Goal: Information Seeking & Learning: Learn about a topic

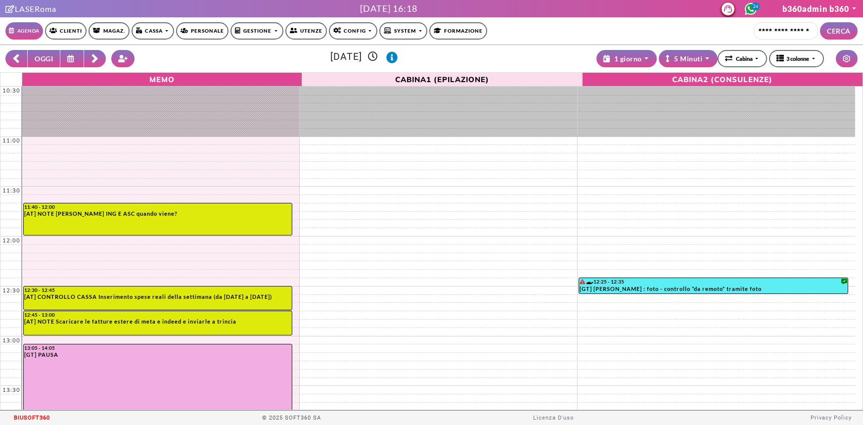
select select "*********"
click at [69, 28] on link "Clienti" at bounding box center [66, 30] width 42 height 17
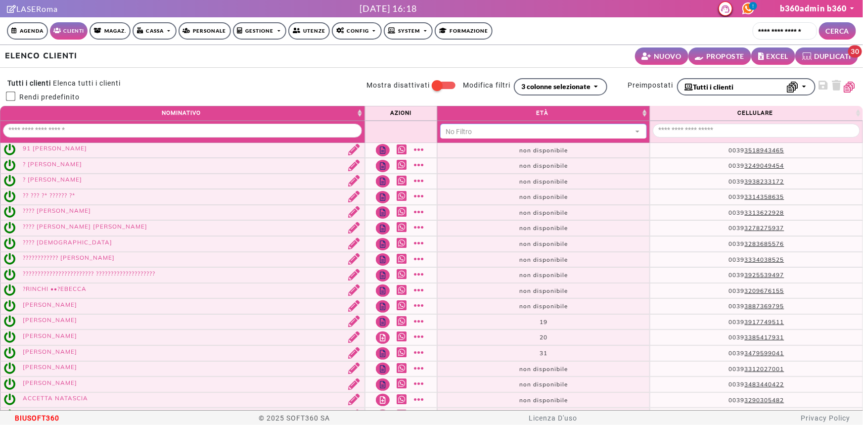
click at [449, 124] on button "No Filtro" at bounding box center [543, 132] width 207 height 17
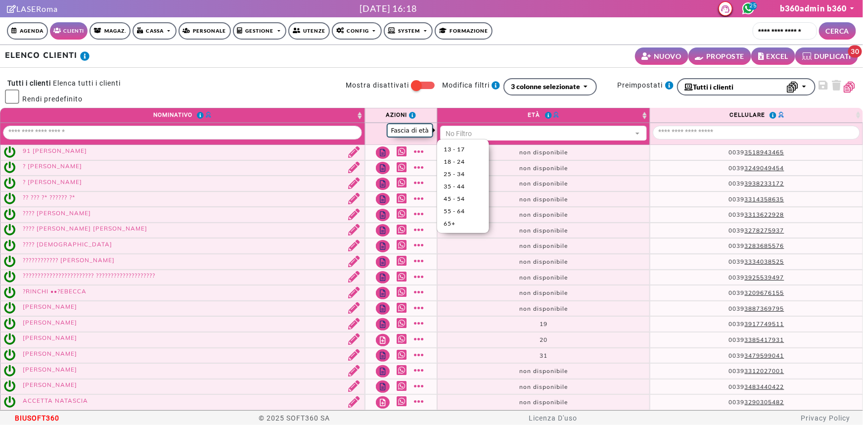
scroll to position [1, 0]
click at [471, 156] on link "18 - 24" at bounding box center [463, 161] width 52 height 12
select select "*****"
select select "**"
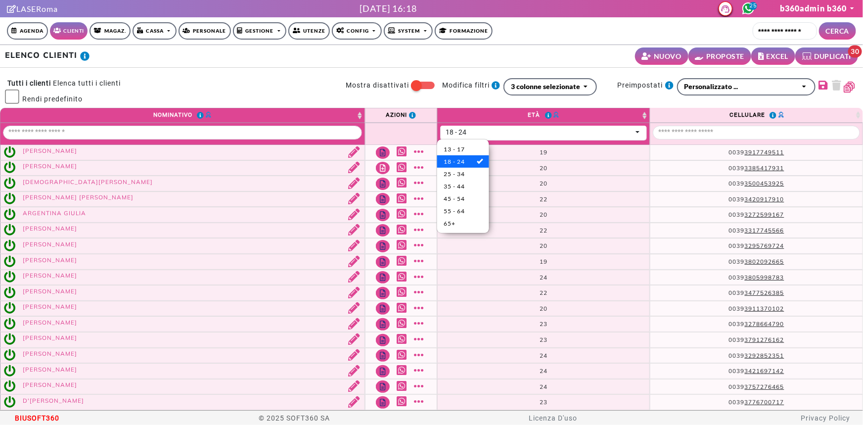
click at [298, 61] on div "ELENCO CLIENTI NUOVO PROPOSTE EXCEL DUPLICATI 30" at bounding box center [431, 56] width 863 height 23
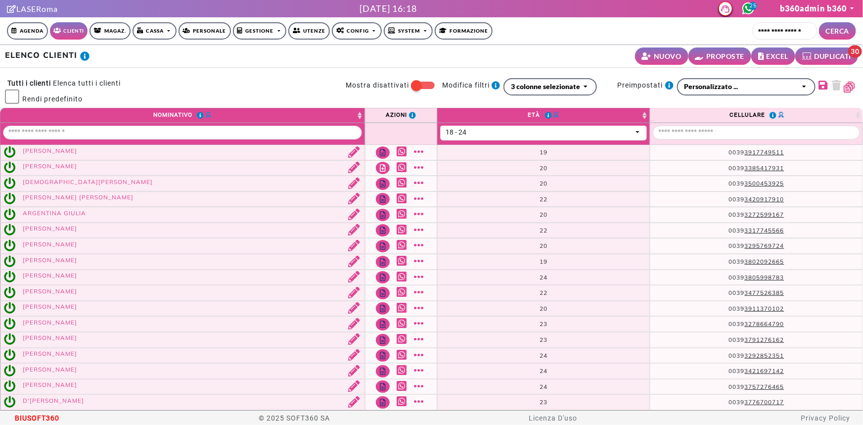
scroll to position [0, 0]
click at [566, 90] on div "3 colonne selezionate" at bounding box center [545, 86] width 69 height 10
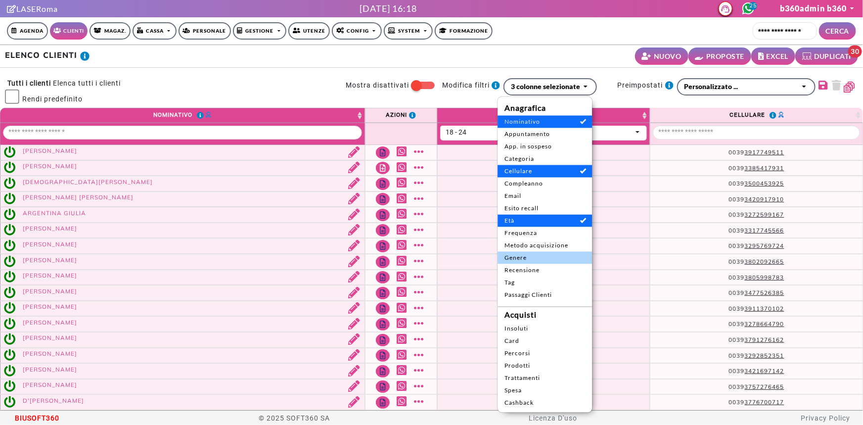
click at [532, 259] on span "Genere" at bounding box center [544, 257] width 81 height 9
select select "*****"
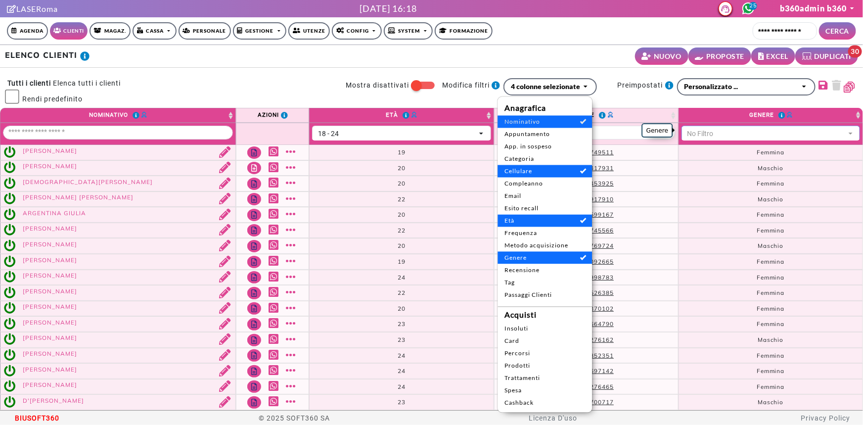
click at [715, 132] on div "No Filtro" at bounding box center [766, 134] width 158 height 10
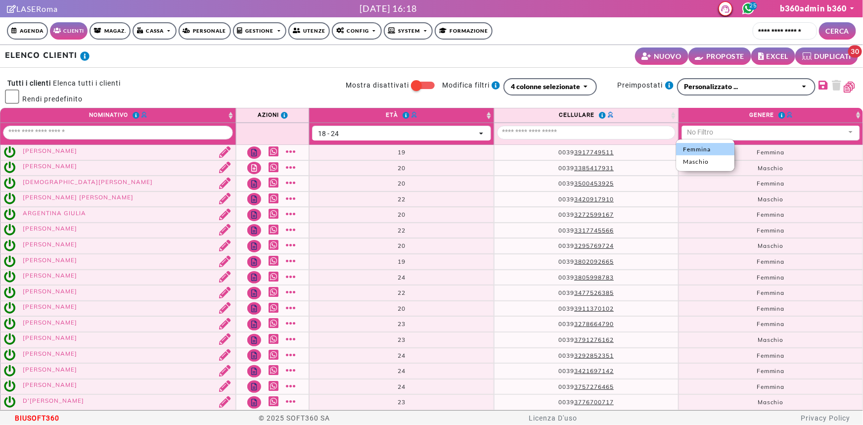
click at [716, 143] on link "Femmina" at bounding box center [705, 149] width 58 height 12
select select "*"
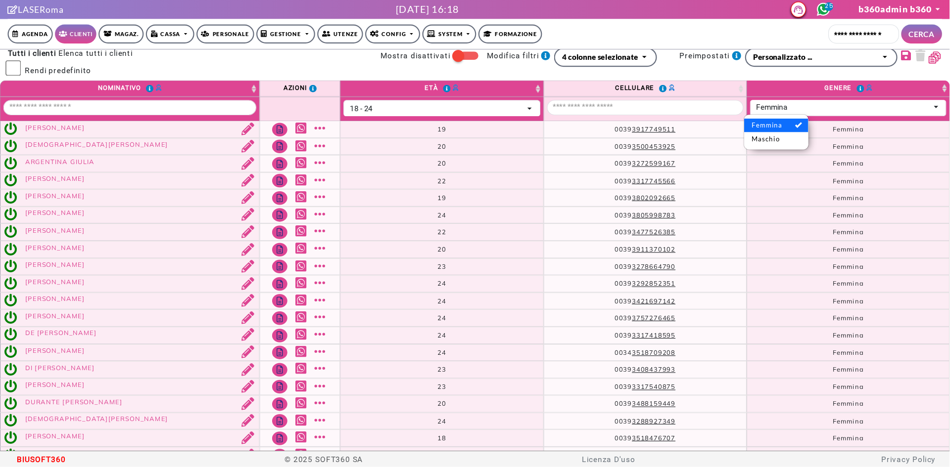
scroll to position [79, 0]
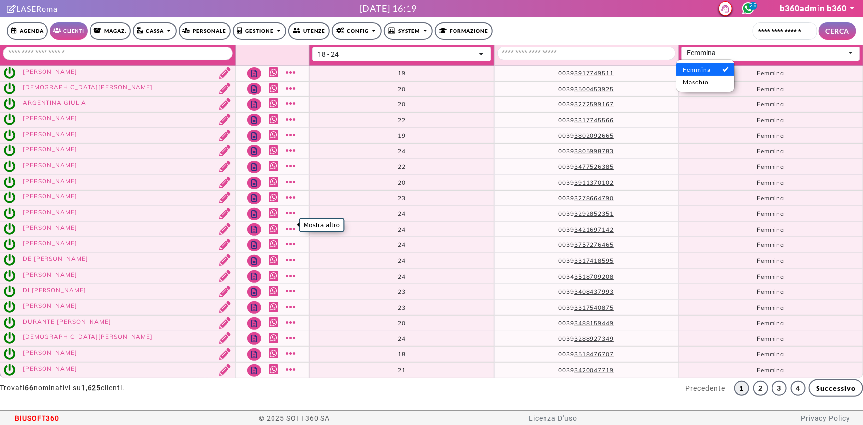
click at [289, 225] on link "Mostra altro" at bounding box center [292, 228] width 12 height 11
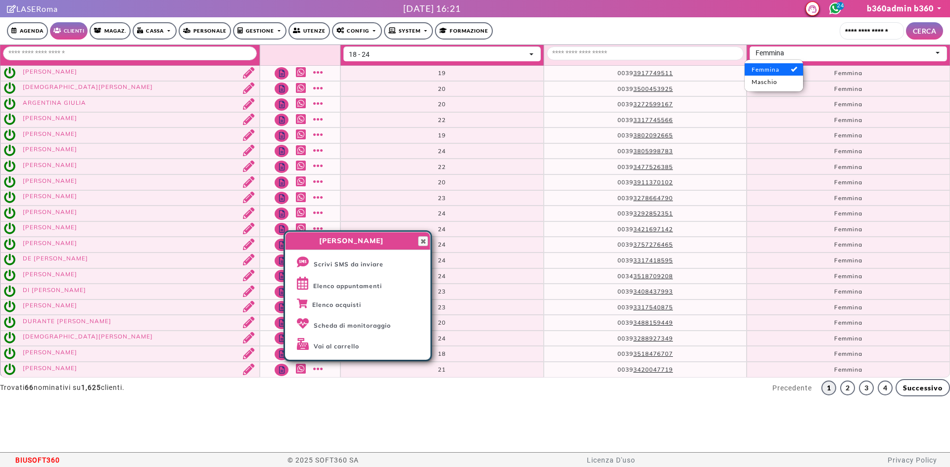
scroll to position [2, 0]
click at [419, 243] on span "button" at bounding box center [423, 241] width 8 height 8
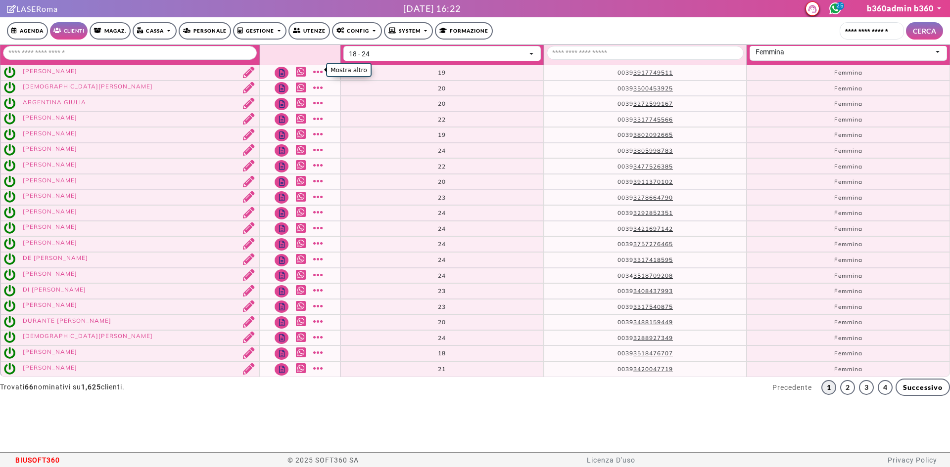
click at [316, 73] on link "Mostra altro" at bounding box center [319, 71] width 12 height 11
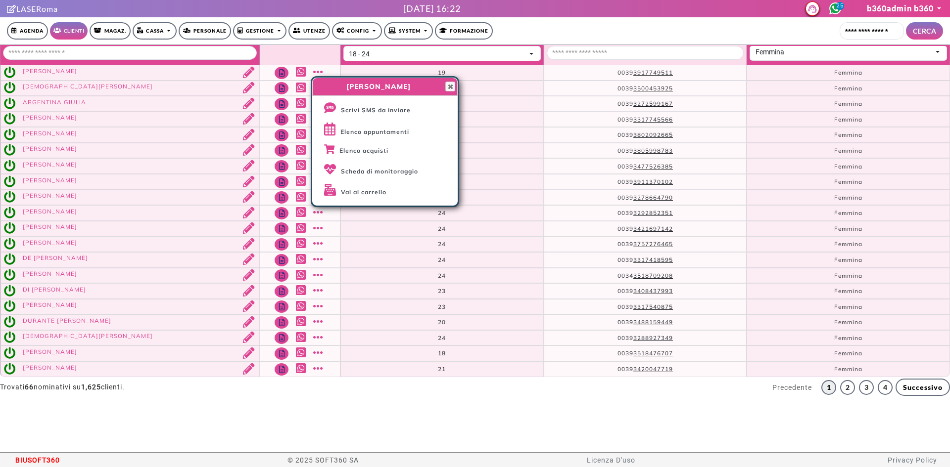
click at [459, 83] on div "ABBAMONTE OLIVIA Close Scrivi SMS da inviare Elenco appuntamenti Elenco acquist…" at bounding box center [385, 141] width 148 height 131
click at [456, 84] on div "ABBAMONTE OLIVIA Close" at bounding box center [384, 87] width 145 height 18
click at [449, 86] on span "button" at bounding box center [450, 87] width 8 height 8
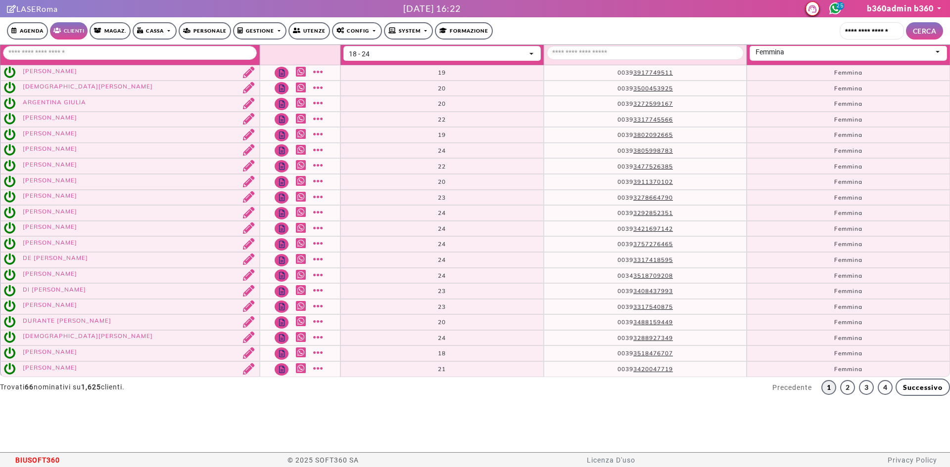
click at [316, 166] on link "Mostra altro" at bounding box center [319, 165] width 12 height 11
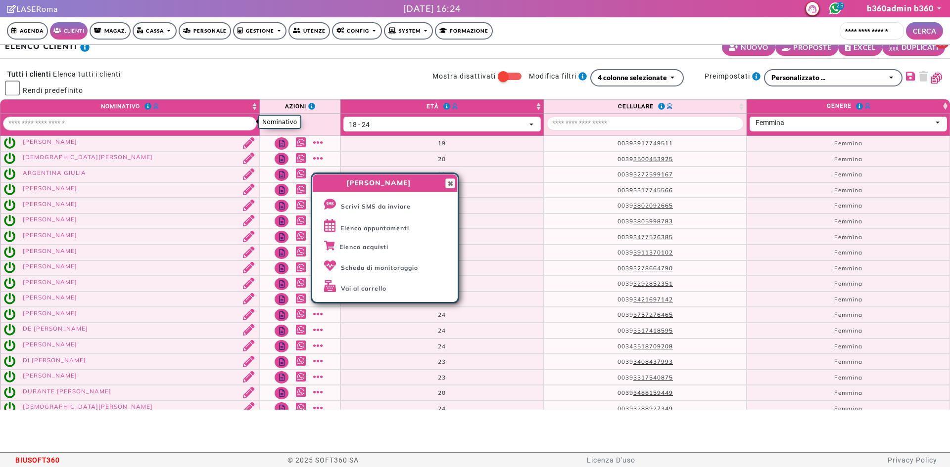
scroll to position [0, 0]
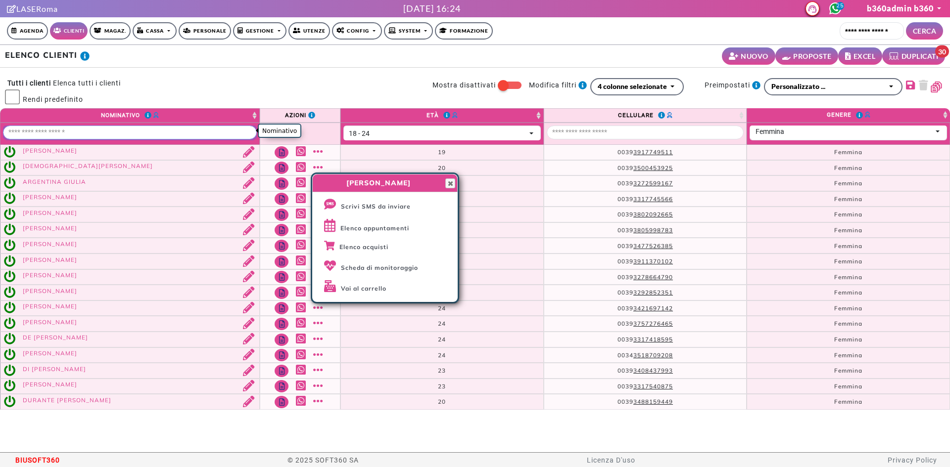
click at [103, 128] on input "Nominativo" at bounding box center [130, 133] width 254 height 14
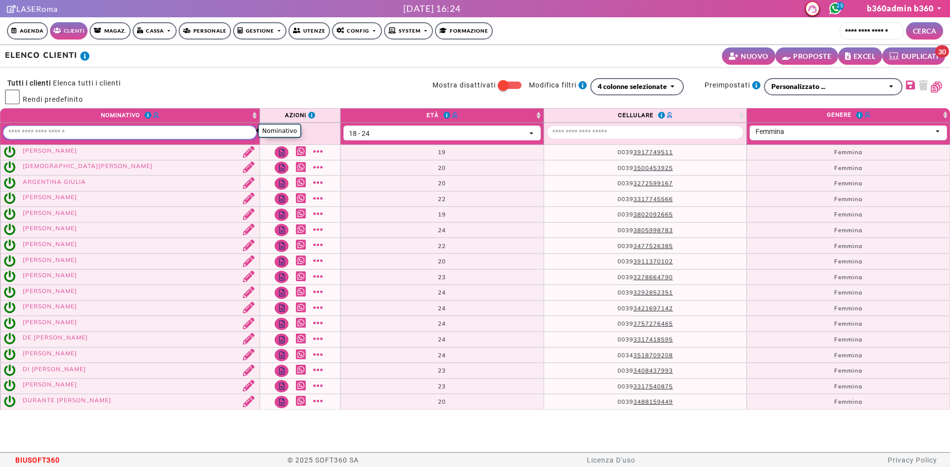
click at [102, 134] on input "Nominativo" at bounding box center [130, 133] width 254 height 14
click at [327, 340] on td "Scrivi SMS da inviare Elenco appuntamenti Elenco acquisti Scheda di monitoraggi…" at bounding box center [300, 340] width 81 height 16
click at [315, 340] on link "Mostra altro" at bounding box center [319, 338] width 12 height 11
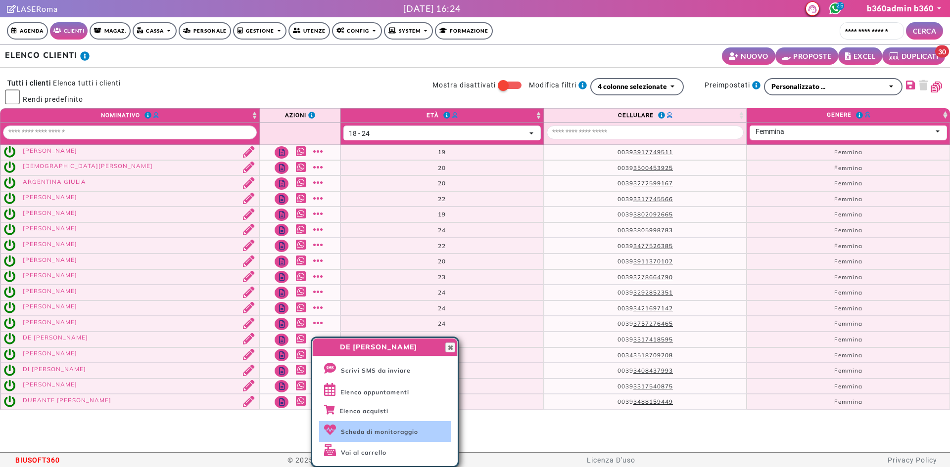
click at [375, 424] on span "Scheda di monitoraggio" at bounding box center [379, 431] width 77 height 7
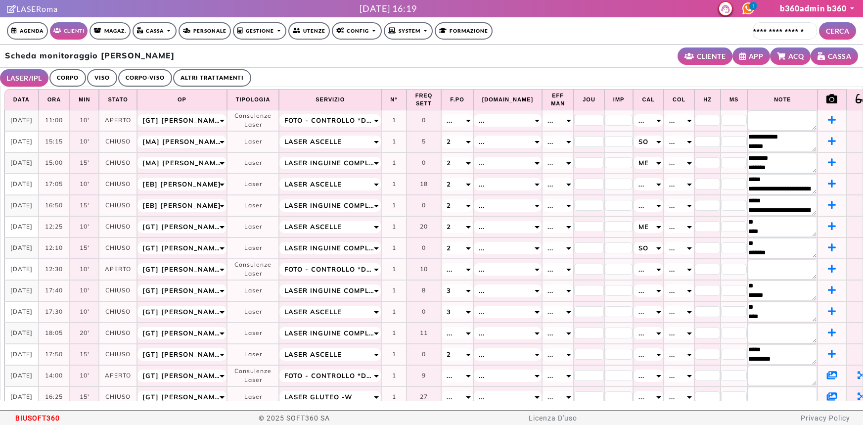
select select "**"
drag, startPoint x: 0, startPoint y: 0, endPoint x: 798, endPoint y: 372, distance: 880.6
click at [827, 372] on icon at bounding box center [832, 374] width 10 height 9
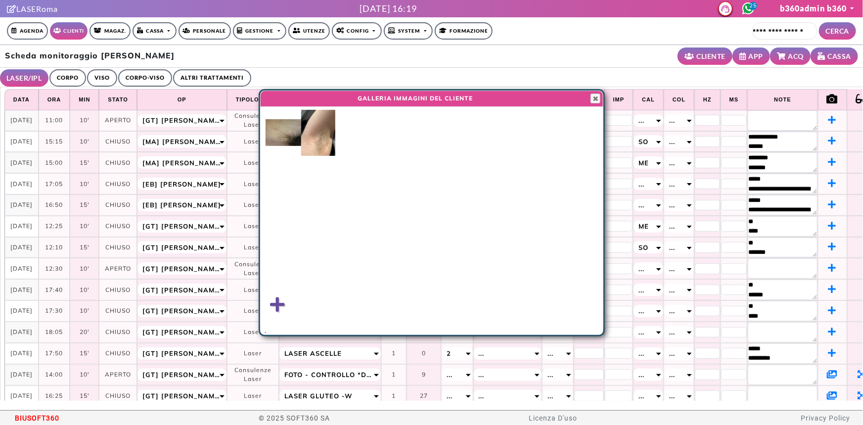
click at [276, 131] on img at bounding box center [284, 132] width 36 height 27
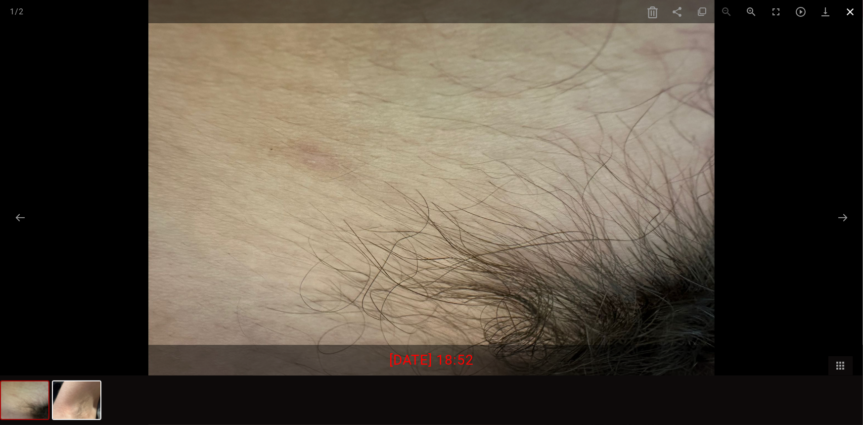
click at [855, 15] on span at bounding box center [850, 11] width 25 height 23
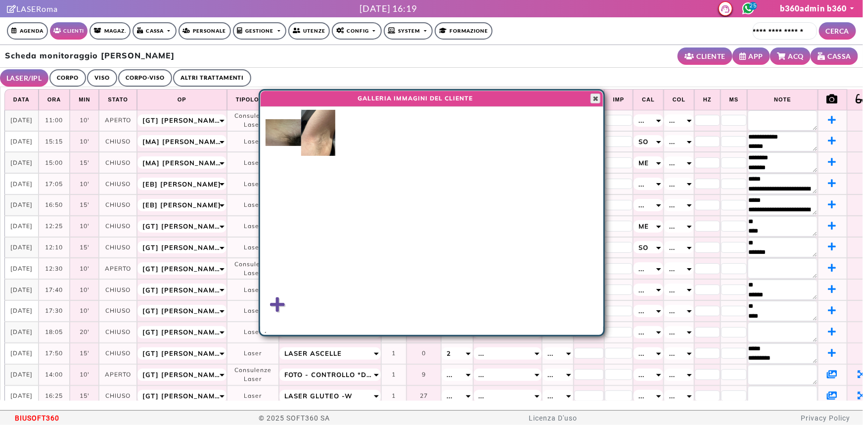
click at [595, 99] on span "button" at bounding box center [596, 98] width 8 height 8
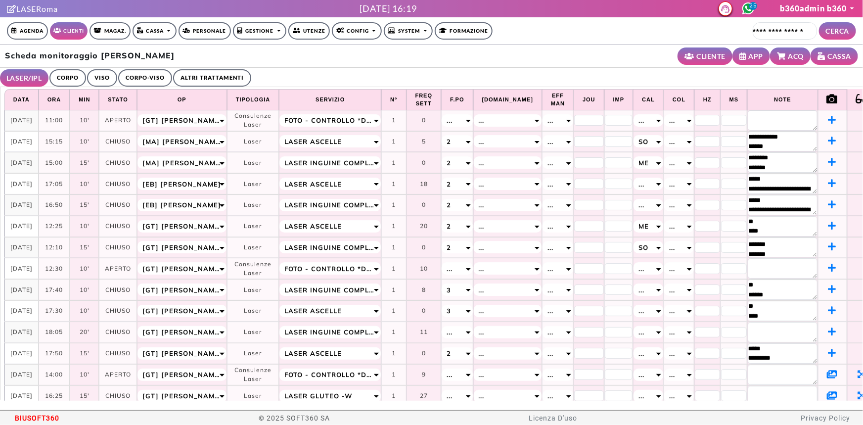
scroll to position [9, 0]
click at [827, 392] on icon at bounding box center [832, 395] width 10 height 9
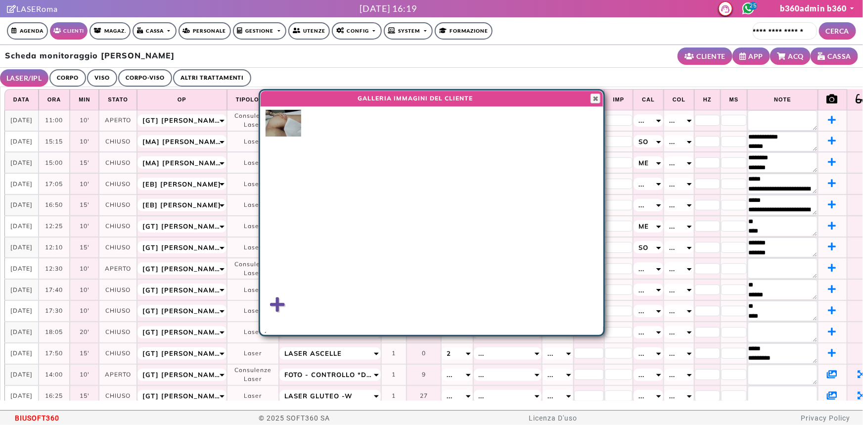
click at [291, 116] on img at bounding box center [284, 123] width 36 height 27
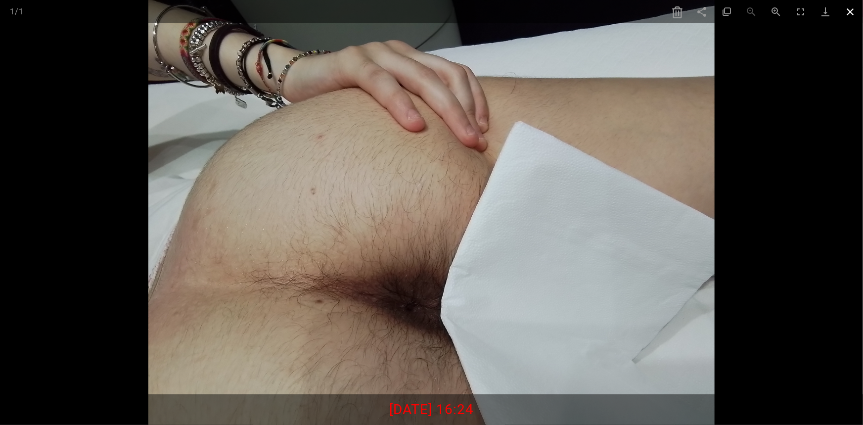
click at [854, 13] on span at bounding box center [850, 11] width 25 height 23
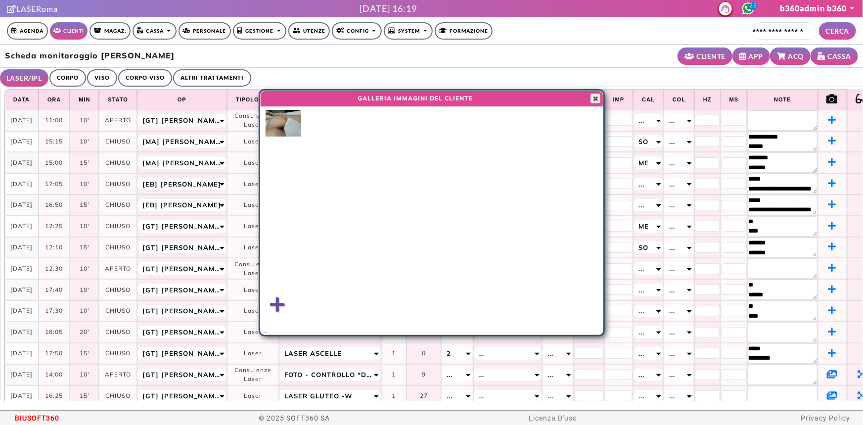
click at [596, 97] on span "button" at bounding box center [596, 98] width 8 height 8
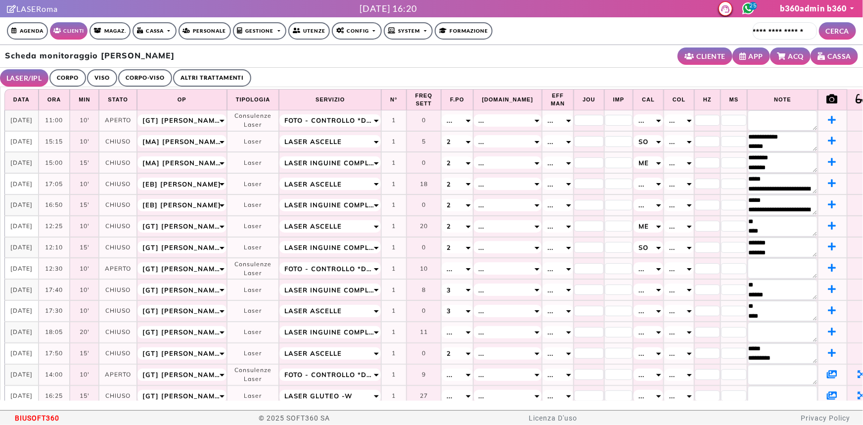
click at [63, 79] on link "CORPO" at bounding box center [67, 77] width 37 height 17
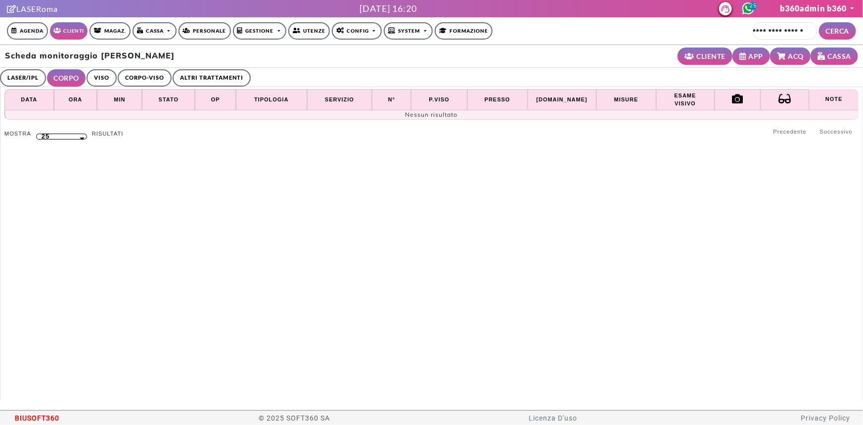
click at [106, 78] on link "VISO" at bounding box center [102, 77] width 30 height 17
click at [142, 77] on link "CORPO-VISO" at bounding box center [143, 77] width 54 height 17
click at [192, 77] on link "ALTRI TRATTAMENTI" at bounding box center [214, 77] width 78 height 17
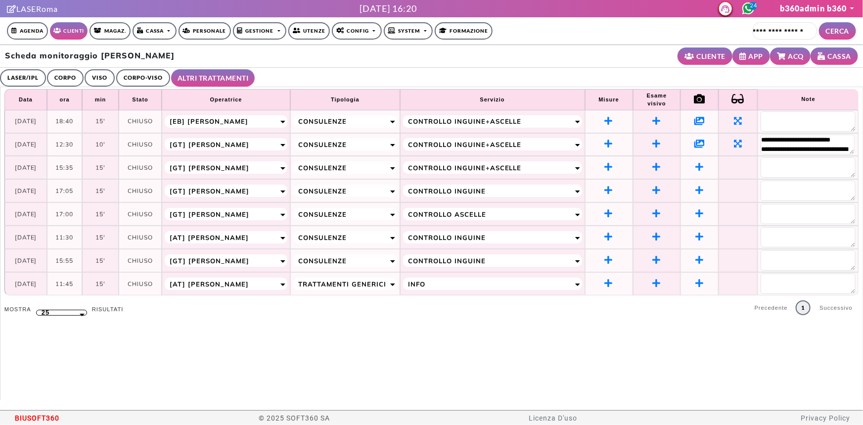
click at [694, 142] on icon at bounding box center [699, 143] width 10 height 9
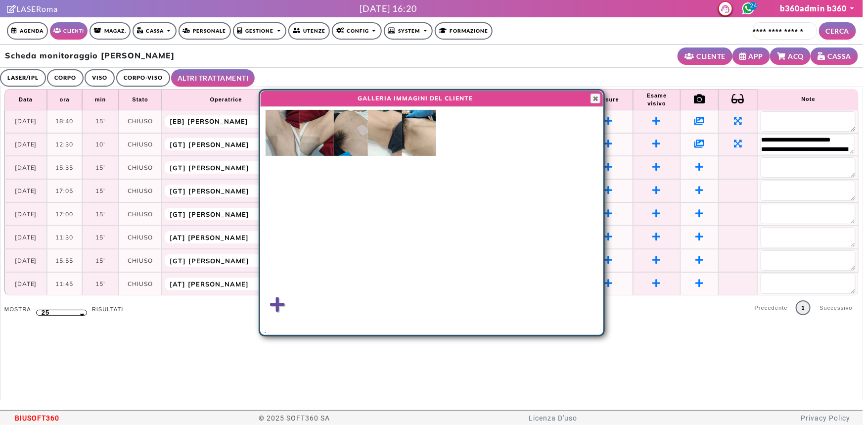
click at [289, 136] on img at bounding box center [283, 133] width 34 height 46
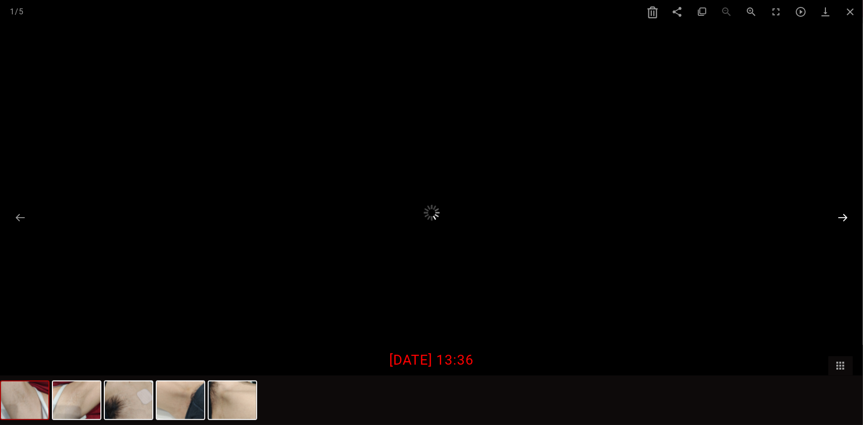
click at [841, 212] on button at bounding box center [842, 217] width 21 height 19
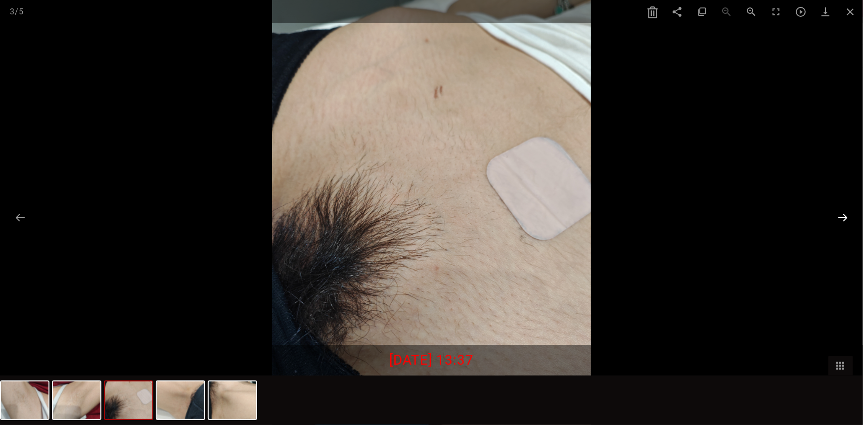
click at [842, 212] on button at bounding box center [842, 217] width 21 height 19
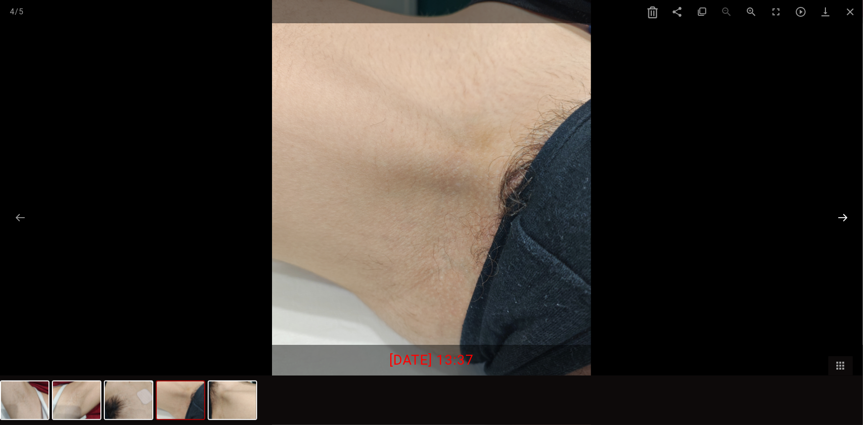
click at [842, 212] on button at bounding box center [842, 217] width 21 height 19
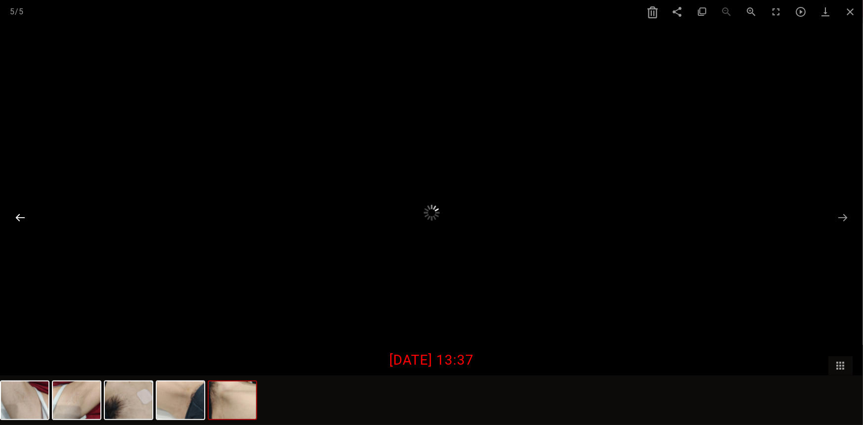
click at [19, 221] on button at bounding box center [20, 217] width 21 height 19
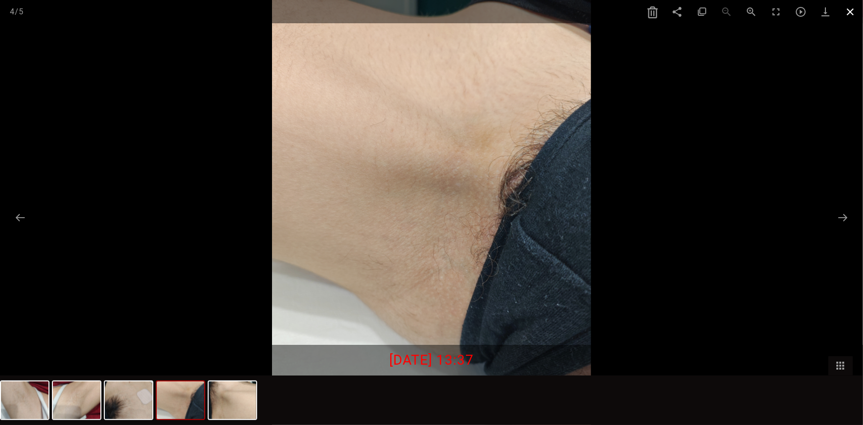
click at [845, 6] on span at bounding box center [850, 11] width 25 height 23
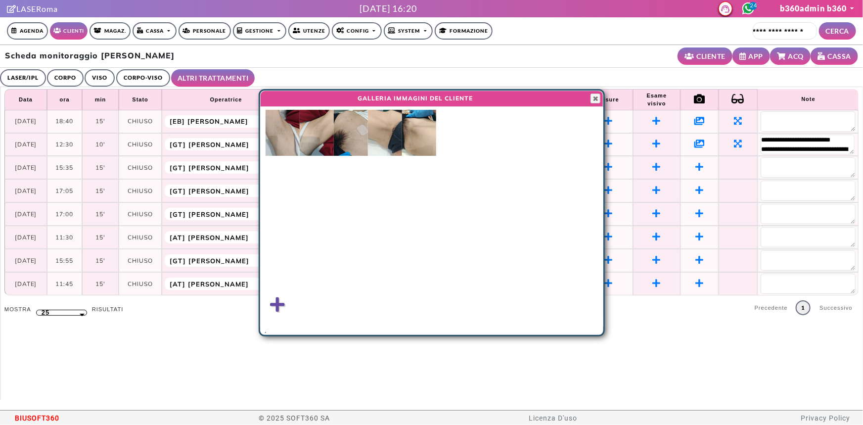
click at [589, 94] on div "GALLERIA IMMAGINI DEL CLIENTE Close" at bounding box center [431, 99] width 343 height 17
click at [747, 4] on circle at bounding box center [748, 8] width 11 height 11
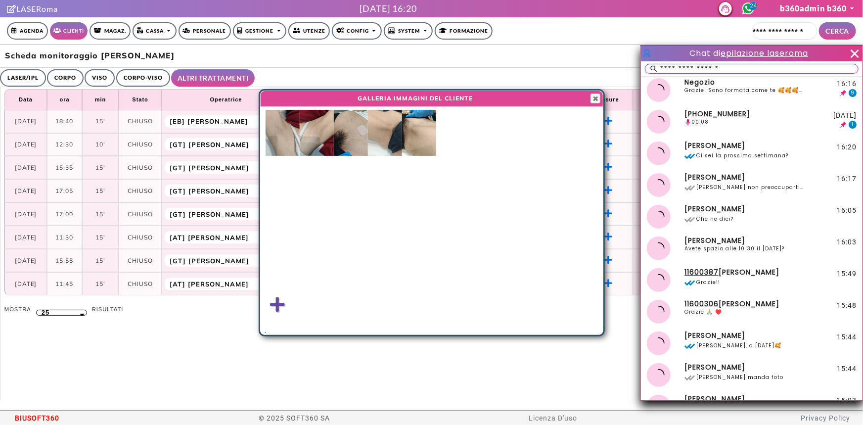
click at [721, 64] on input "text" at bounding box center [758, 68] width 199 height 9
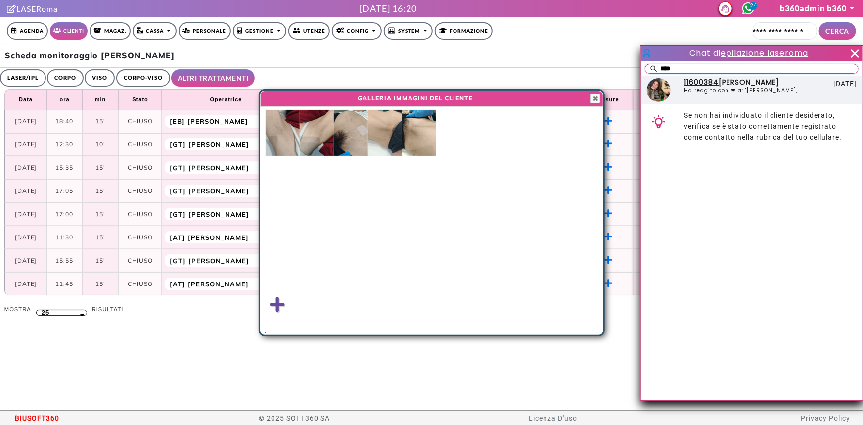
type input "****"
click at [692, 94] on div "11600384 CIRINEI Sara Ha reagito con ❤ a: "Buongiorno Sara, ok lo segno per set…" at bounding box center [743, 90] width 122 height 24
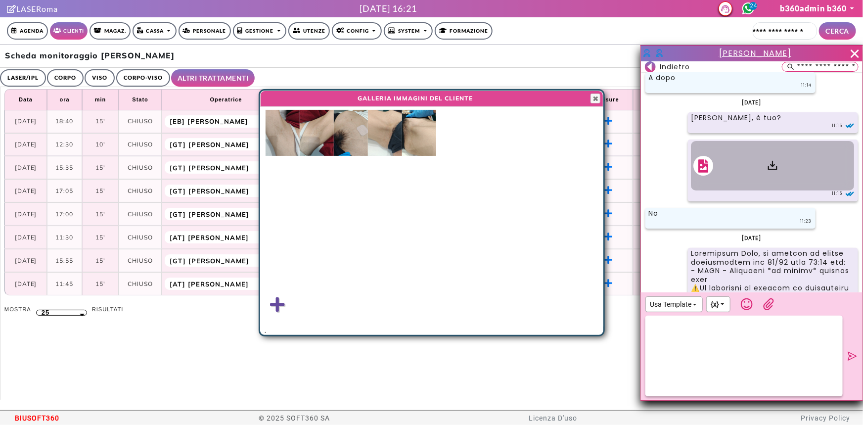
scroll to position [1884, 0]
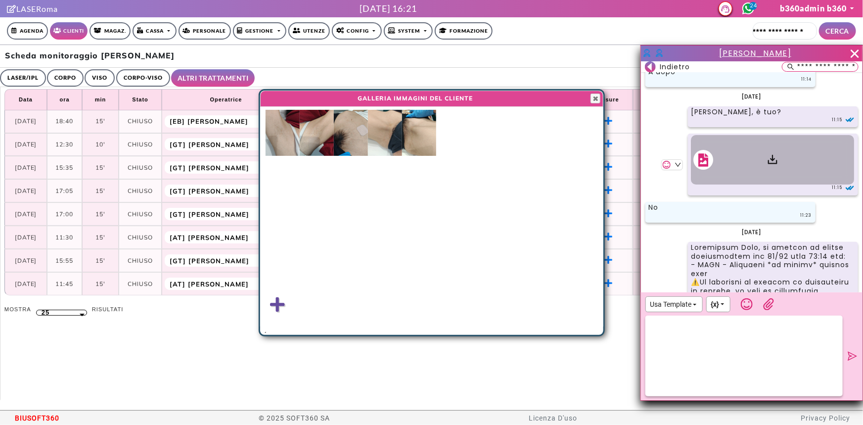
click at [725, 184] on div at bounding box center [772, 159] width 163 height 49
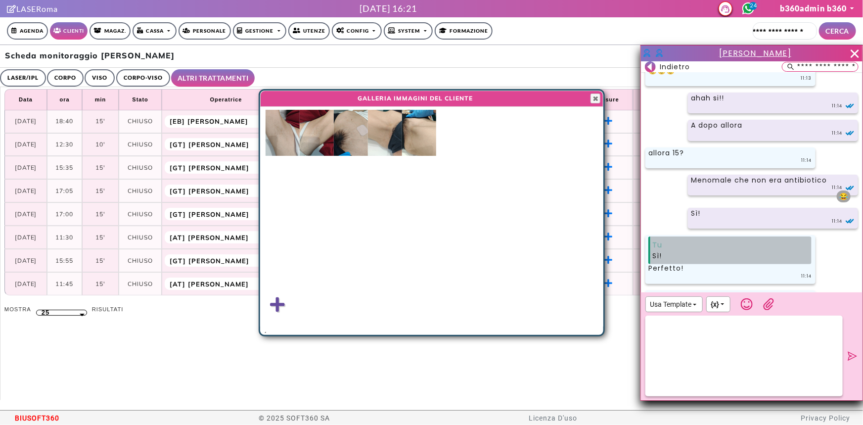
scroll to position [1524, 0]
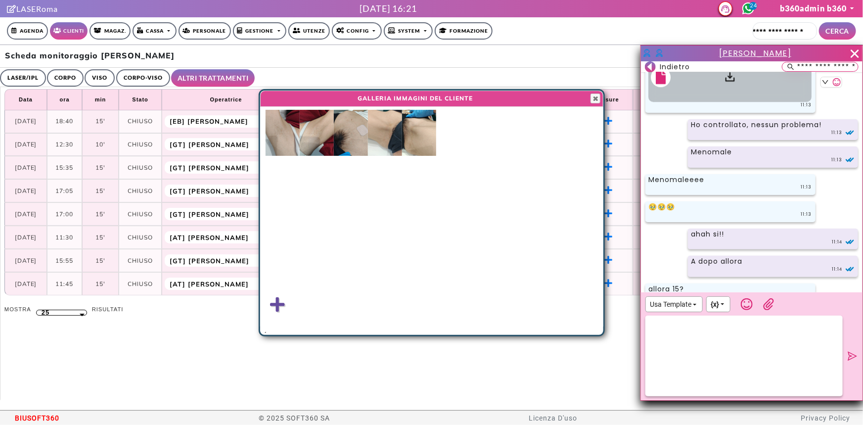
click at [686, 102] on div at bounding box center [729, 76] width 163 height 49
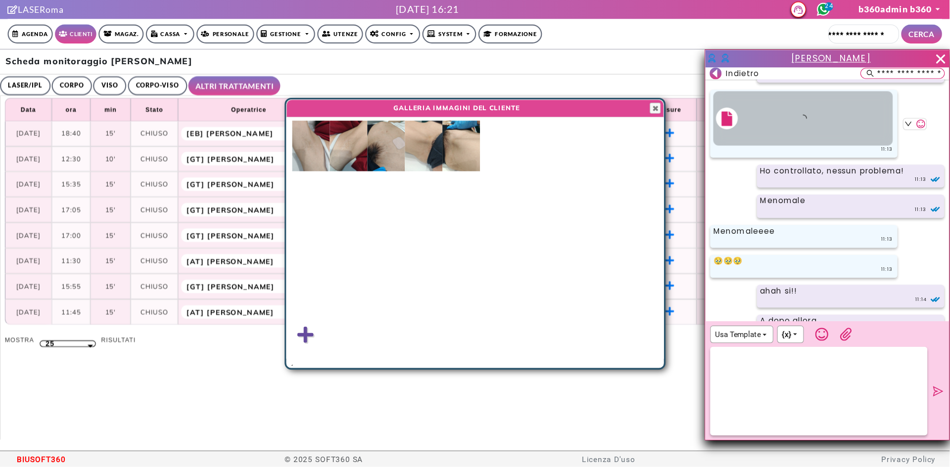
scroll to position [1479, 0]
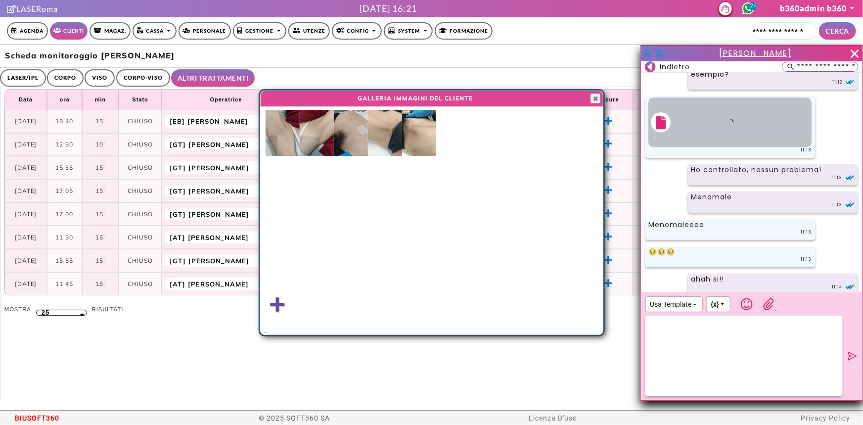
click at [750, 55] on span "Sara CIRINEI" at bounding box center [755, 52] width 72 height 11
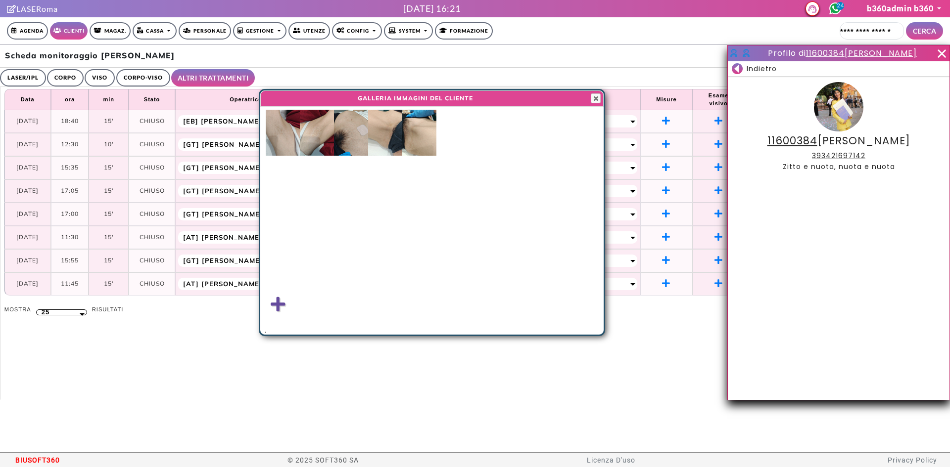
click at [742, 68] on rect at bounding box center [736, 68] width 11 height 11
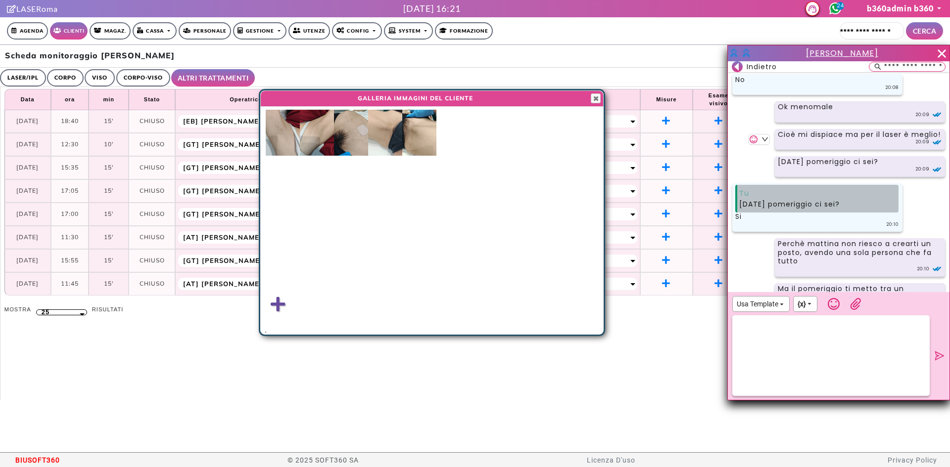
scroll to position [137, 0]
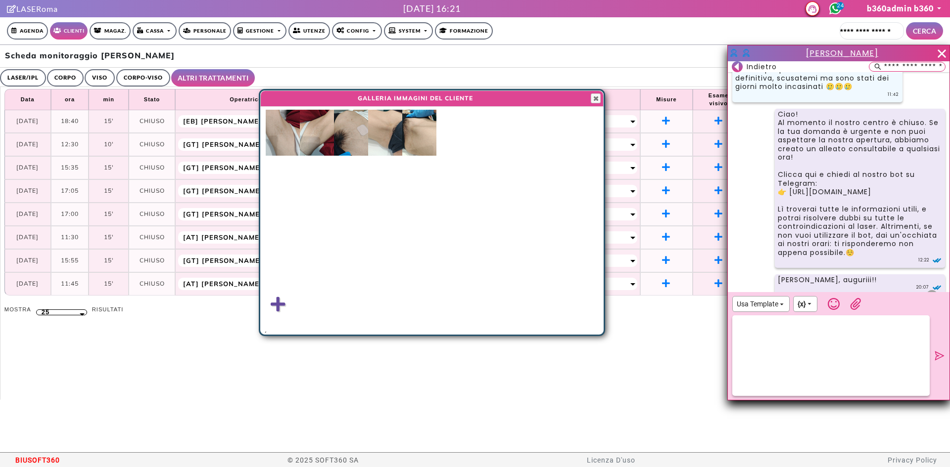
click at [863, 54] on icon at bounding box center [941, 53] width 8 height 8
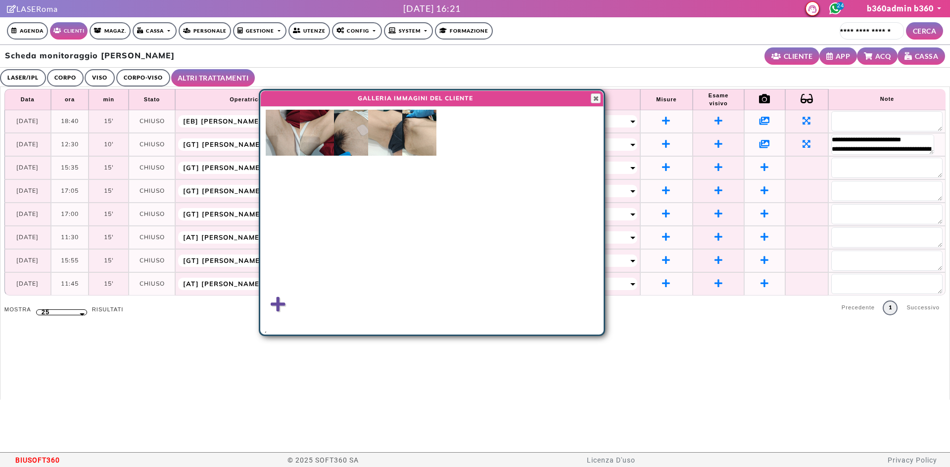
click at [395, 136] on img at bounding box center [385, 133] width 34 height 46
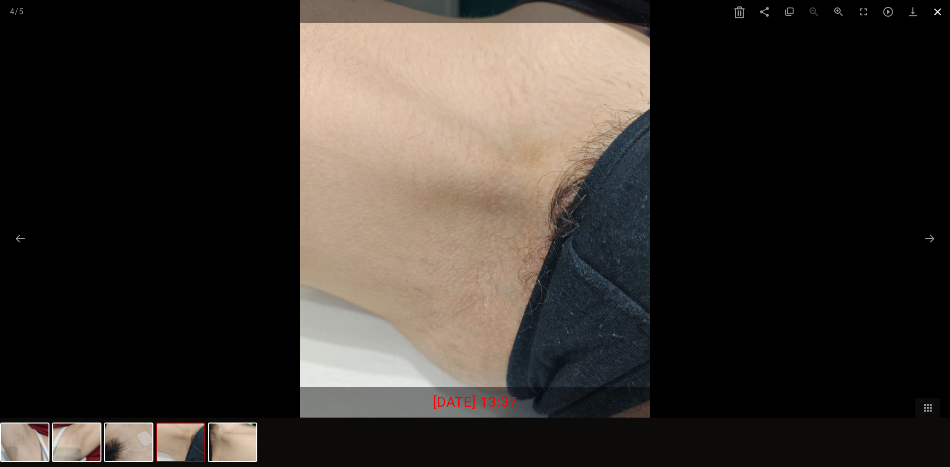
click at [863, 7] on span at bounding box center [937, 11] width 25 height 23
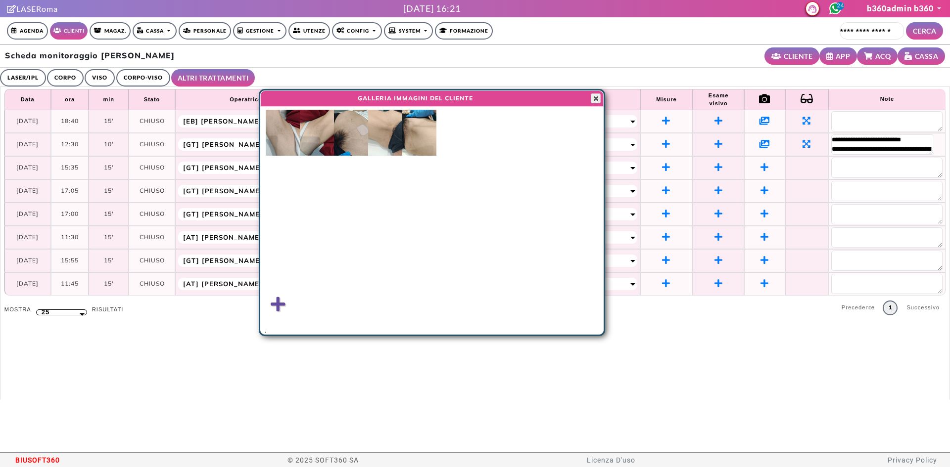
click at [591, 96] on button "Close" at bounding box center [596, 98] width 10 height 10
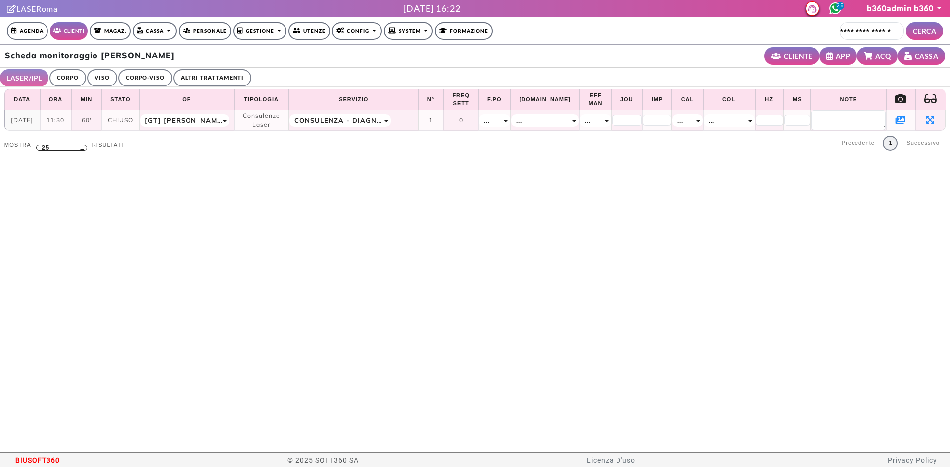
select select "**"
click at [895, 120] on icon at bounding box center [900, 119] width 10 height 9
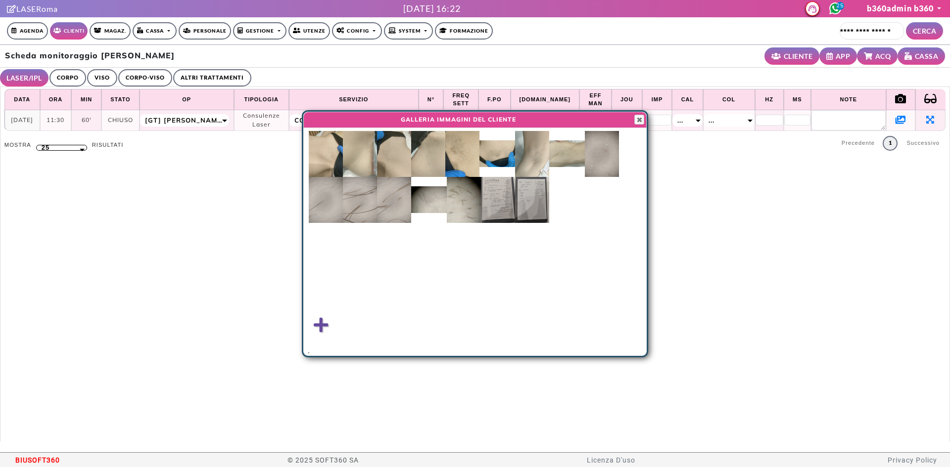
click at [309, 138] on img at bounding box center [326, 154] width 34 height 46
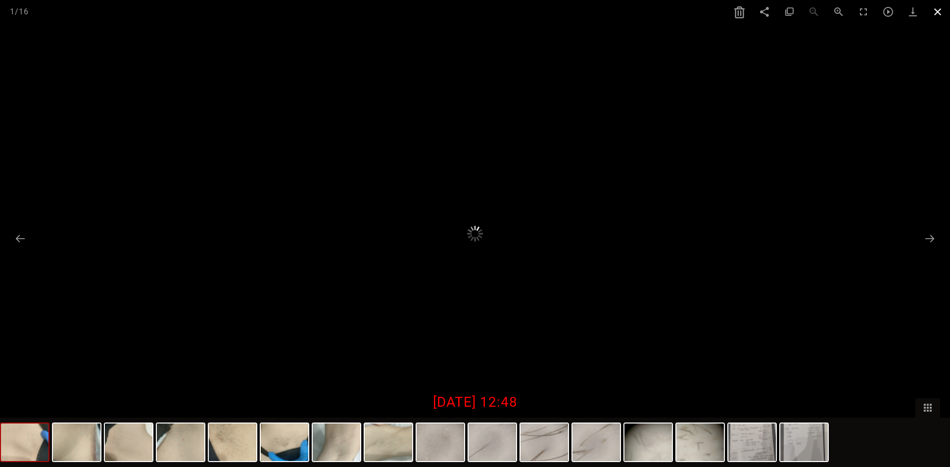
click at [933, 13] on span at bounding box center [937, 11] width 25 height 23
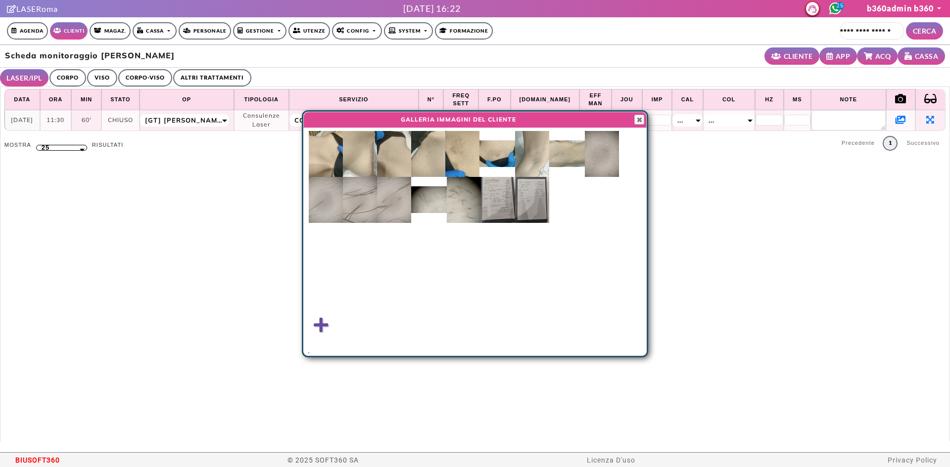
click at [70, 76] on link "CORPO" at bounding box center [67, 77] width 37 height 17
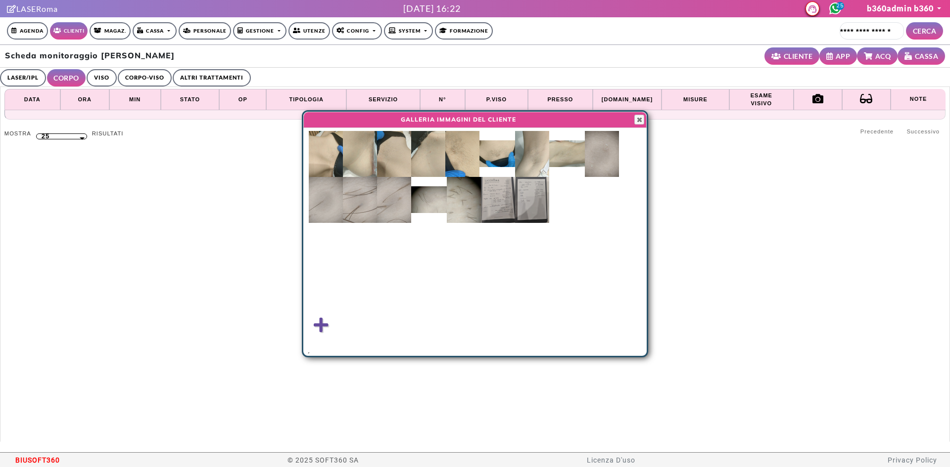
click at [98, 78] on link "VISO" at bounding box center [102, 77] width 30 height 17
click at [148, 81] on link "CORPO-VISO" at bounding box center [143, 77] width 54 height 17
click at [199, 81] on link "ALTRI TRATTAMENTI" at bounding box center [214, 77] width 78 height 17
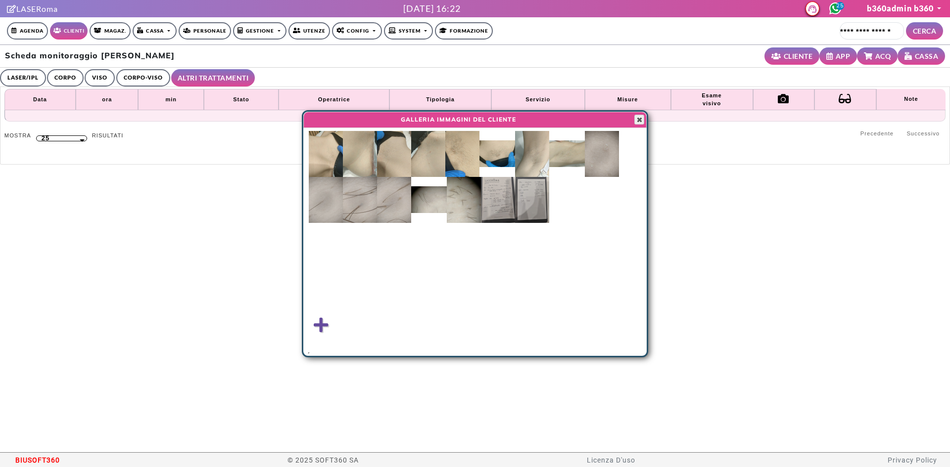
click at [639, 121] on span "button" at bounding box center [639, 120] width 8 height 8
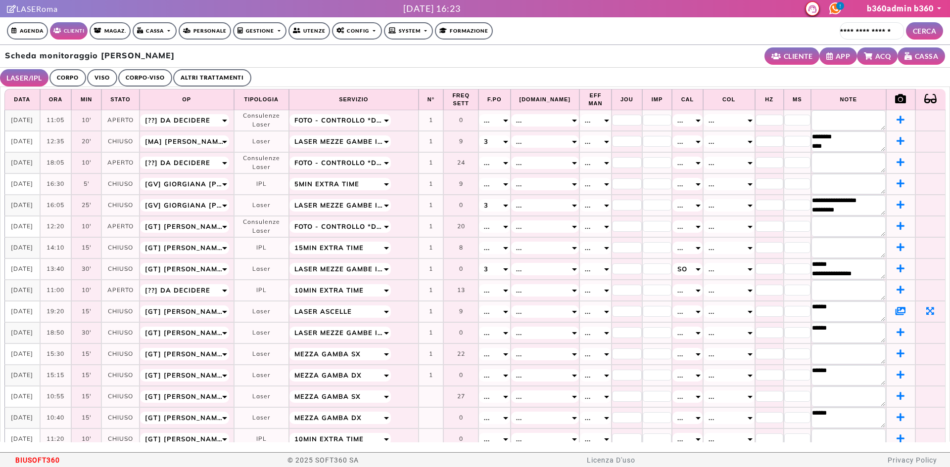
select select "**"
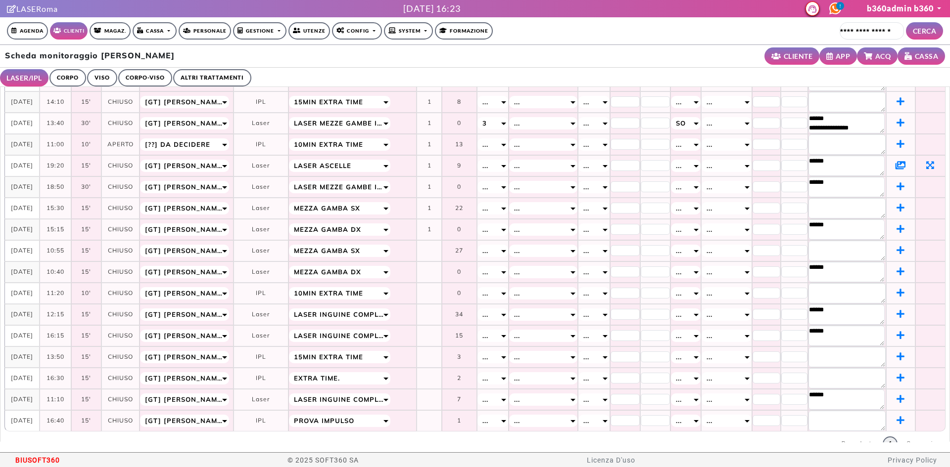
click at [895, 162] on icon at bounding box center [900, 165] width 10 height 9
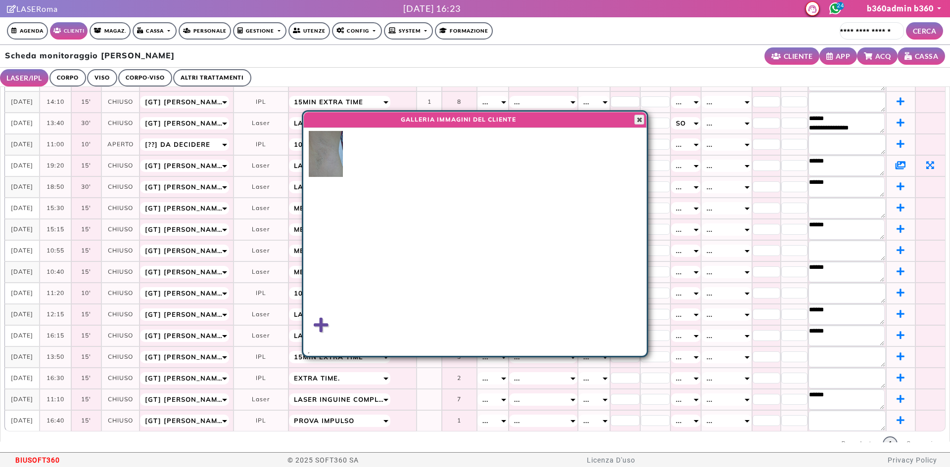
click at [642, 120] on span "button" at bounding box center [639, 120] width 8 height 8
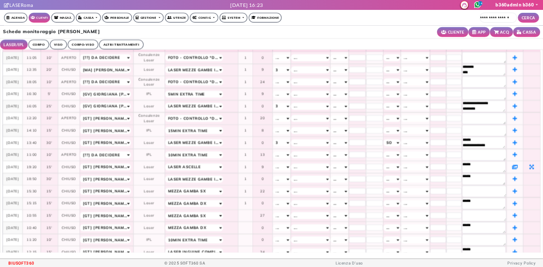
scroll to position [0, 0]
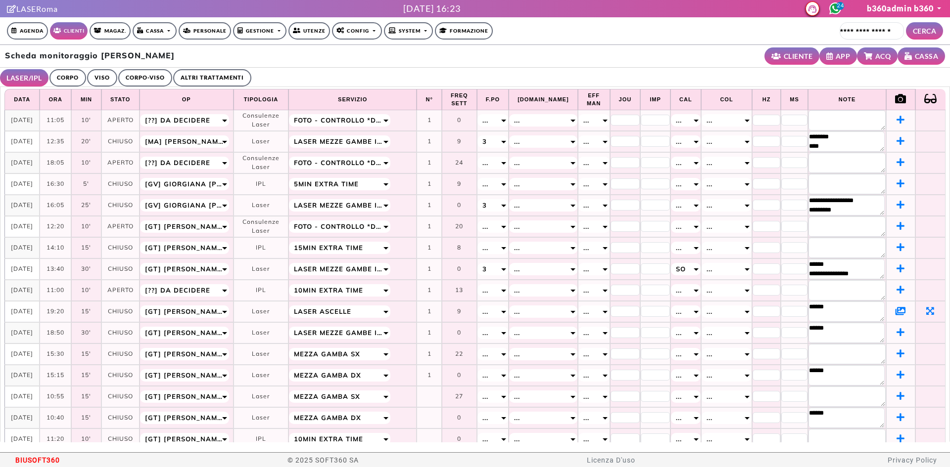
click at [57, 77] on link "CORPO" at bounding box center [67, 77] width 37 height 17
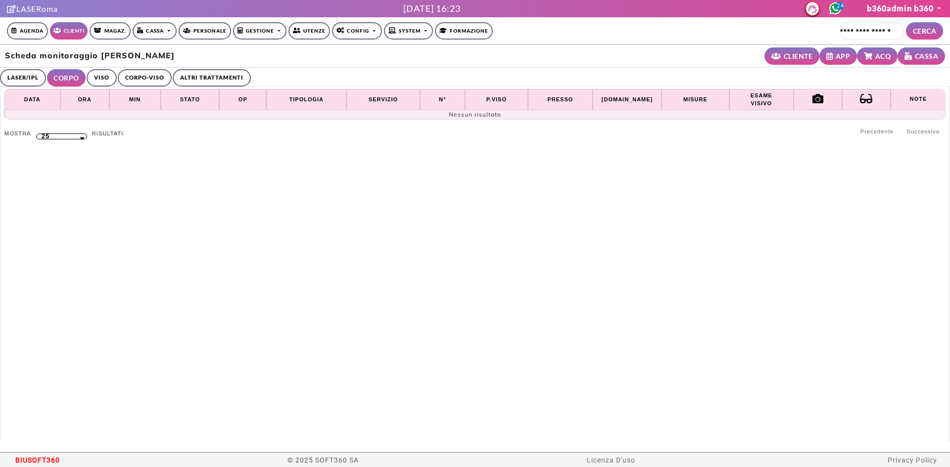
click at [162, 76] on link "CORPO-VISO" at bounding box center [145, 77] width 54 height 17
click at [184, 76] on link "ALTRI TRATTAMENTI" at bounding box center [214, 77] width 78 height 17
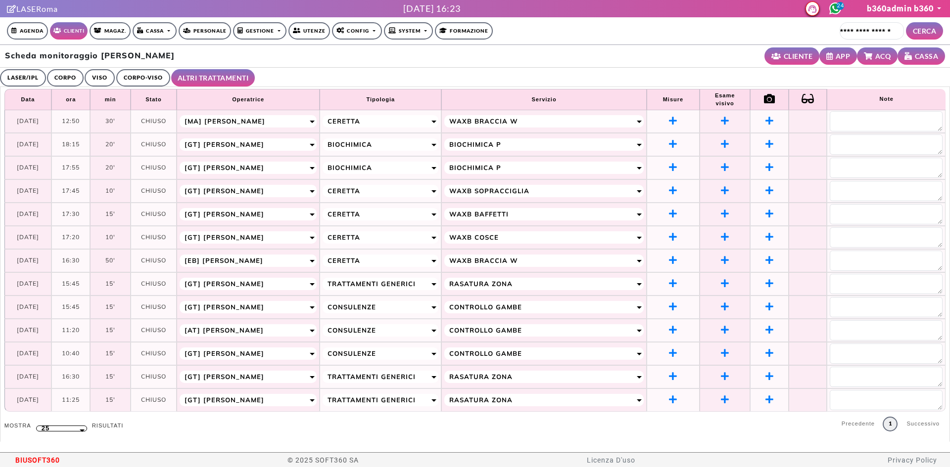
click at [58, 73] on link "CORPO" at bounding box center [65, 77] width 37 height 17
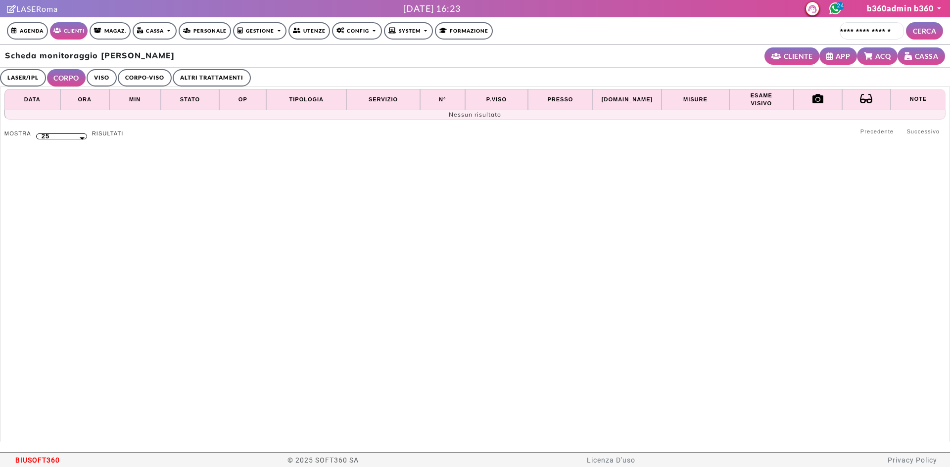
click at [96, 73] on link "VISO" at bounding box center [102, 77] width 30 height 17
click at [161, 77] on link "CORPO-VISO" at bounding box center [143, 77] width 54 height 17
click at [191, 73] on link "ALTRI TRATTAMENTI" at bounding box center [214, 77] width 78 height 17
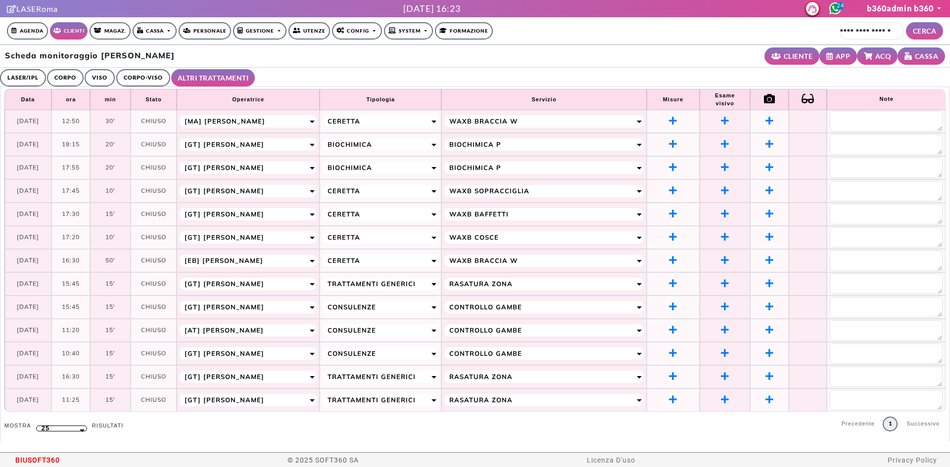
click at [832, 7] on icon at bounding box center [835, 8] width 12 height 12
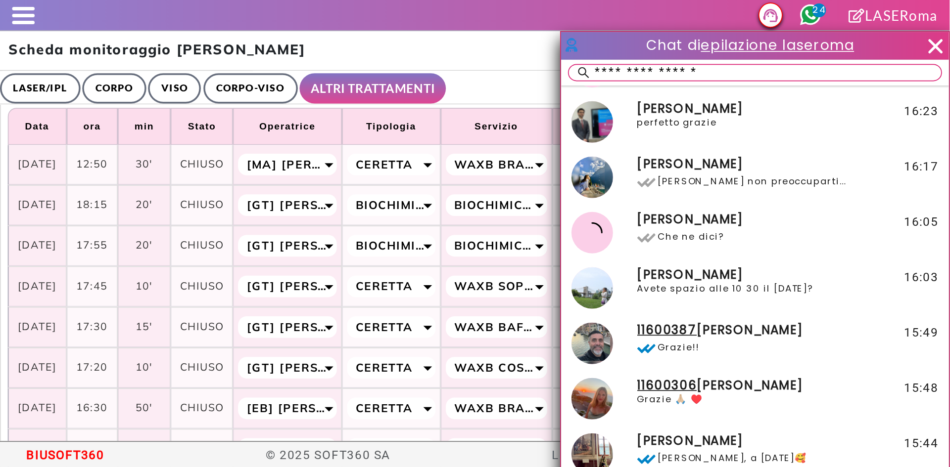
scroll to position [85, 0]
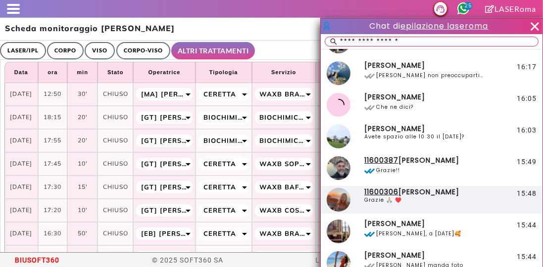
click at [349, 205] on div at bounding box center [343, 200] width 35 height 24
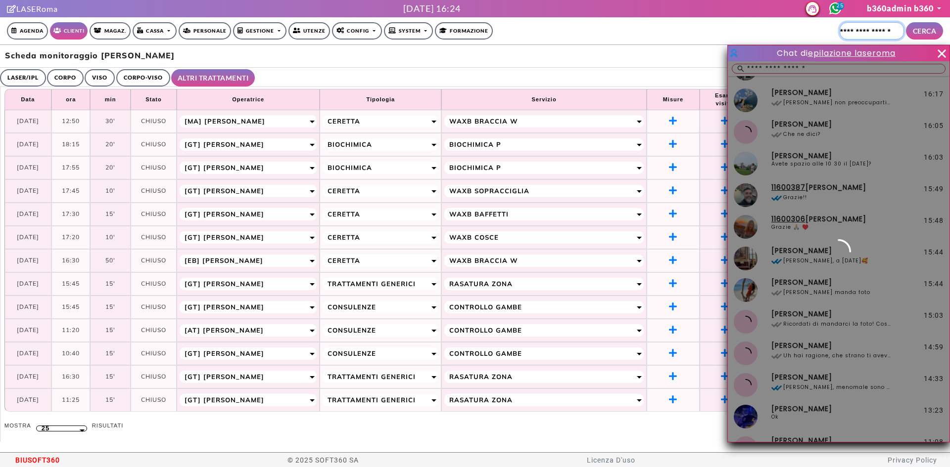
click at [868, 24] on input "Cerca cliente..." at bounding box center [871, 30] width 64 height 17
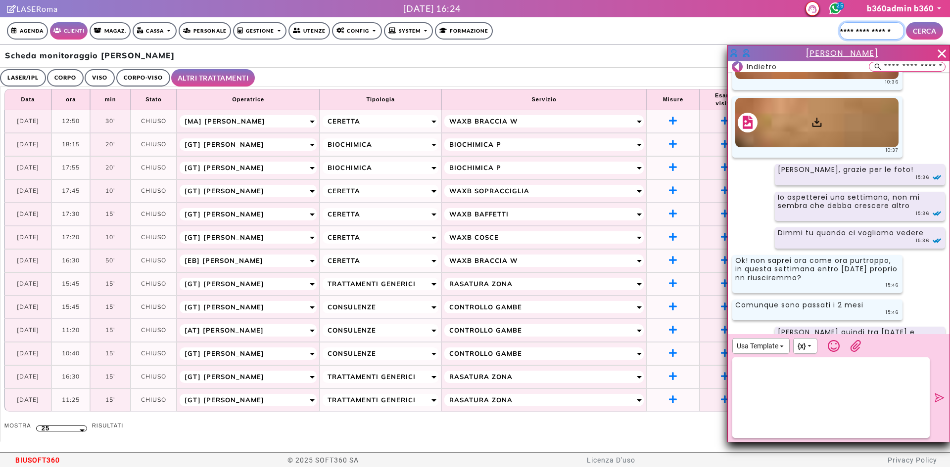
scroll to position [3585, 0]
click at [820, 147] on div at bounding box center [816, 121] width 163 height 49
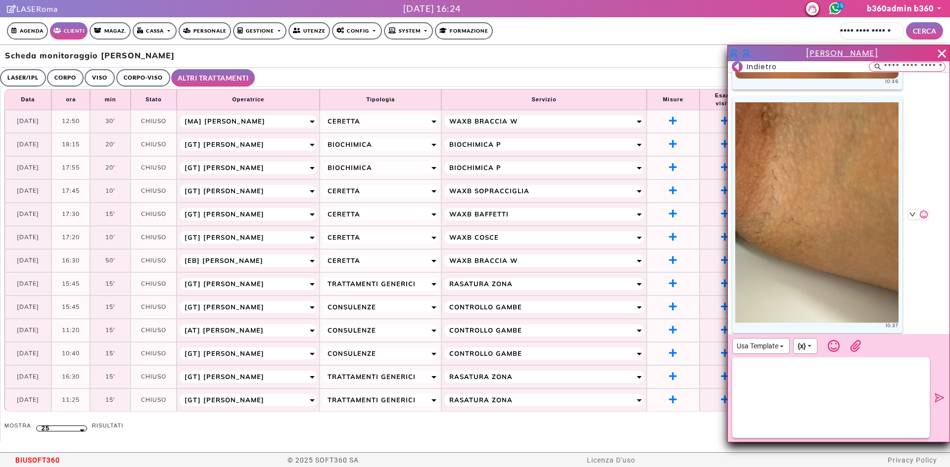
click at [771, 219] on img at bounding box center [816, 212] width 163 height 221
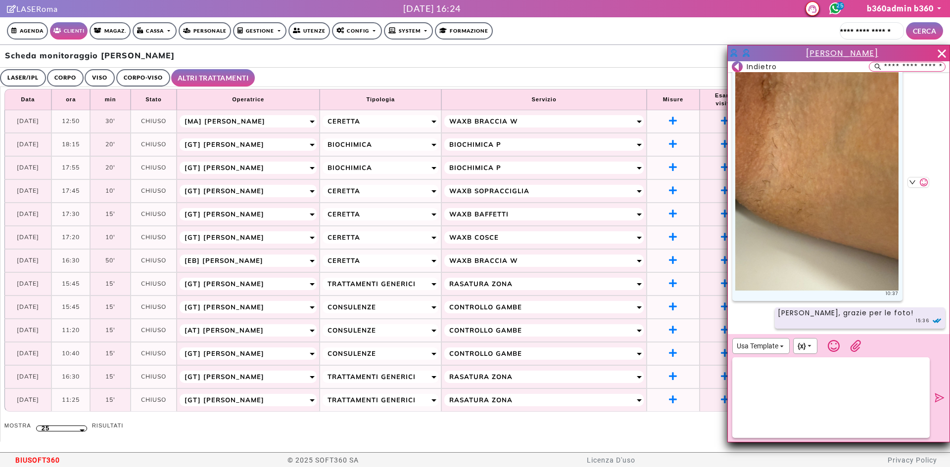
scroll to position [3635, 0]
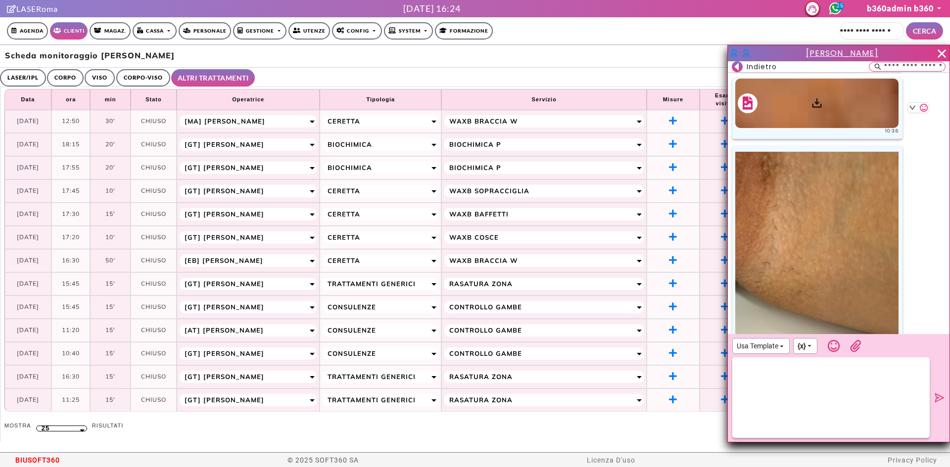
click at [788, 128] on div at bounding box center [816, 103] width 163 height 49
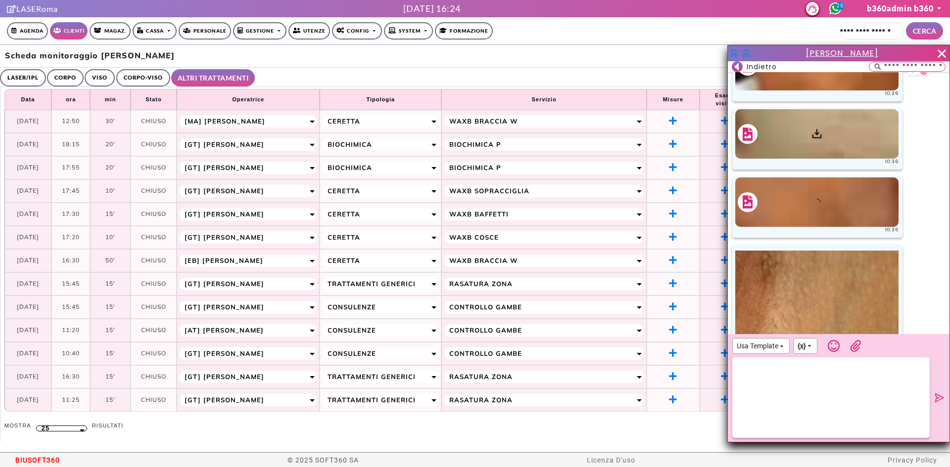
click at [782, 91] on div at bounding box center [816, 65] width 163 height 49
click at [799, 159] on div at bounding box center [816, 133] width 163 height 49
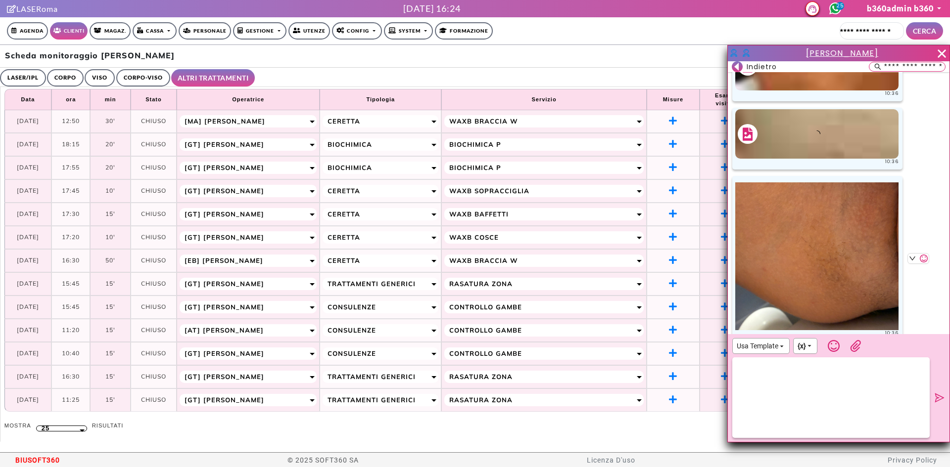
click at [818, 263] on img at bounding box center [816, 256] width 163 height 148
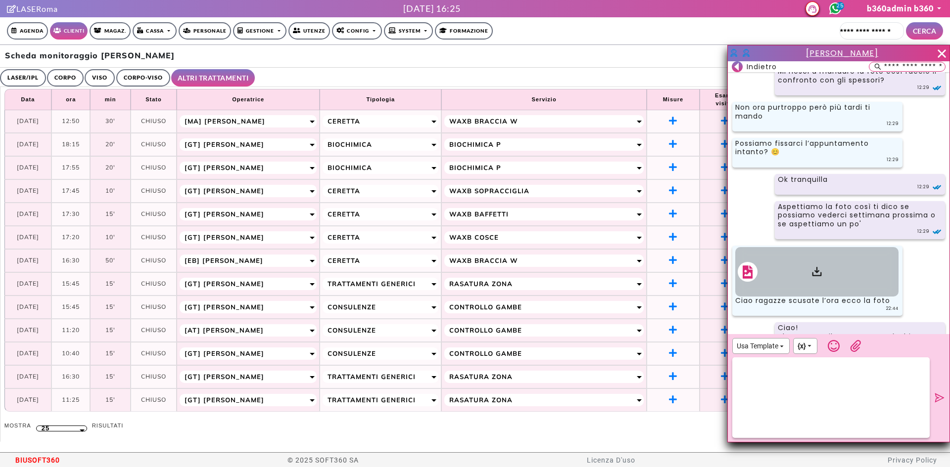
scroll to position [99, 0]
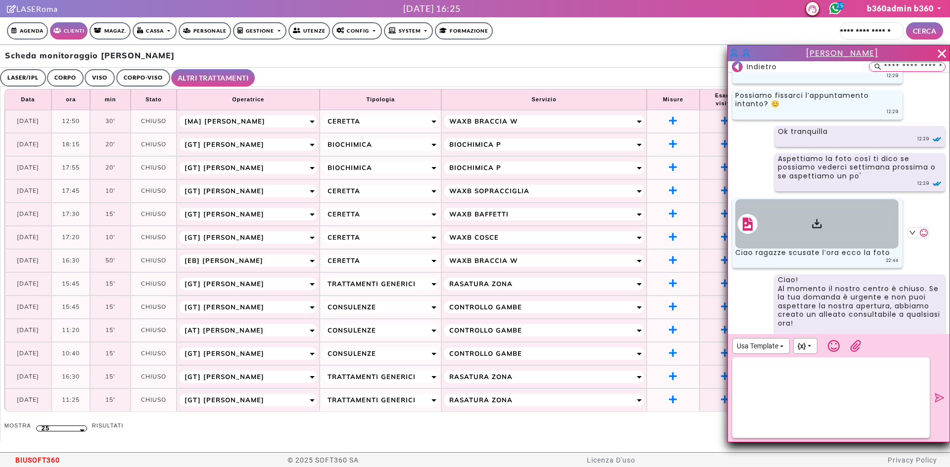
click at [811, 227] on icon at bounding box center [817, 224] width 12 height 12
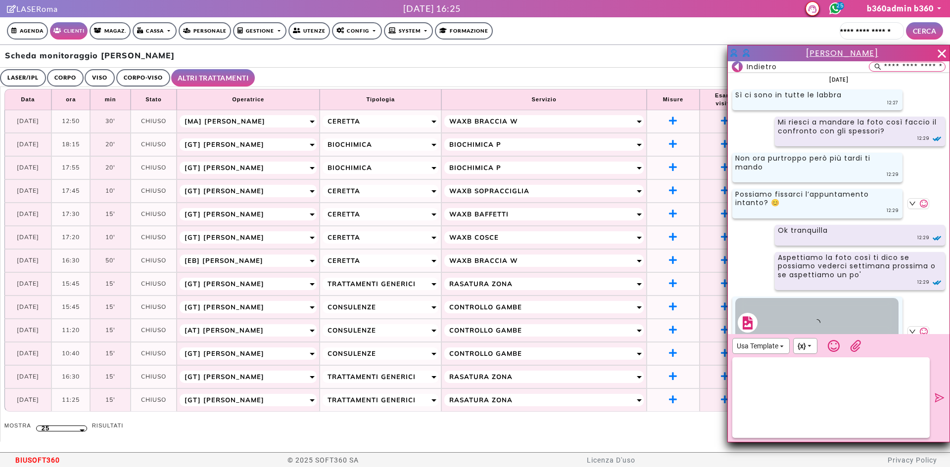
scroll to position [49, 0]
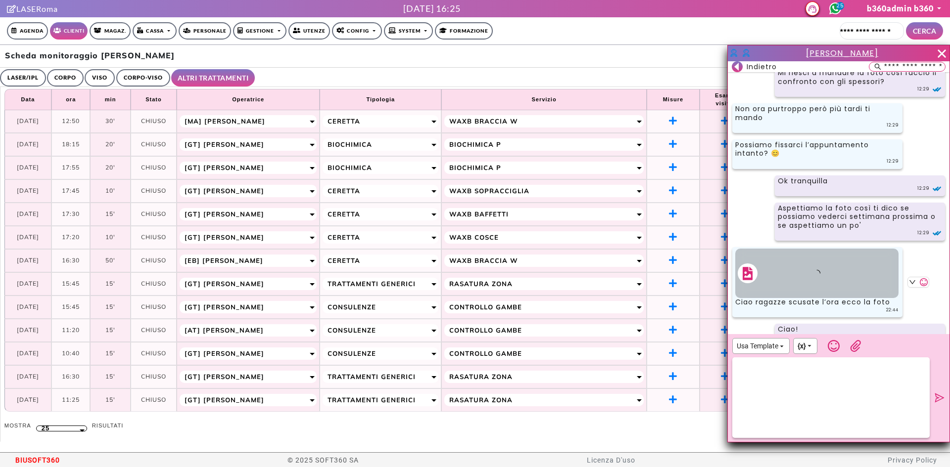
drag, startPoint x: 897, startPoint y: 55, endPoint x: 786, endPoint y: 57, distance: 110.8
click at [786, 57] on h4 "Eleonora SAVERIANO" at bounding box center [842, 53] width 184 height 10
copy span "Eleonora SAVERIANO"
click at [830, 49] on span "Eleonora SAVERIANO" at bounding box center [842, 52] width 72 height 11
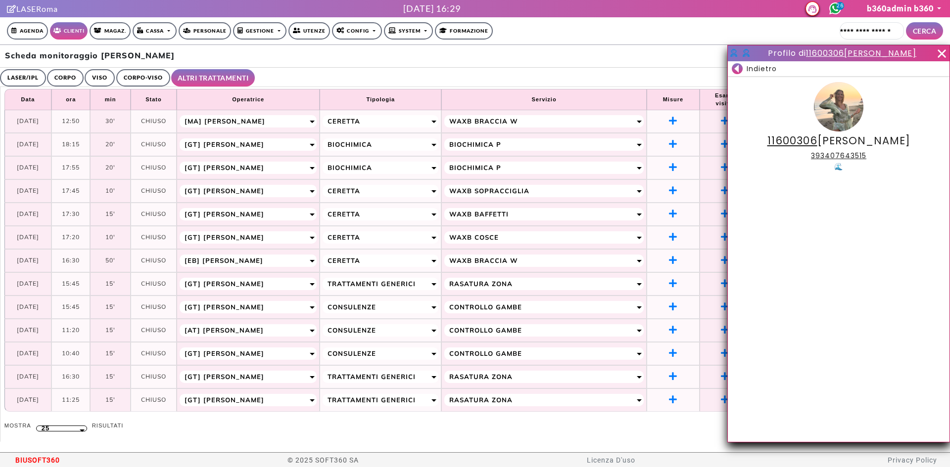
click at [740, 69] on rect at bounding box center [736, 68] width 11 height 11
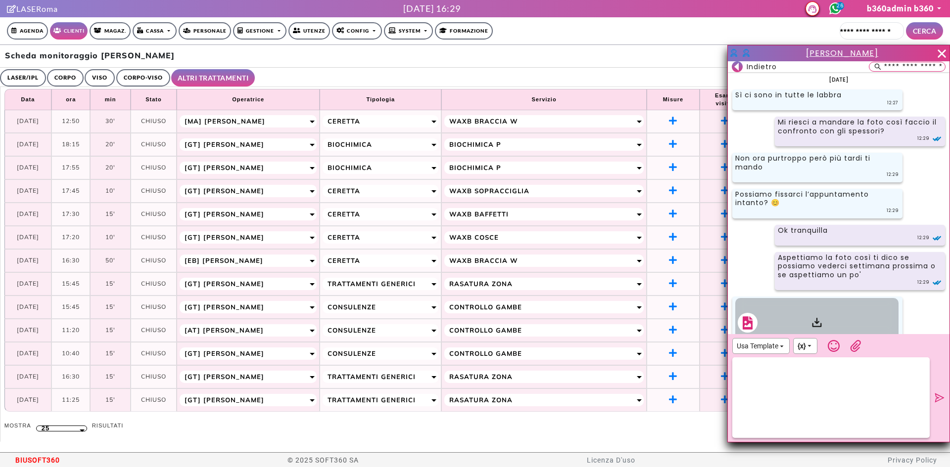
click at [737, 68] on icon at bounding box center [736, 67] width 4 height 8
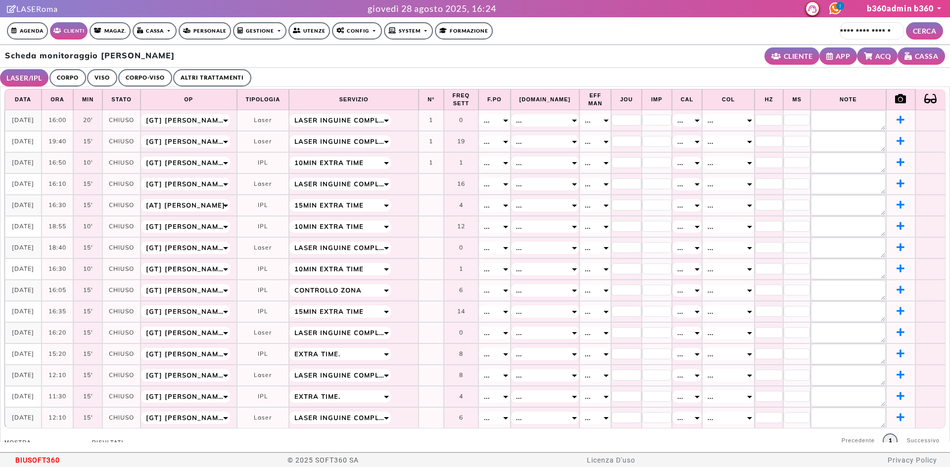
select select "**"
click at [72, 73] on link "CORPO" at bounding box center [67, 77] width 37 height 17
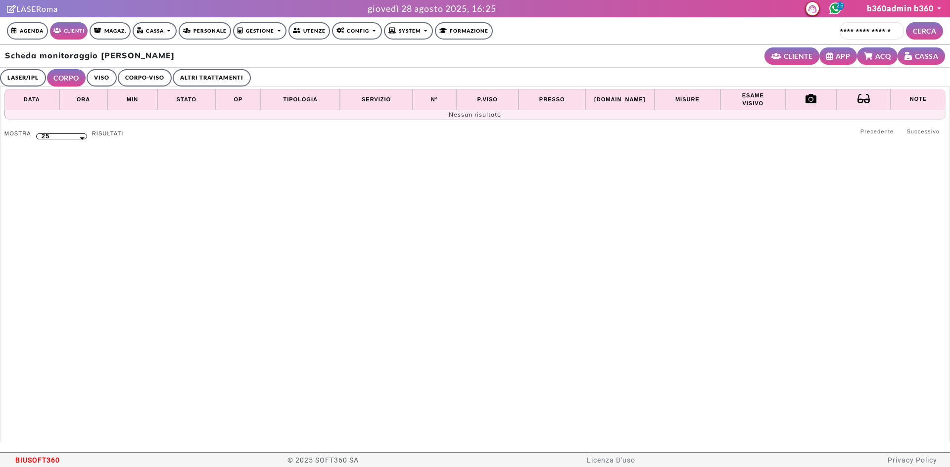
click at [115, 86] on li "VISO" at bounding box center [102, 77] width 30 height 17
drag, startPoint x: 108, startPoint y: 77, endPoint x: 114, endPoint y: 75, distance: 6.3
click at [108, 77] on link "VISO" at bounding box center [102, 77] width 30 height 17
click at [145, 73] on link "CORPO-VISO" at bounding box center [143, 77] width 54 height 17
click at [200, 79] on link "ALTRI TRATTAMENTI" at bounding box center [214, 77] width 78 height 17
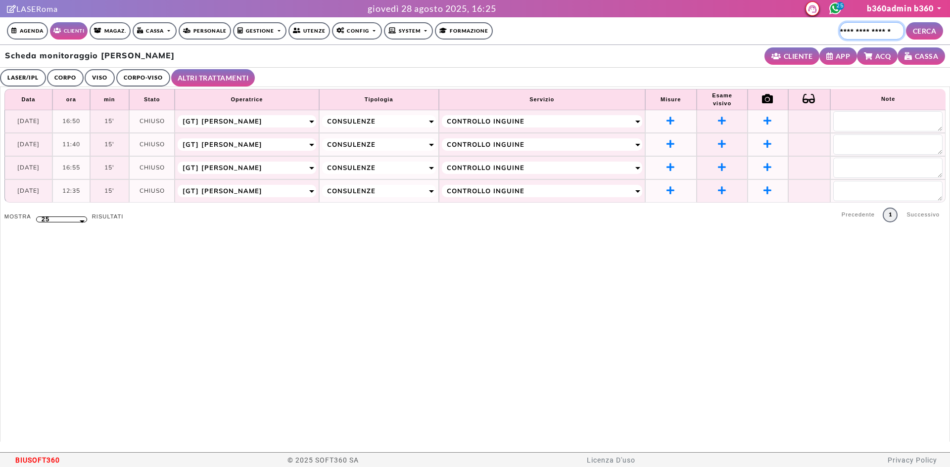
click at [854, 34] on input "Cerca cliente..." at bounding box center [871, 30] width 64 height 17
paste input "**********"
type input "**********"
click at [855, 34] on input "**********" at bounding box center [871, 30] width 64 height 17
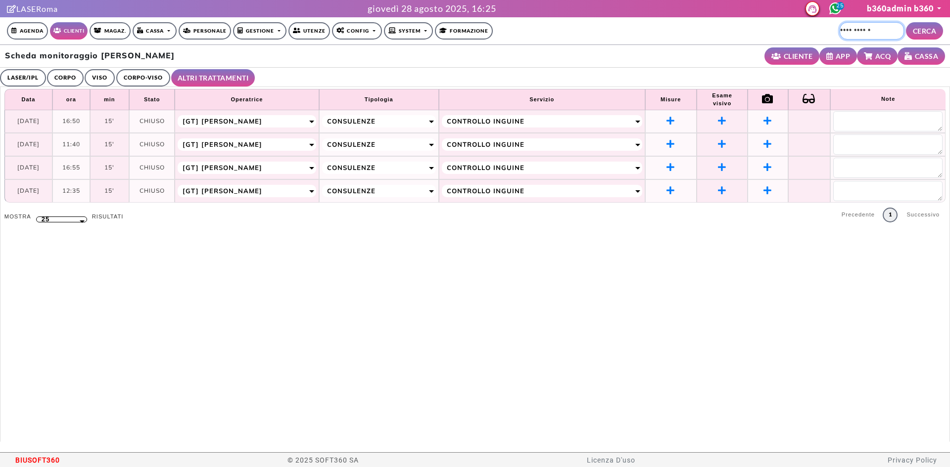
click at [855, 34] on input "**********" at bounding box center [871, 30] width 64 height 17
click at [847, 33] on input "Cerca cliente..." at bounding box center [871, 30] width 64 height 17
paste input "**********"
type input "**********"
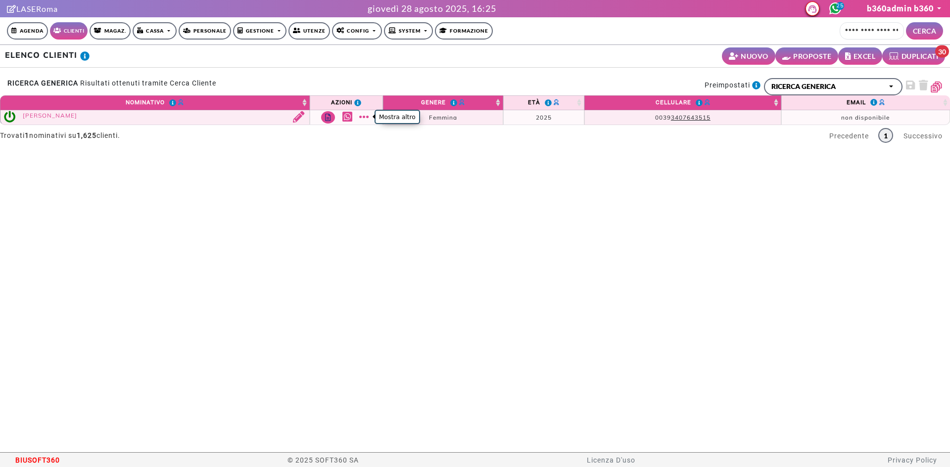
click at [369, 114] on link "Mostra altro" at bounding box center [365, 116] width 12 height 11
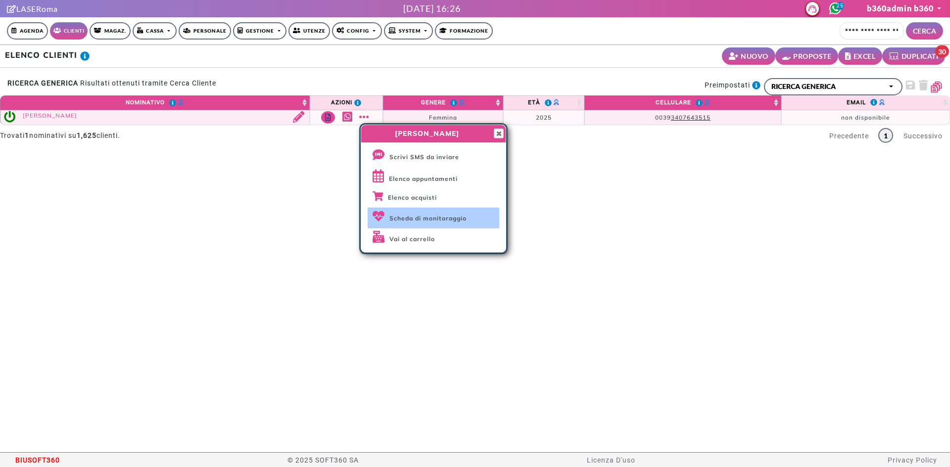
click at [427, 216] on span "Scheda di monitoraggio" at bounding box center [427, 218] width 77 height 7
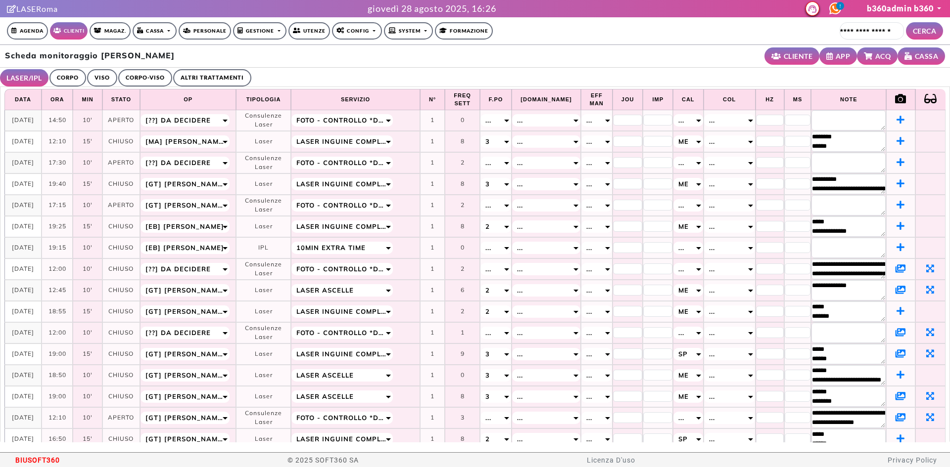
select select "**"
click at [895, 266] on icon at bounding box center [900, 268] width 10 height 9
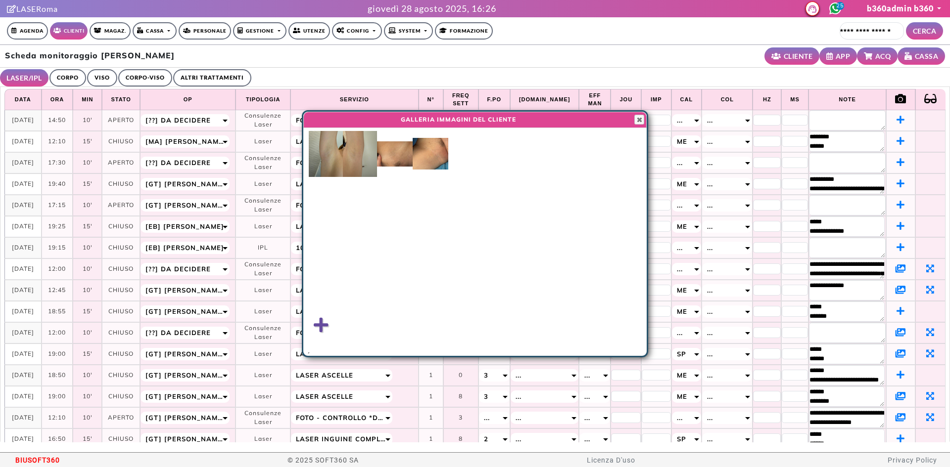
click at [403, 154] on img at bounding box center [395, 153] width 36 height 25
click at [398, 155] on img at bounding box center [474, 234] width 327 height 234
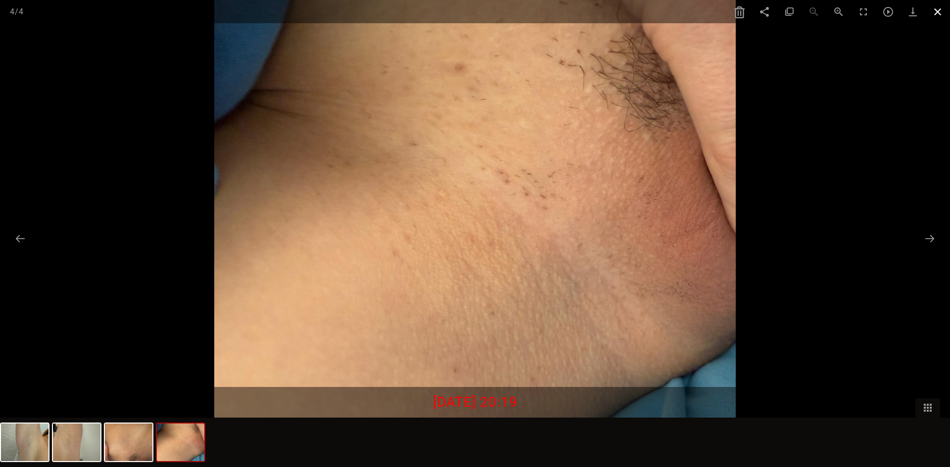
click at [940, 9] on span at bounding box center [937, 11] width 25 height 23
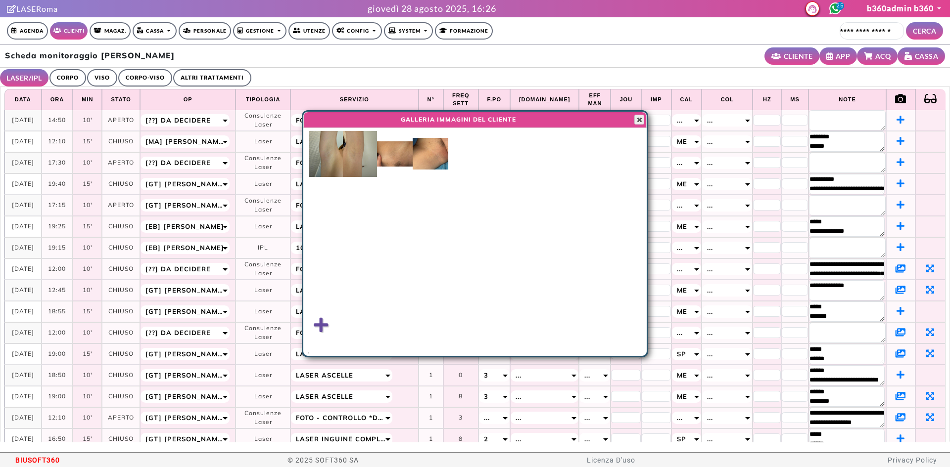
click at [636, 122] on span "button" at bounding box center [639, 120] width 8 height 8
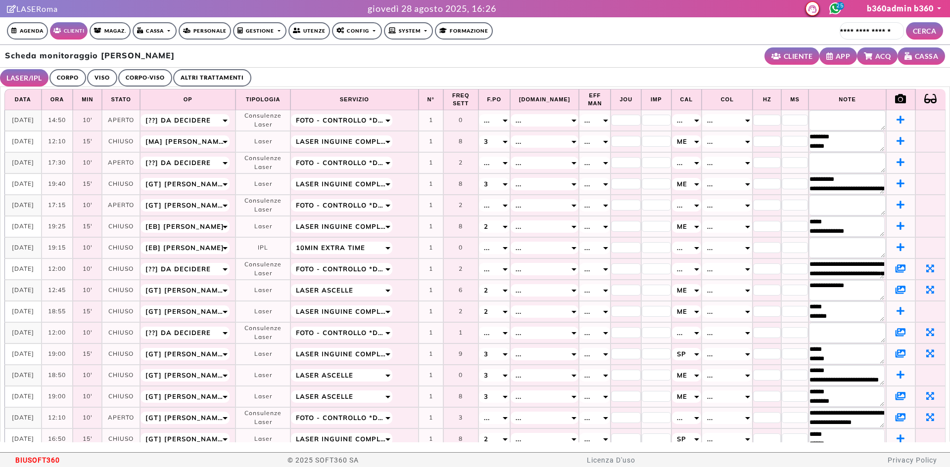
click at [895, 286] on icon at bounding box center [900, 289] width 10 height 9
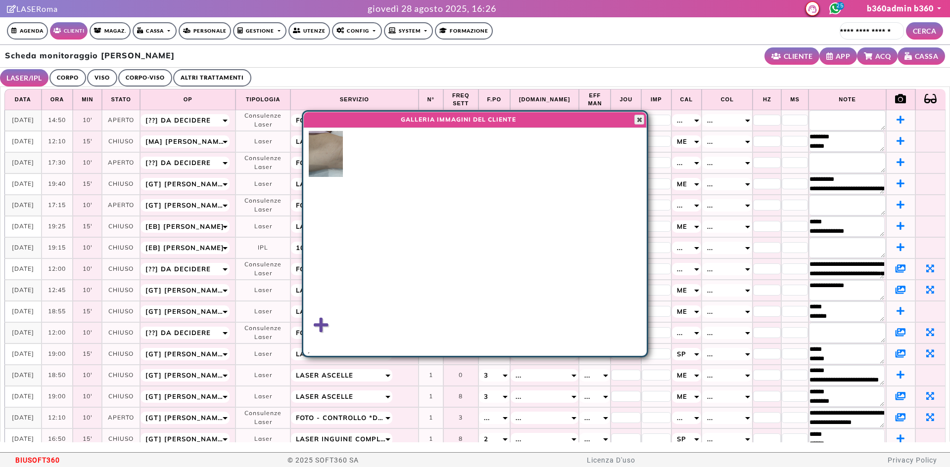
click at [637, 122] on span "button" at bounding box center [639, 120] width 8 height 8
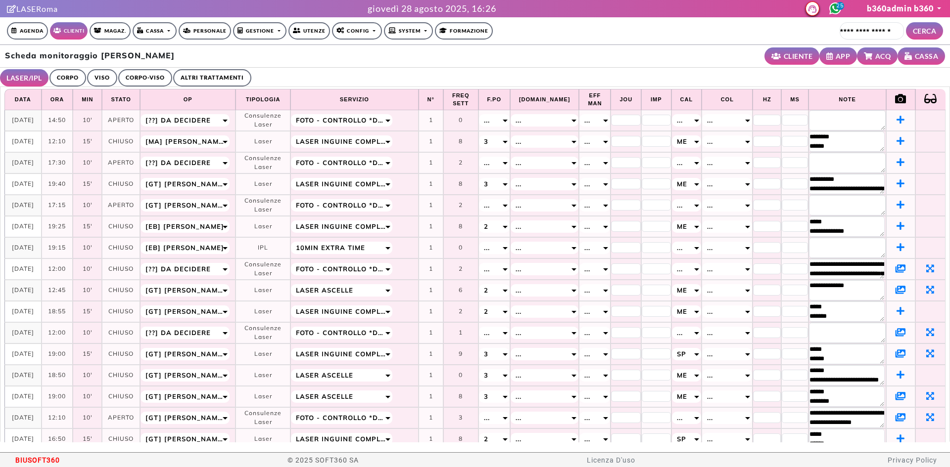
click at [895, 330] on icon at bounding box center [900, 332] width 10 height 9
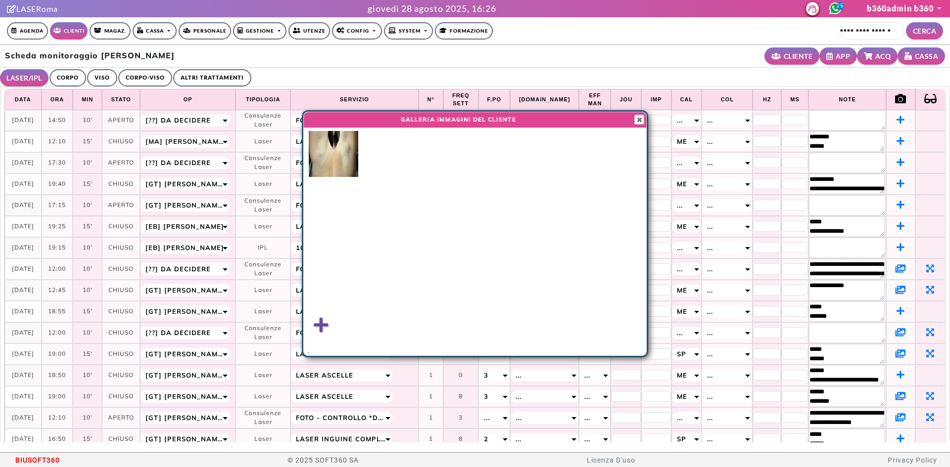
click at [895, 330] on icon at bounding box center [900, 332] width 10 height 9
click at [895, 354] on icon at bounding box center [900, 353] width 10 height 9
click at [339, 135] on img at bounding box center [327, 144] width 36 height 27
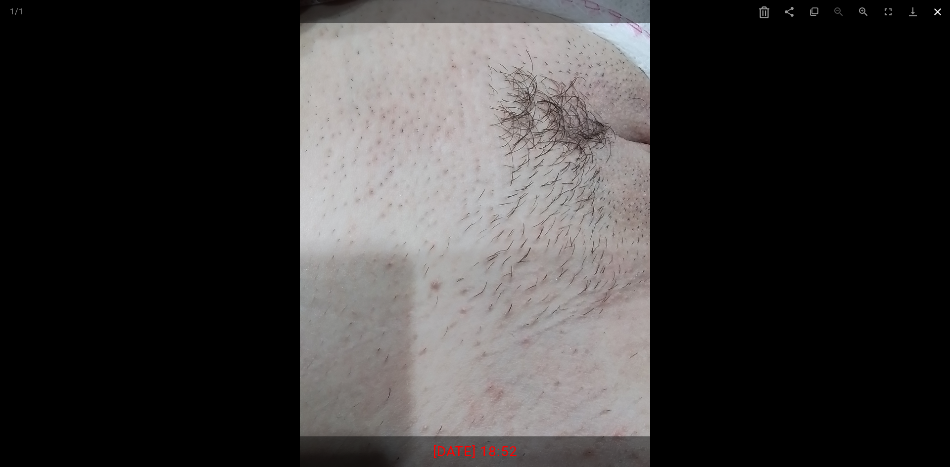
click at [932, 12] on span at bounding box center [937, 11] width 25 height 23
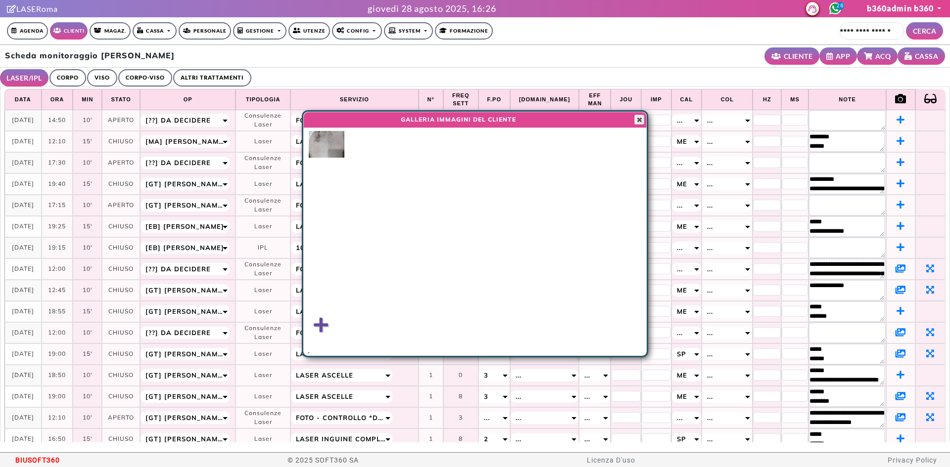
click at [634, 118] on button "Close" at bounding box center [639, 120] width 10 height 10
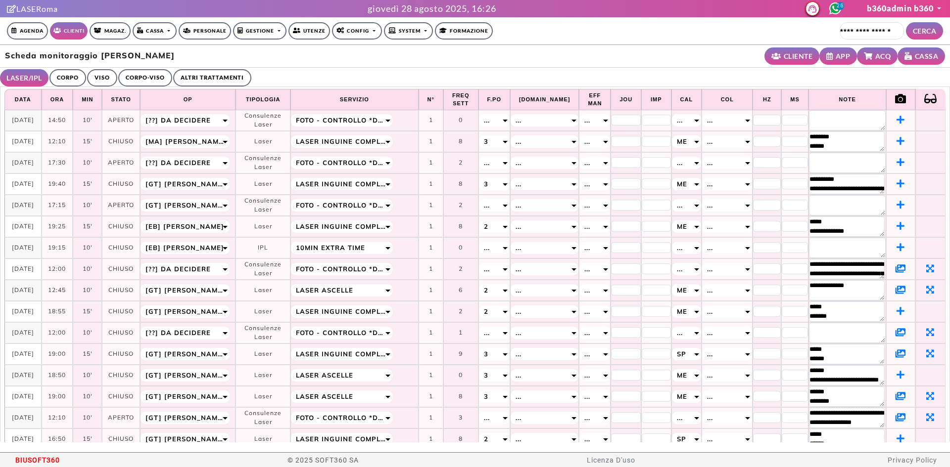
scroll to position [9, 0]
click at [895, 399] on icon at bounding box center [900, 396] width 10 height 9
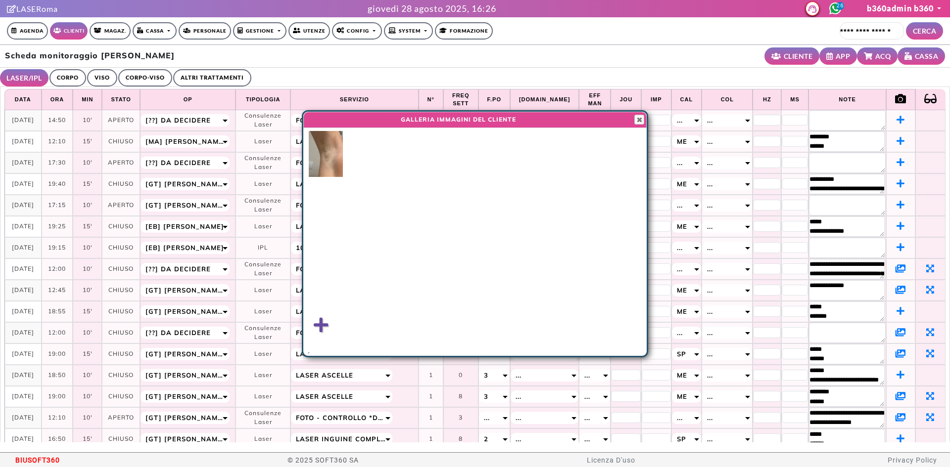
click at [887, 408] on td at bounding box center [900, 418] width 29 height 21
click at [895, 419] on icon at bounding box center [900, 417] width 10 height 9
click at [637, 117] on span "button" at bounding box center [639, 120] width 8 height 8
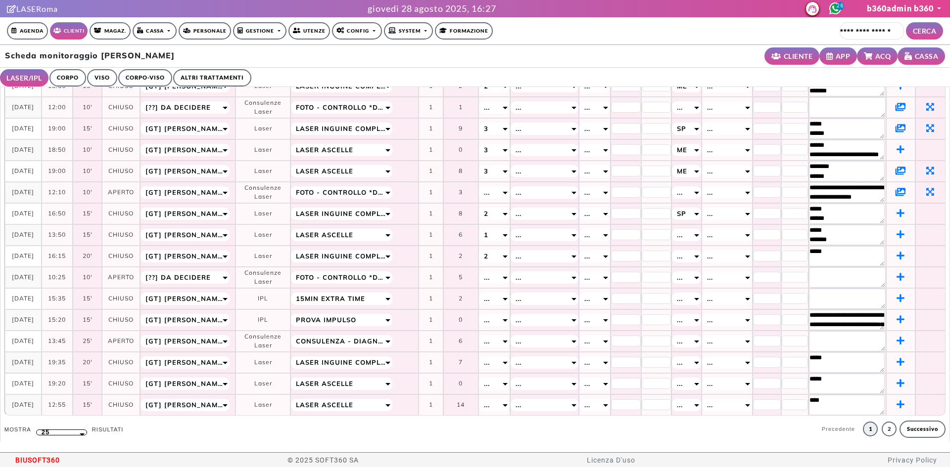
scroll to position [19, 0]
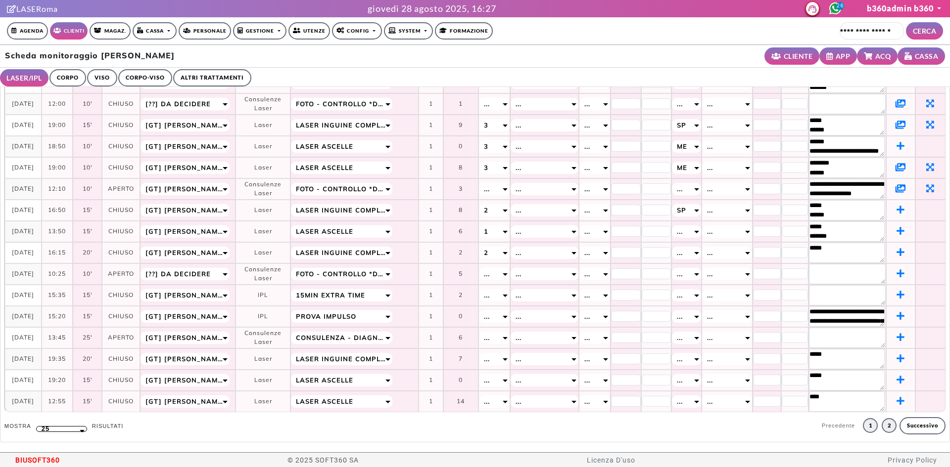
click at [881, 425] on link "2" at bounding box center [888, 425] width 15 height 15
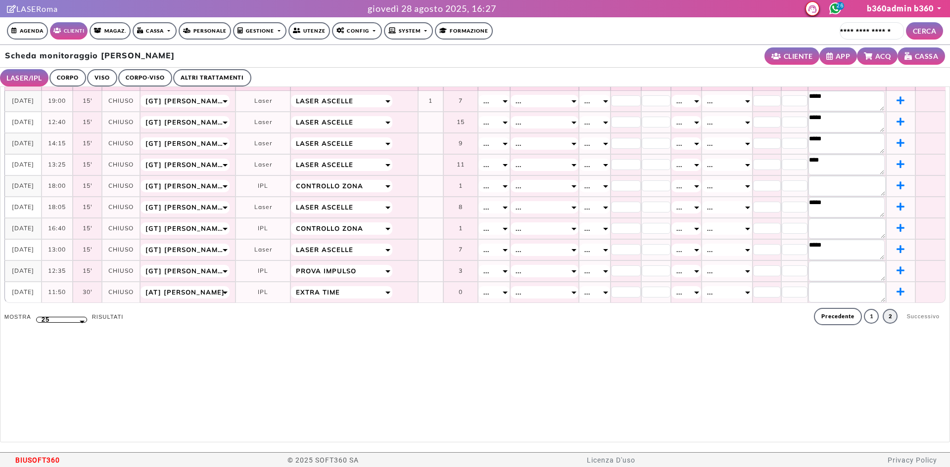
scroll to position [0, 0]
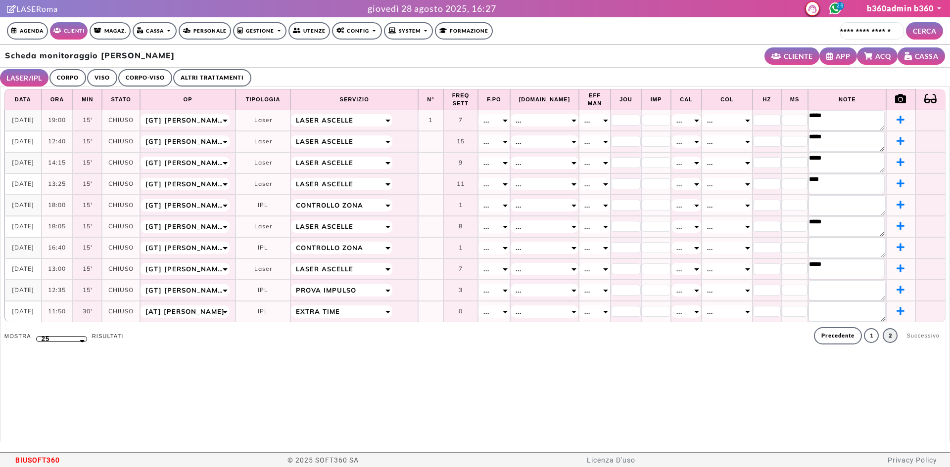
click at [78, 77] on link "CORPO" at bounding box center [67, 77] width 37 height 17
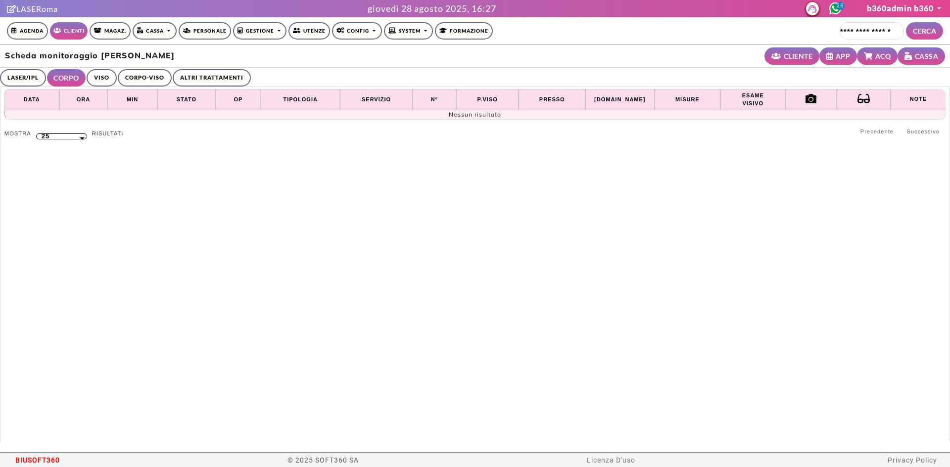
click at [107, 78] on link "VISO" at bounding box center [102, 77] width 30 height 17
click at [129, 78] on link "CORPO-VISO" at bounding box center [143, 77] width 54 height 17
click at [189, 72] on link "ALTRI TRATTAMENTI" at bounding box center [214, 77] width 78 height 17
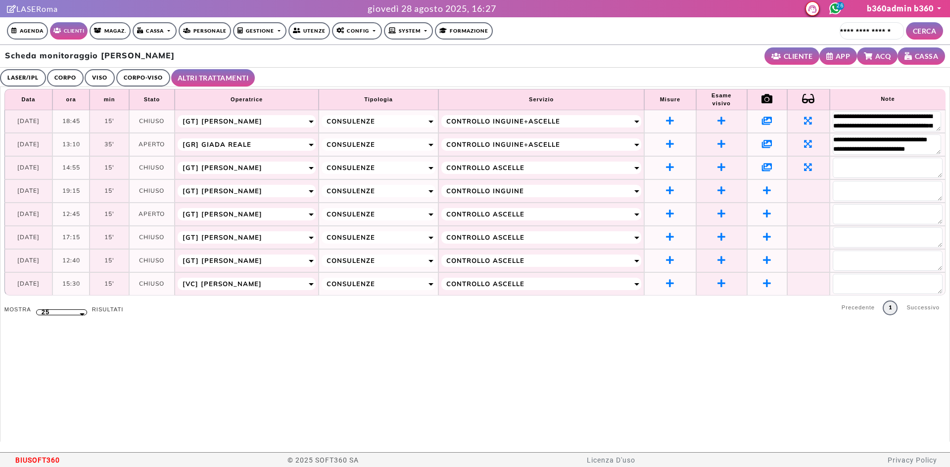
click at [762, 127] on td at bounding box center [767, 121] width 40 height 23
click at [763, 119] on icon at bounding box center [767, 120] width 10 height 9
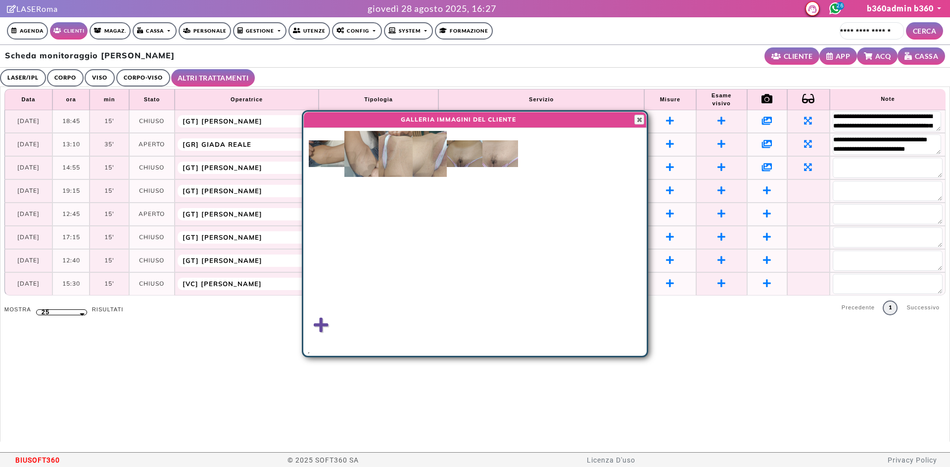
click at [326, 147] on img at bounding box center [327, 153] width 36 height 27
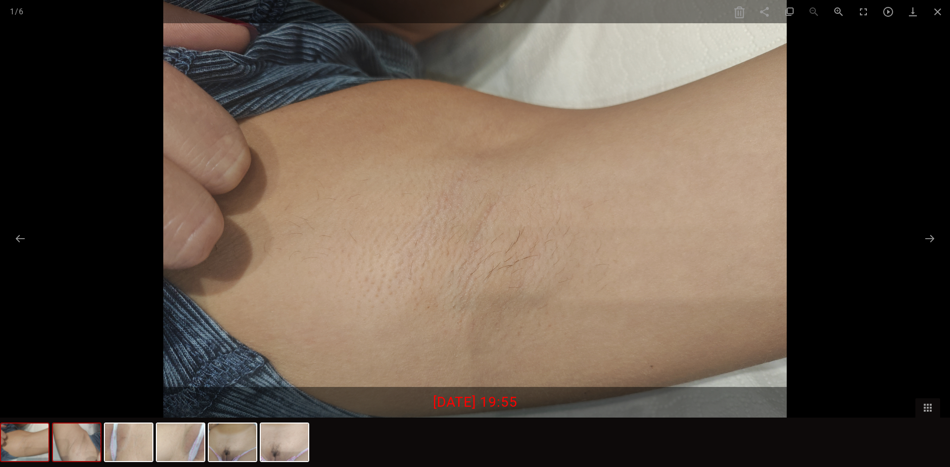
click at [72, 442] on img at bounding box center [76, 443] width 47 height 38
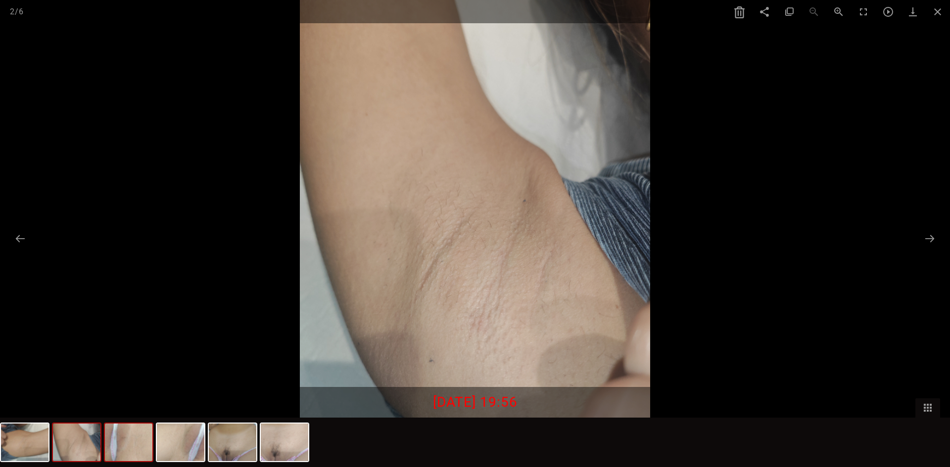
click at [151, 440] on img at bounding box center [128, 443] width 47 height 38
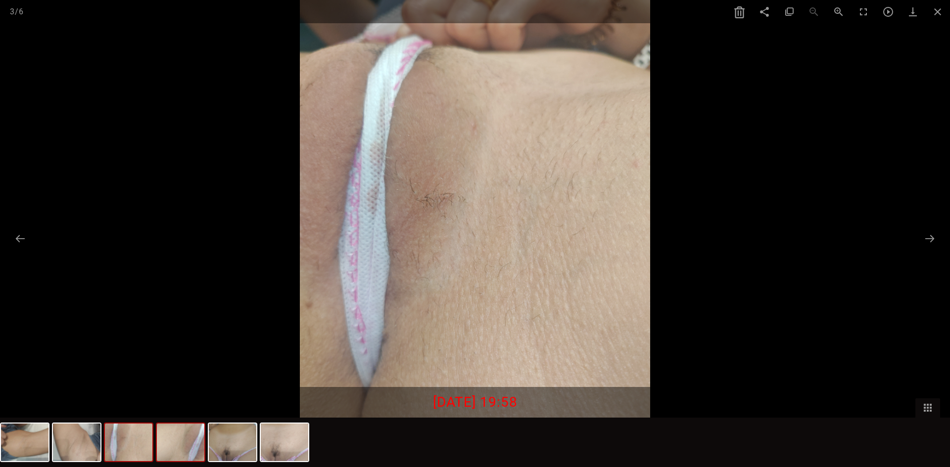
click at [186, 459] on img at bounding box center [180, 443] width 47 height 38
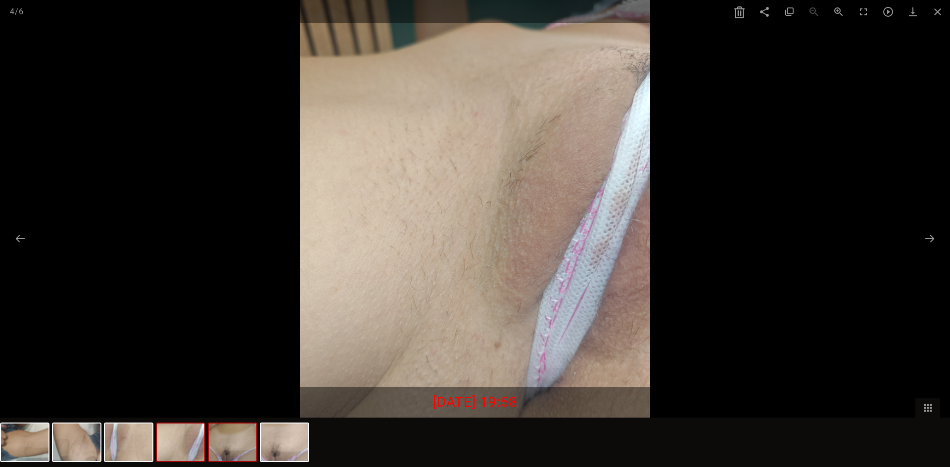
click at [243, 453] on img at bounding box center [232, 443] width 47 height 38
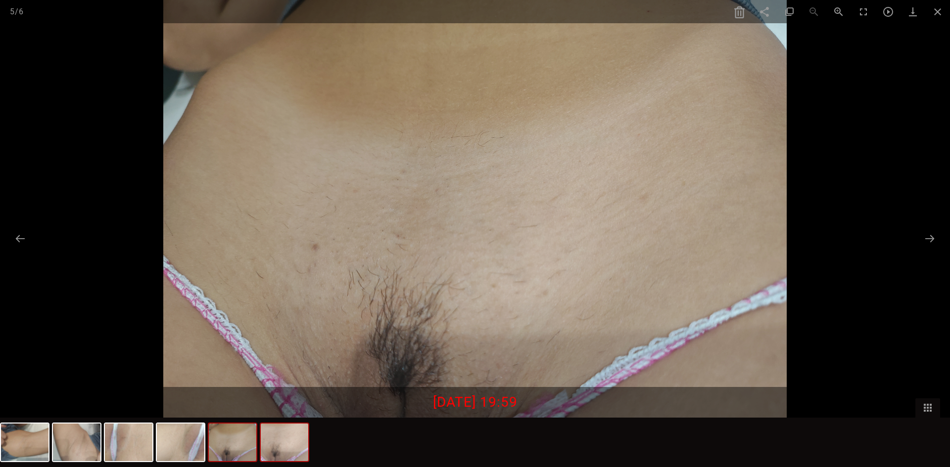
click at [284, 451] on img at bounding box center [284, 443] width 47 height 38
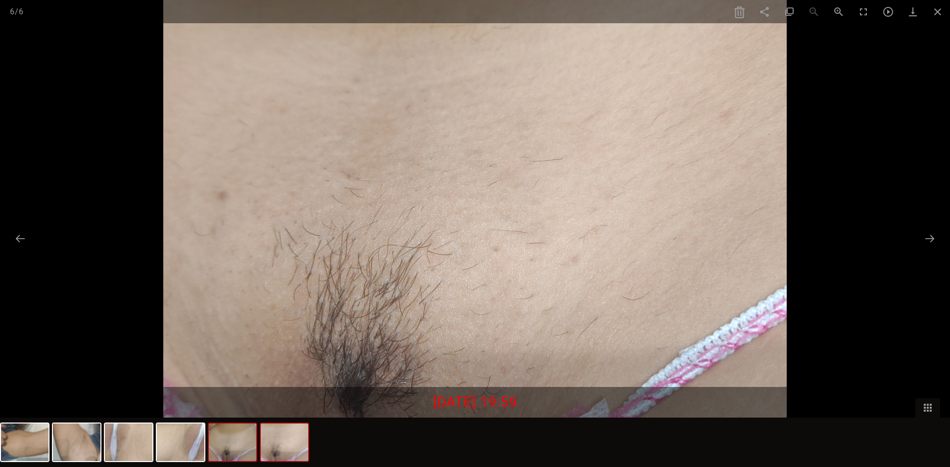
click at [232, 439] on img at bounding box center [232, 443] width 47 height 38
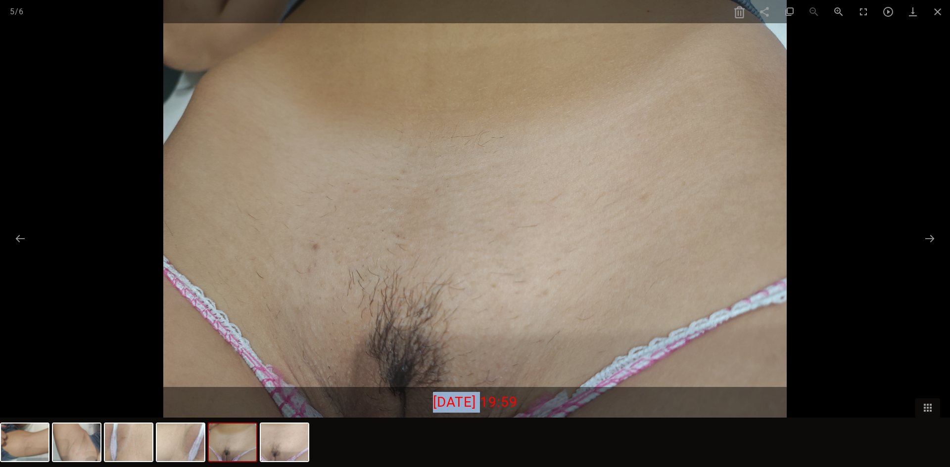
drag, startPoint x: 416, startPoint y: 396, endPoint x: 472, endPoint y: 395, distance: 55.9
click at [472, 395] on div "29/10/2024 19:59" at bounding box center [475, 402] width 950 height 31
click at [932, 11] on span at bounding box center [937, 11] width 25 height 23
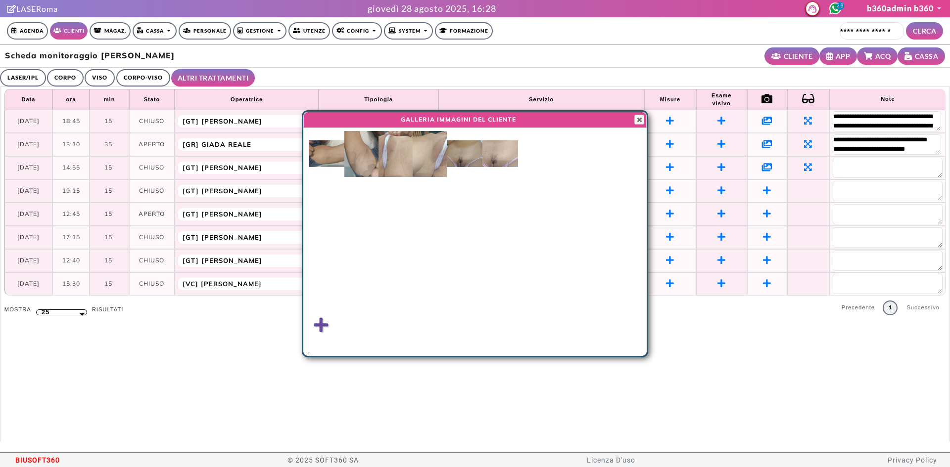
click at [497, 152] on img at bounding box center [500, 153] width 36 height 27
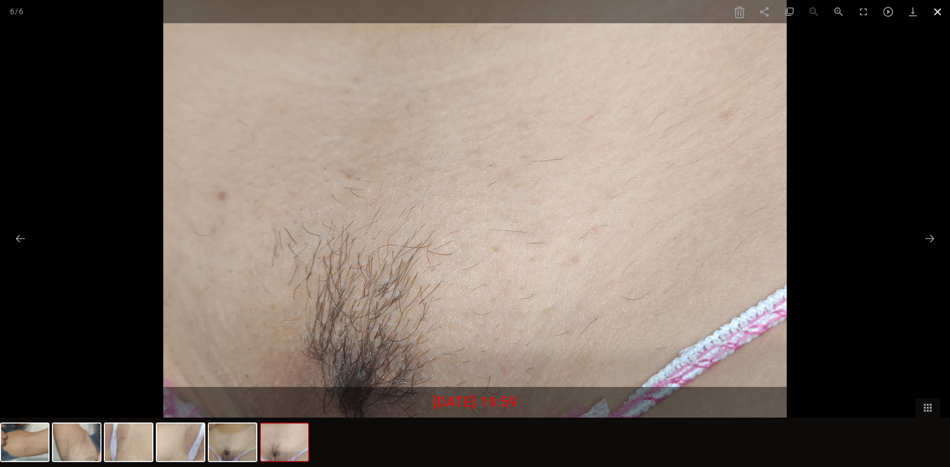
click at [934, 7] on span at bounding box center [937, 11] width 25 height 23
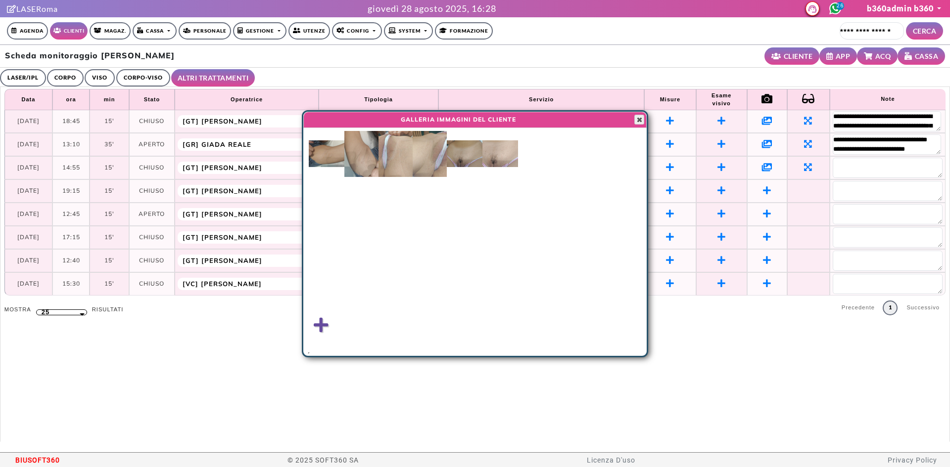
click at [638, 121] on span "button" at bounding box center [639, 120] width 8 height 8
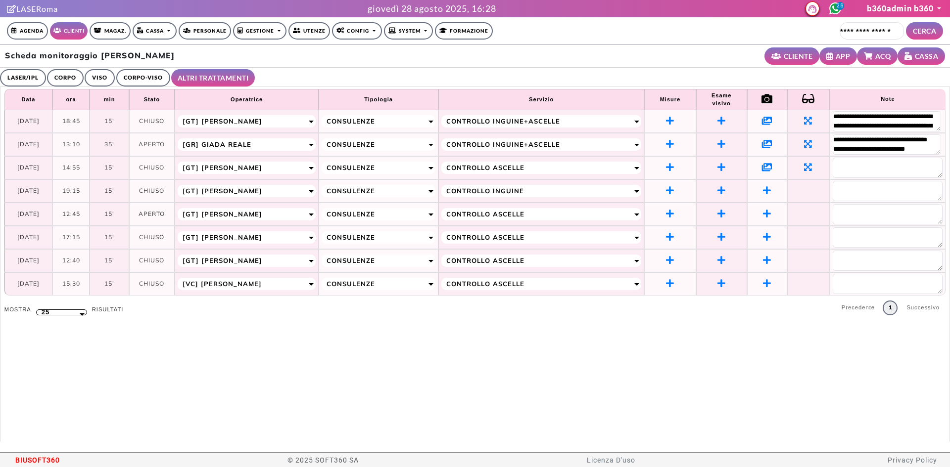
click at [762, 143] on icon at bounding box center [767, 143] width 10 height 9
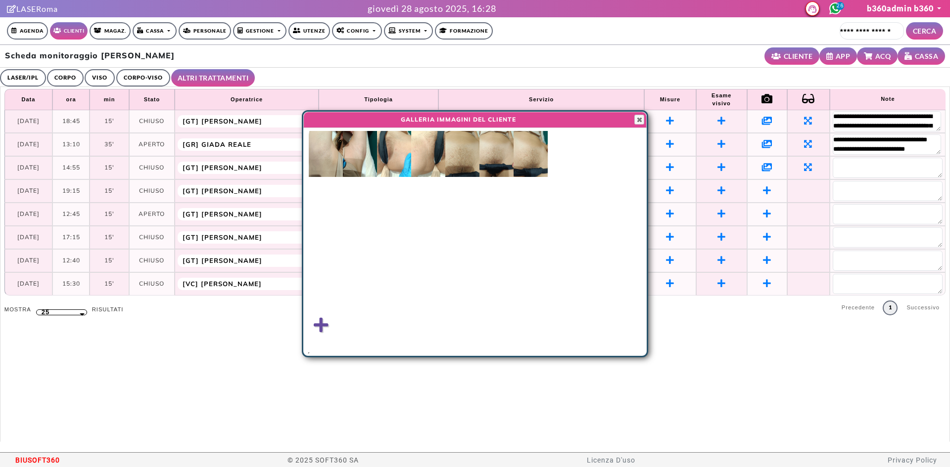
click at [327, 168] on img at bounding box center [326, 154] width 34 height 46
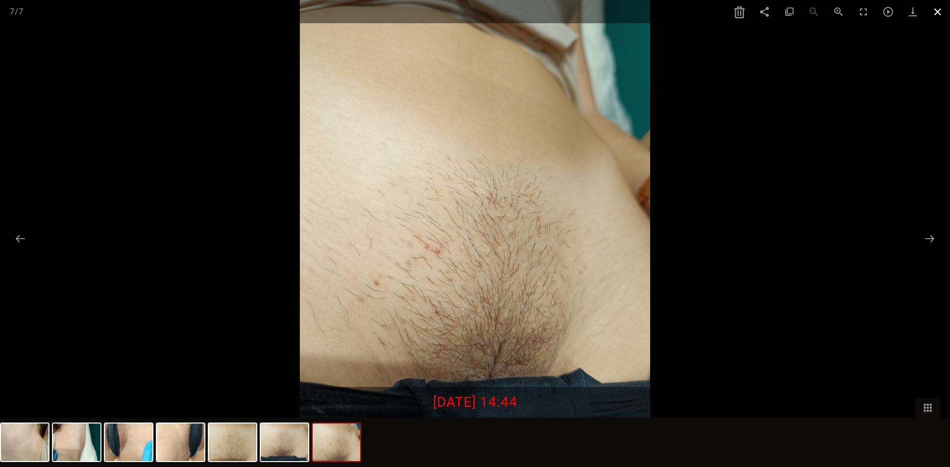
click at [936, 11] on span at bounding box center [937, 11] width 25 height 23
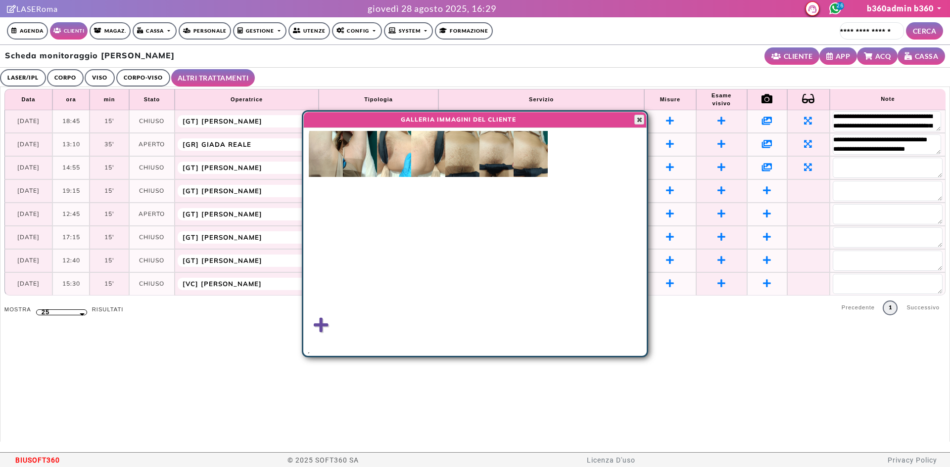
click at [638, 124] on span "button" at bounding box center [639, 120] width 8 height 8
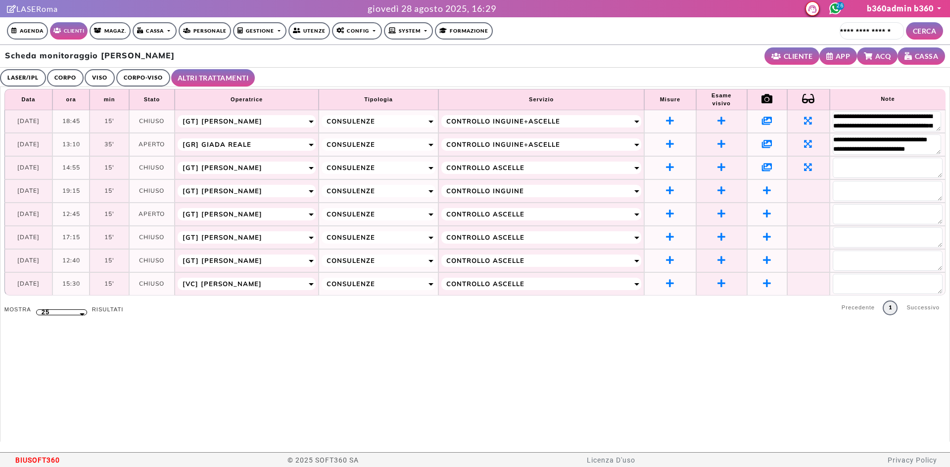
click at [762, 164] on icon at bounding box center [767, 167] width 10 height 9
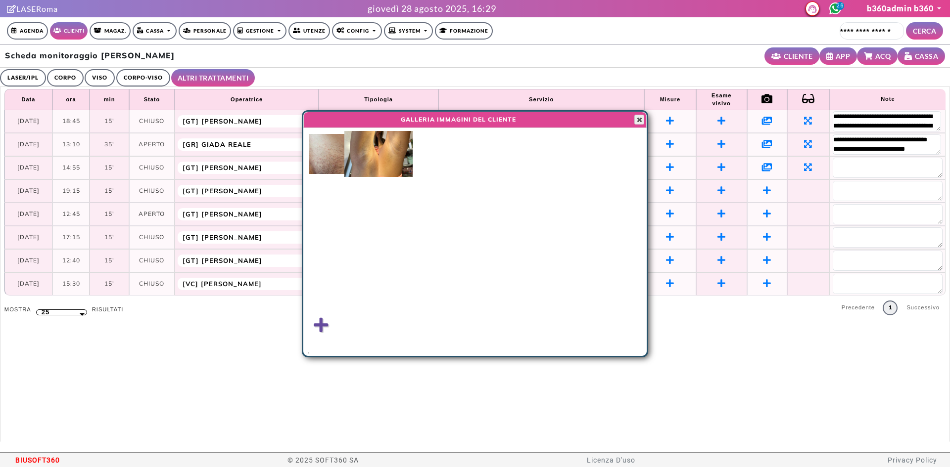
click at [639, 117] on span "button" at bounding box center [639, 120] width 8 height 8
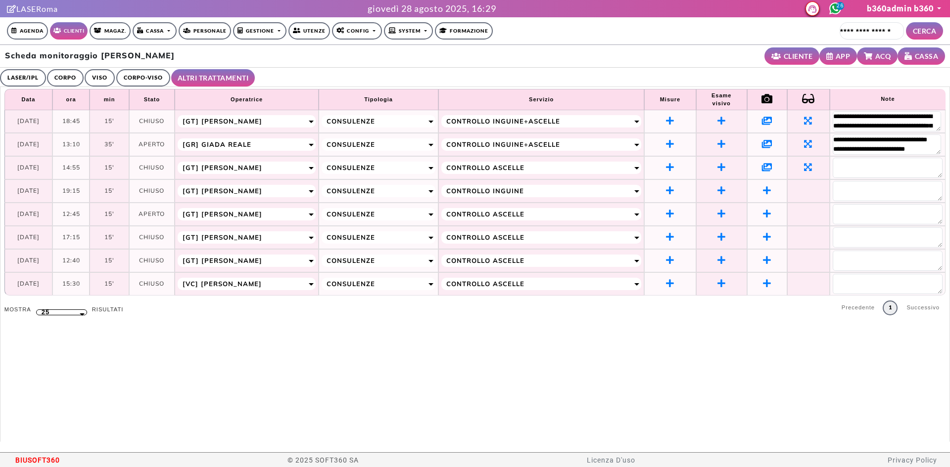
click at [137, 73] on link "CORPO-VISO" at bounding box center [143, 77] width 54 height 17
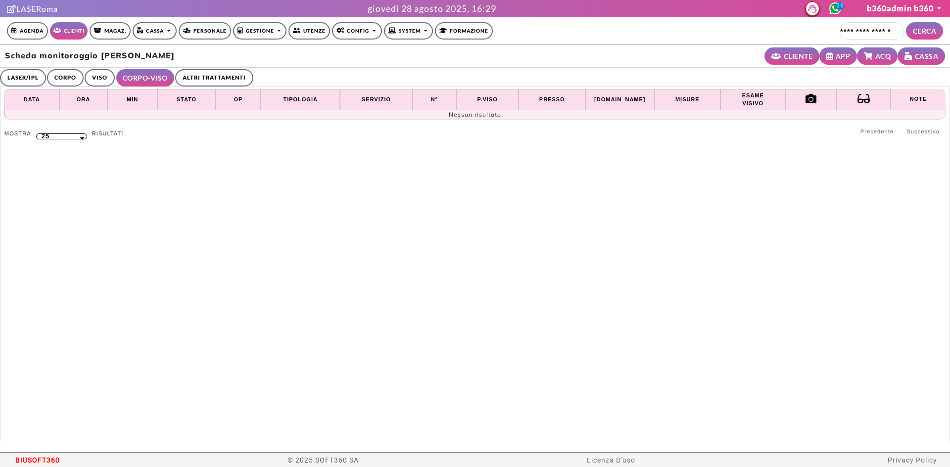
click at [93, 77] on link "VISO" at bounding box center [100, 77] width 30 height 17
click at [24, 79] on link "LASER/IPL" at bounding box center [23, 77] width 46 height 17
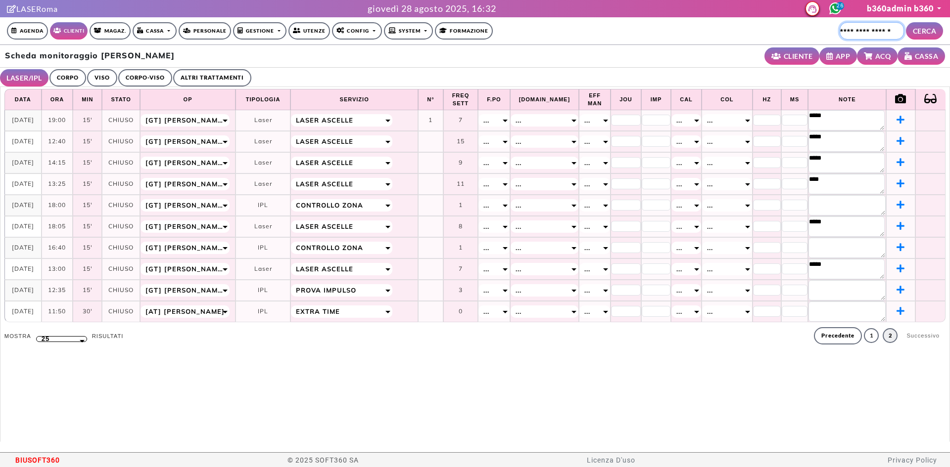
click at [878, 32] on input "Cerca cliente..." at bounding box center [871, 30] width 64 height 17
type input "**********"
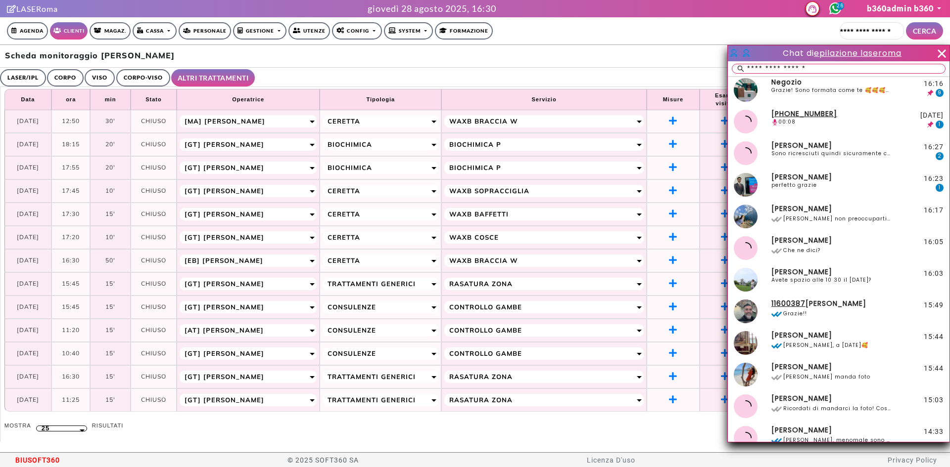
select select "**"
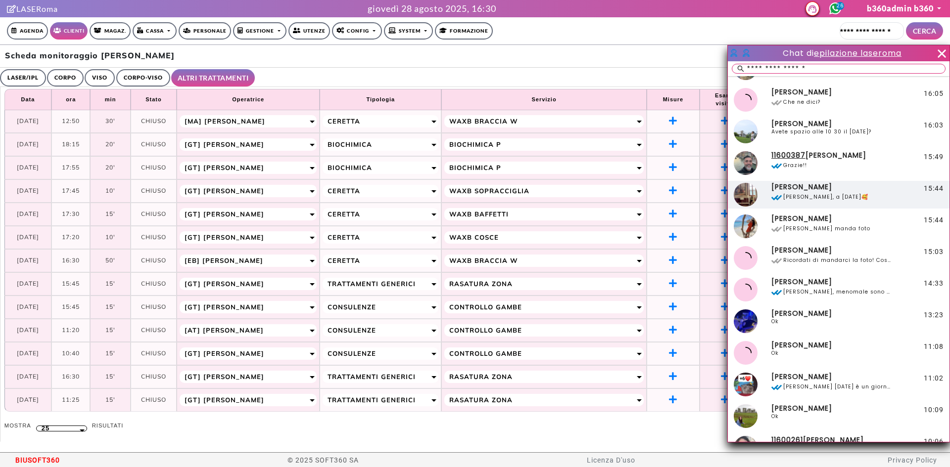
click at [779, 201] on span at bounding box center [776, 197] width 11 height 11
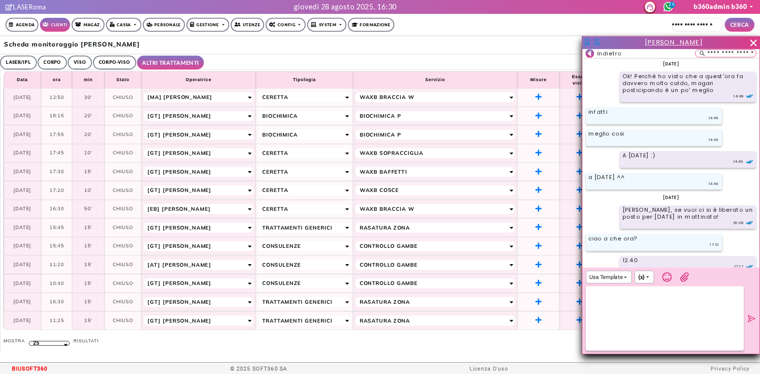
scroll to position [4157, 0]
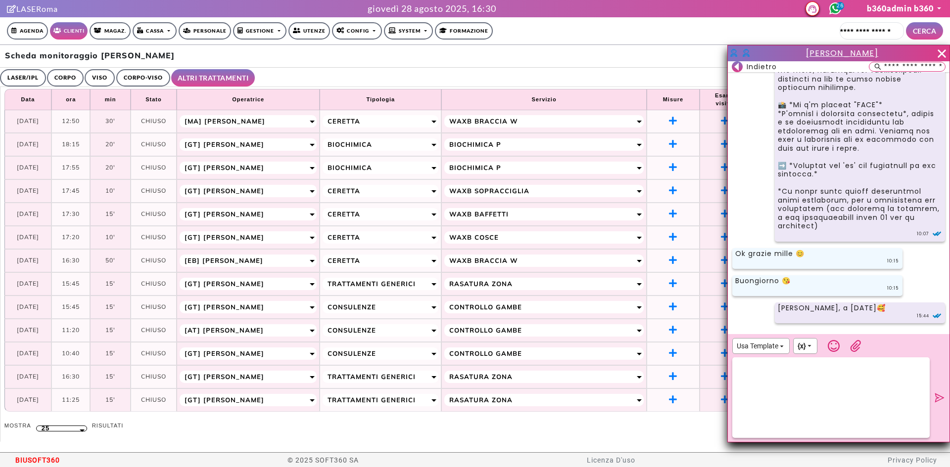
click at [827, 52] on span "[PERSON_NAME]" at bounding box center [842, 52] width 72 height 11
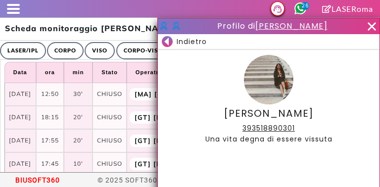
click at [169, 43] on rect at bounding box center [167, 41] width 11 height 11
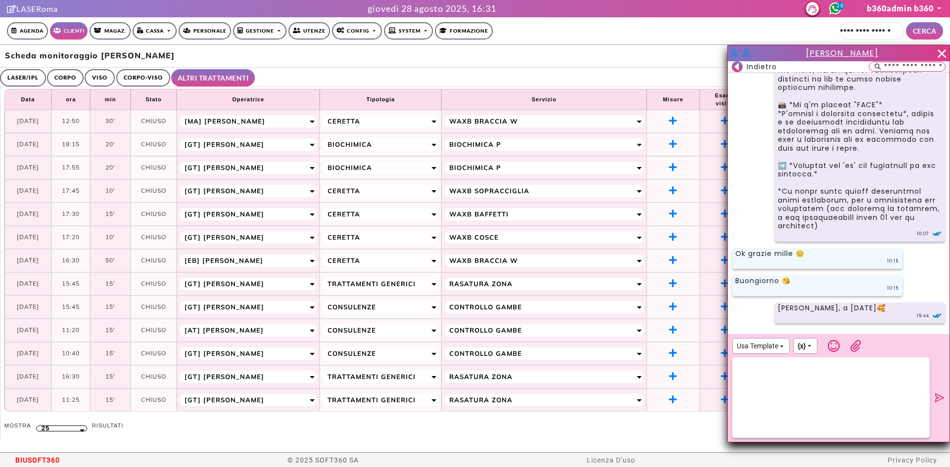
click at [747, 67] on span "Indietro" at bounding box center [761, 66] width 30 height 11
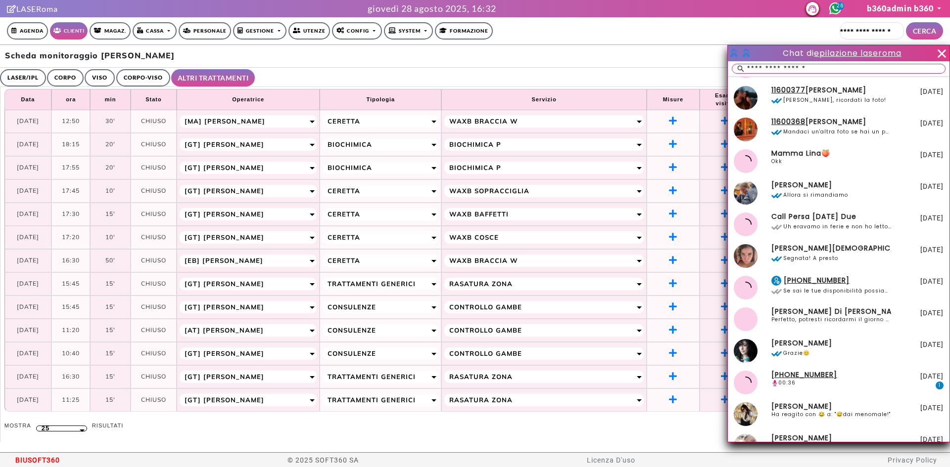
scroll to position [1385, 0]
click at [830, 104] on span "[PERSON_NAME], ricordati la foto!" at bounding box center [831, 100] width 120 height 11
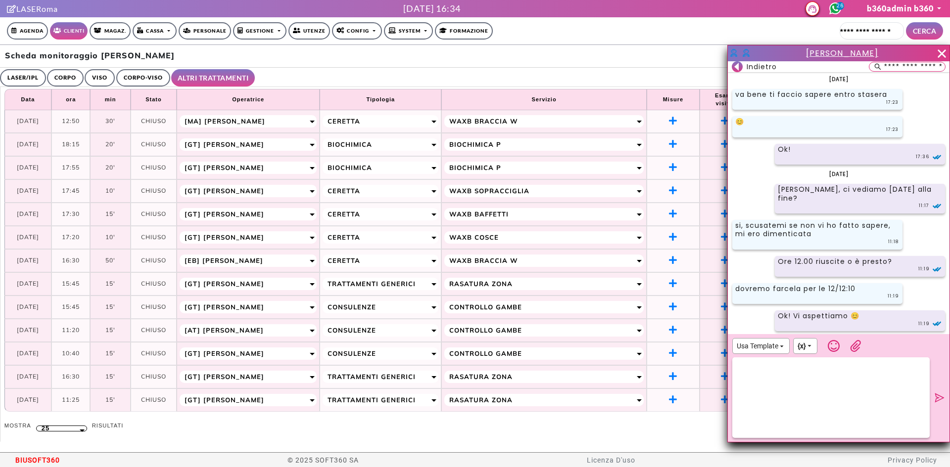
scroll to position [0, 0]
click at [835, 51] on span "Laura SPALLETTA" at bounding box center [842, 52] width 72 height 11
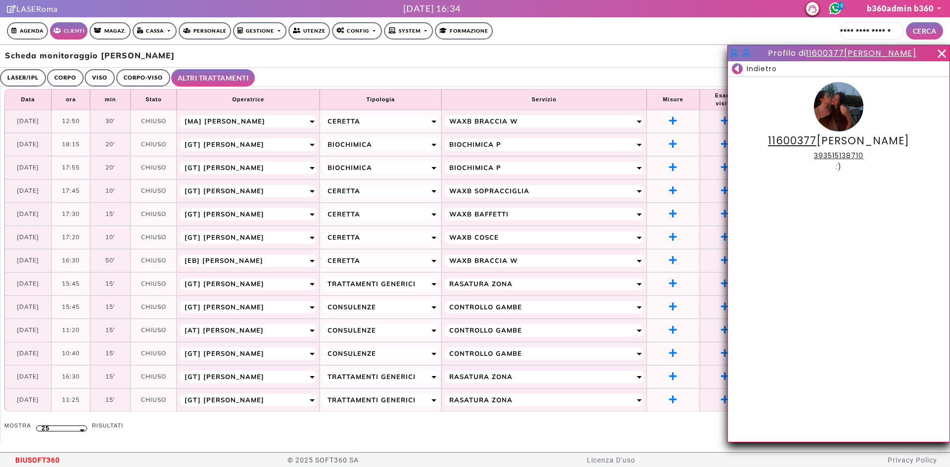
click at [764, 68] on span "Indietro" at bounding box center [761, 68] width 30 height 11
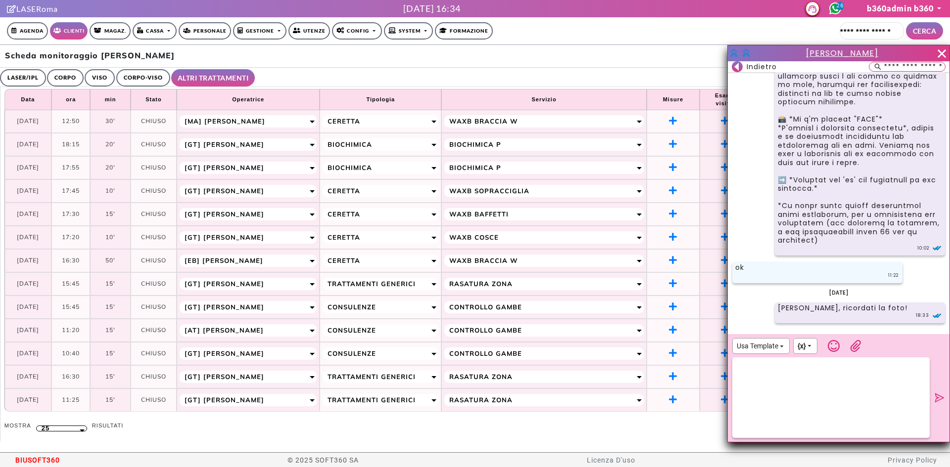
scroll to position [3219, 0]
click at [737, 65] on icon at bounding box center [736, 67] width 4 height 8
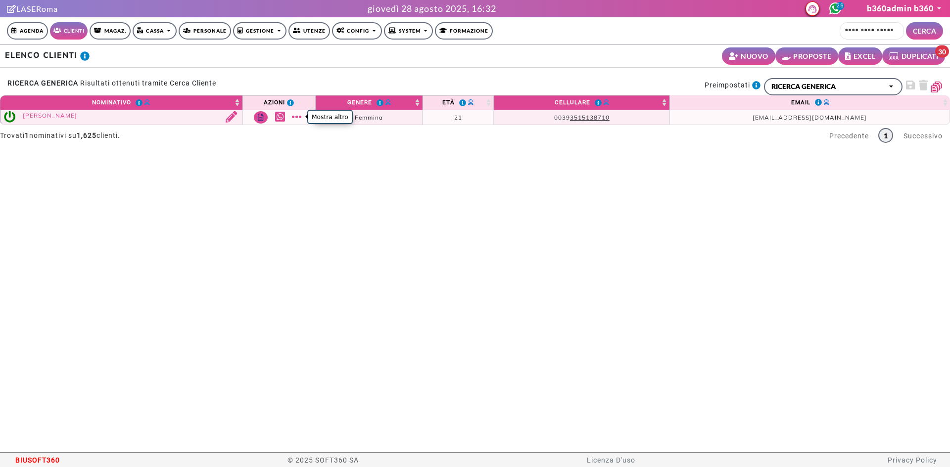
click at [302, 123] on link "Mostra altro" at bounding box center [298, 116] width 12 height 11
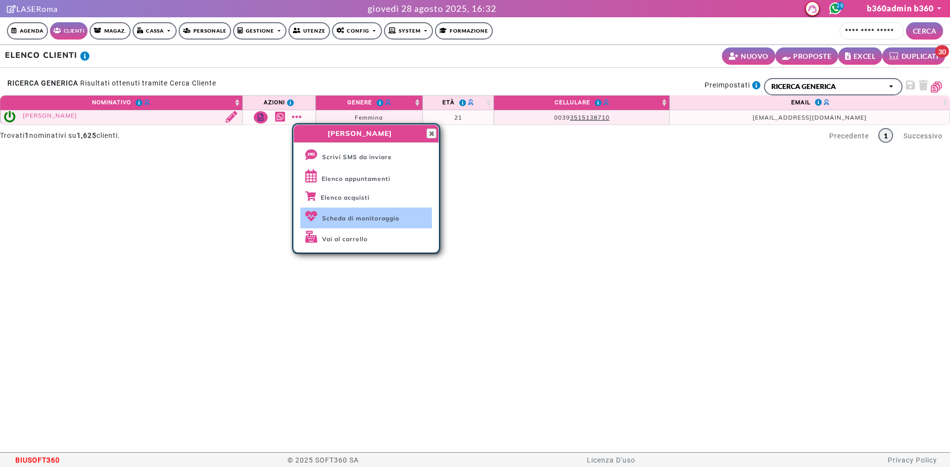
click at [354, 218] on span "Scheda di monitoraggio" at bounding box center [360, 218] width 77 height 7
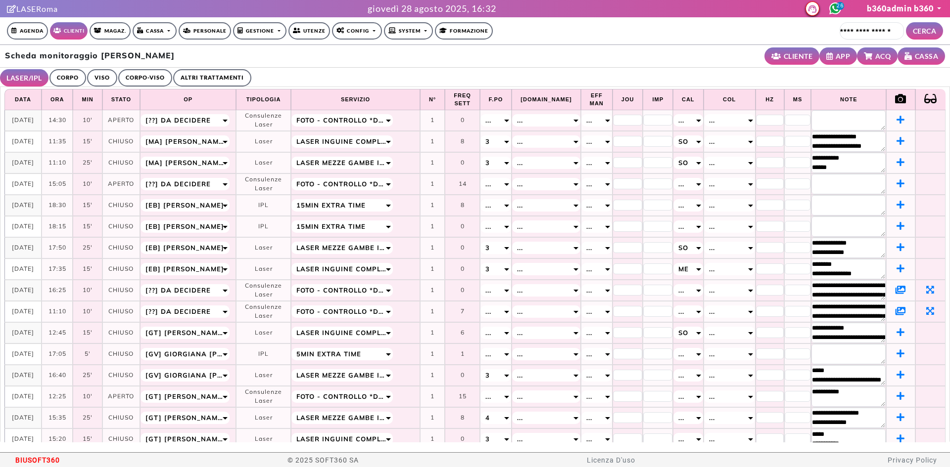
select select "**"
click at [895, 288] on icon at bounding box center [900, 289] width 10 height 9
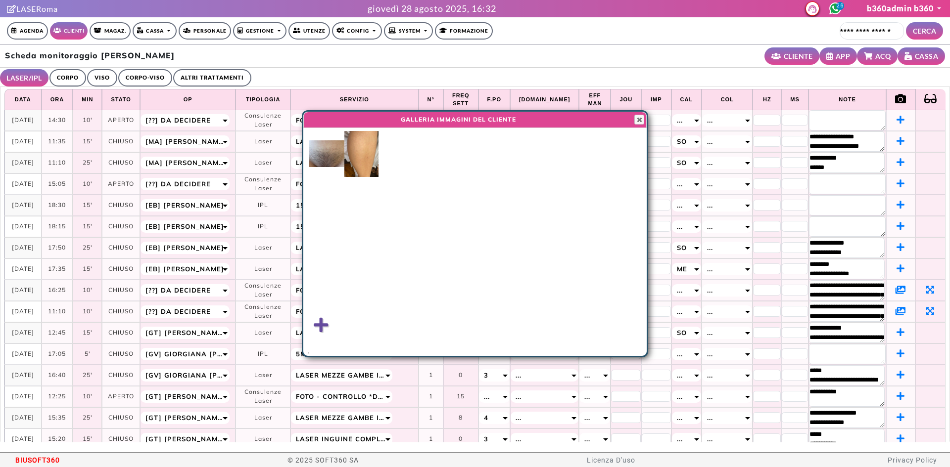
click at [324, 151] on img at bounding box center [327, 153] width 36 height 27
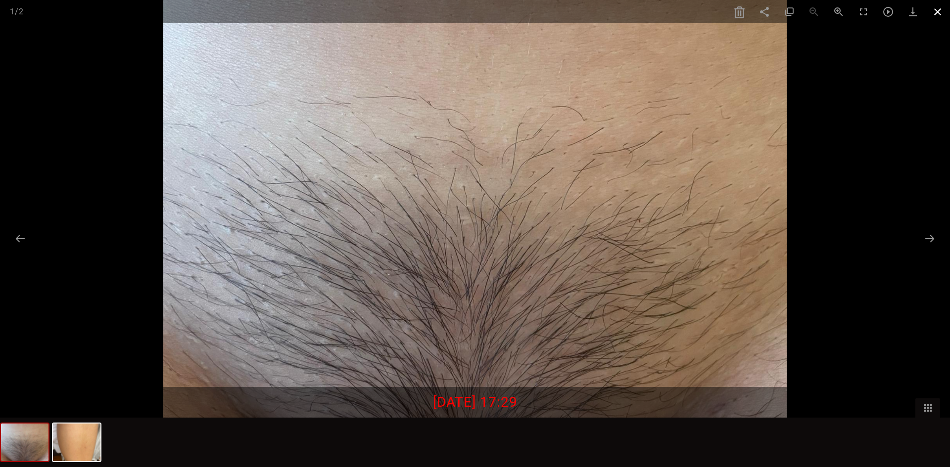
click at [944, 8] on span at bounding box center [937, 11] width 25 height 23
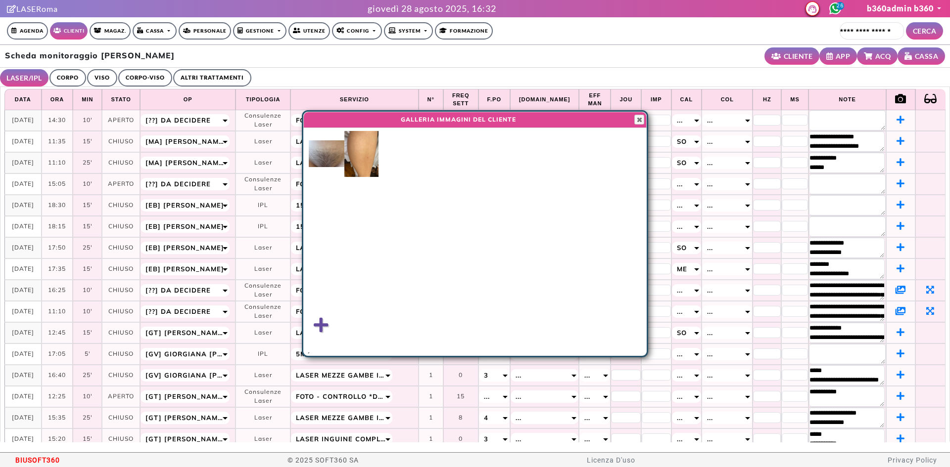
click at [895, 307] on icon at bounding box center [900, 311] width 10 height 9
click at [326, 139] on img at bounding box center [327, 141] width 36 height 20
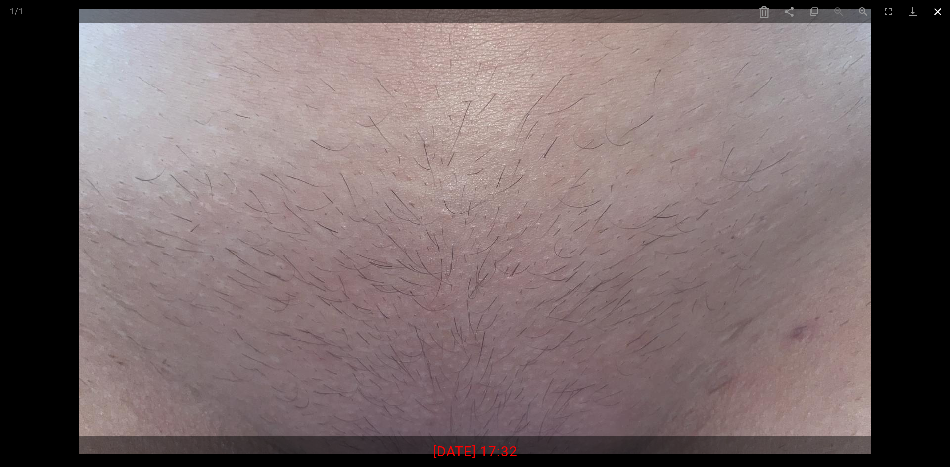
click at [939, 9] on span at bounding box center [937, 11] width 25 height 23
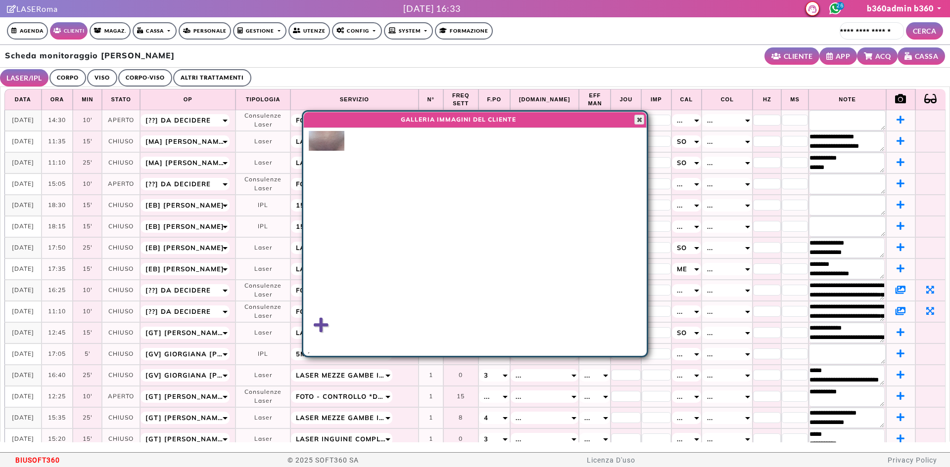
click at [641, 117] on span "button" at bounding box center [639, 120] width 8 height 8
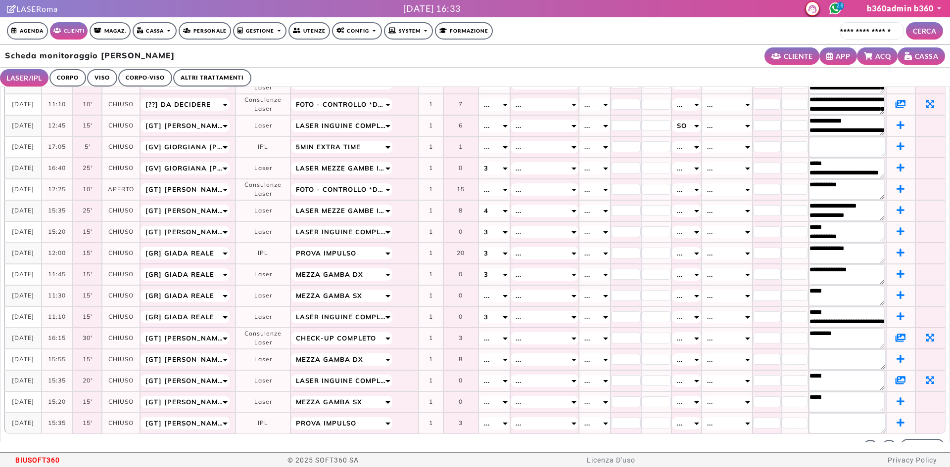
scroll to position [210, 0]
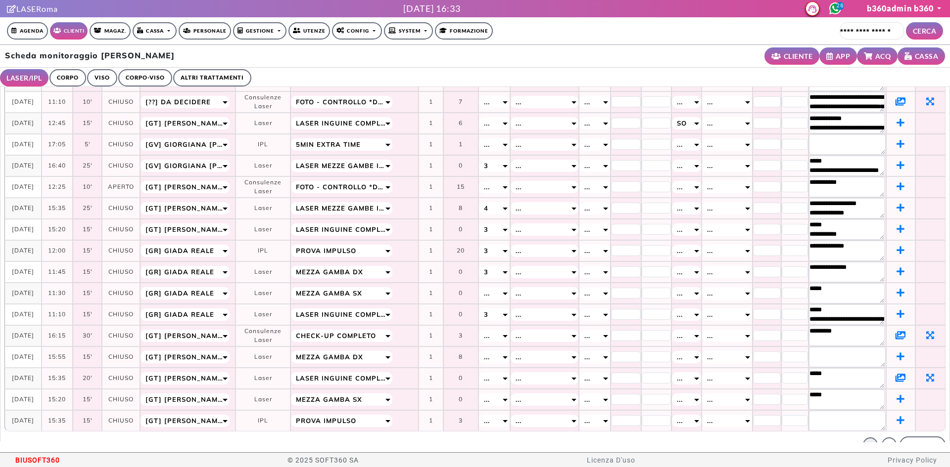
click at [895, 333] on icon at bounding box center [900, 335] width 10 height 9
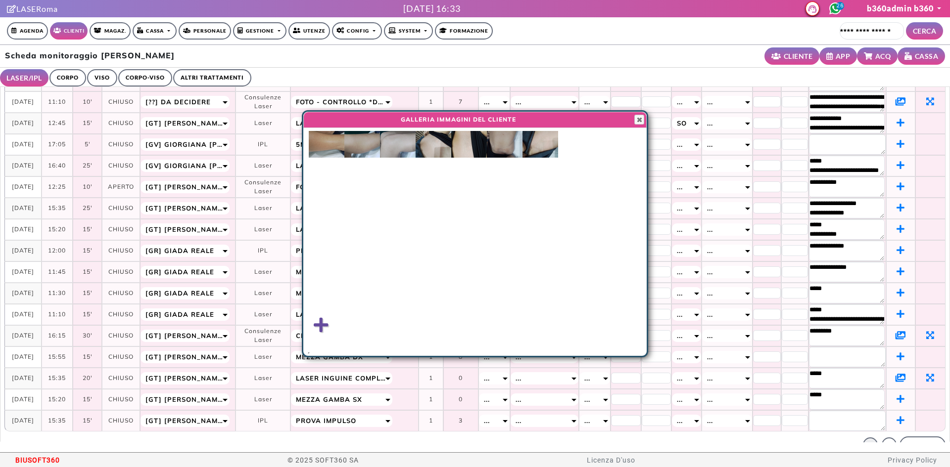
click at [322, 142] on img at bounding box center [327, 144] width 36 height 27
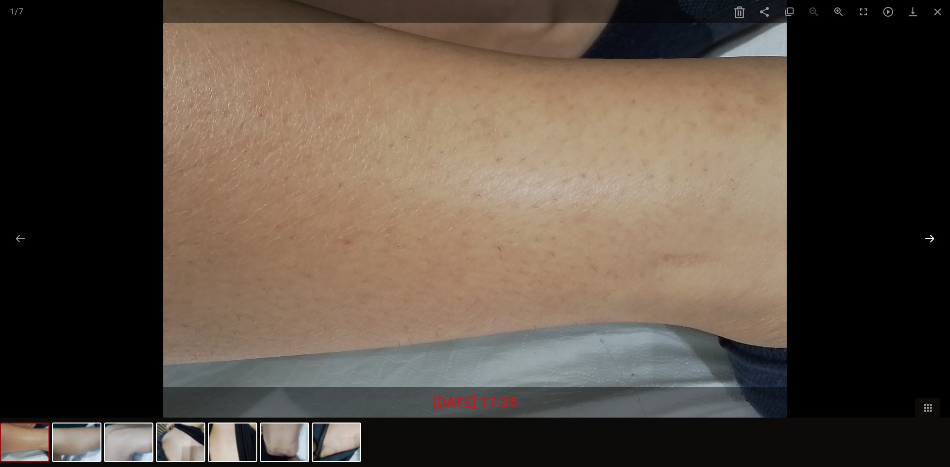
click at [930, 239] on button at bounding box center [929, 238] width 21 height 19
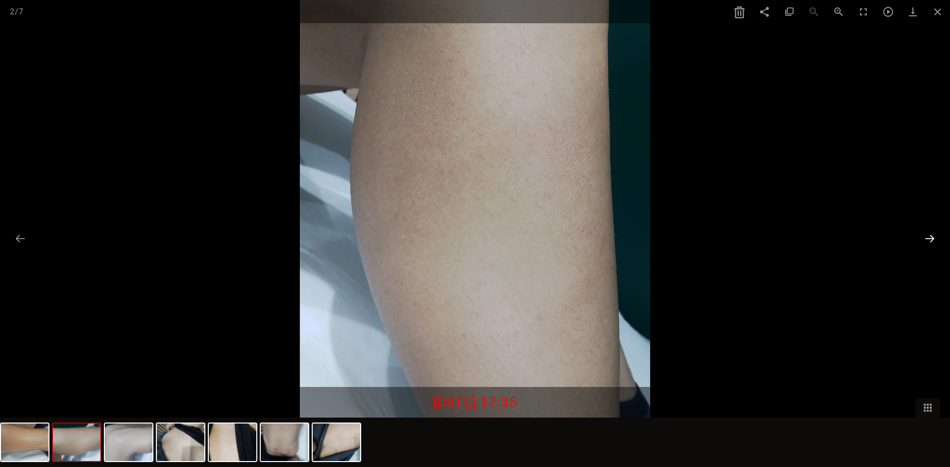
click at [930, 239] on button at bounding box center [929, 238] width 21 height 19
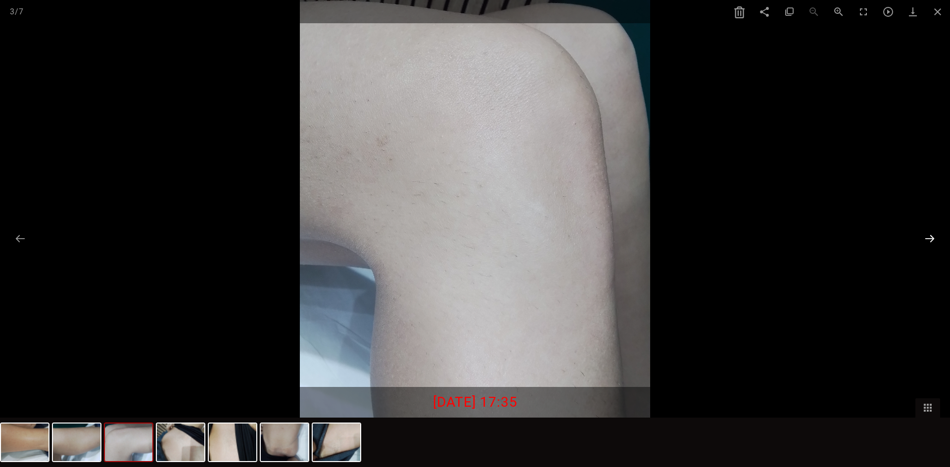
click at [930, 239] on button at bounding box center [929, 238] width 21 height 19
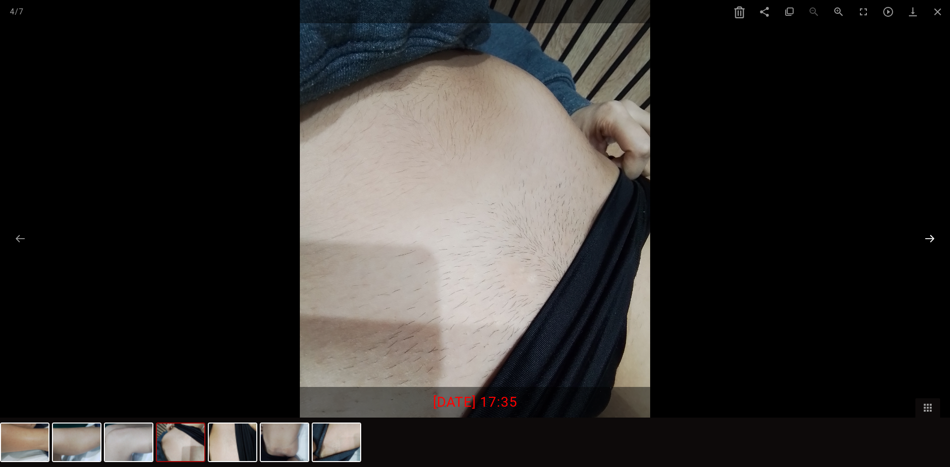
click at [930, 239] on button at bounding box center [929, 238] width 21 height 19
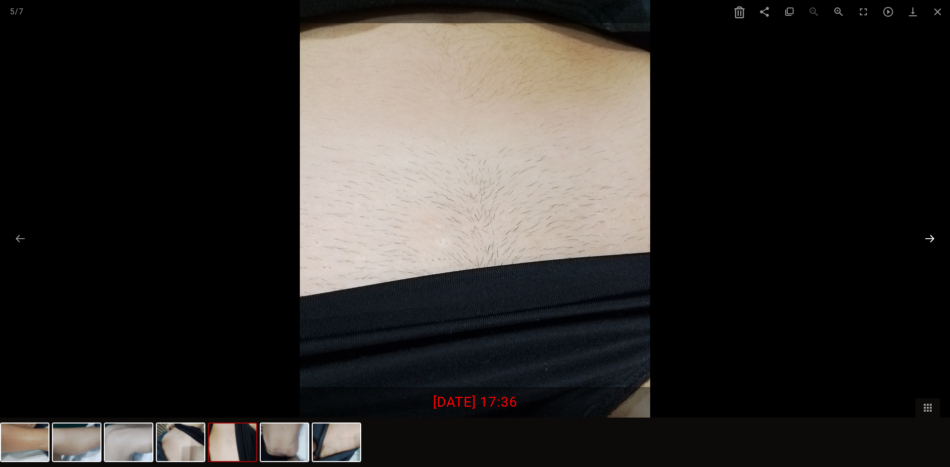
click at [930, 239] on button at bounding box center [929, 238] width 21 height 19
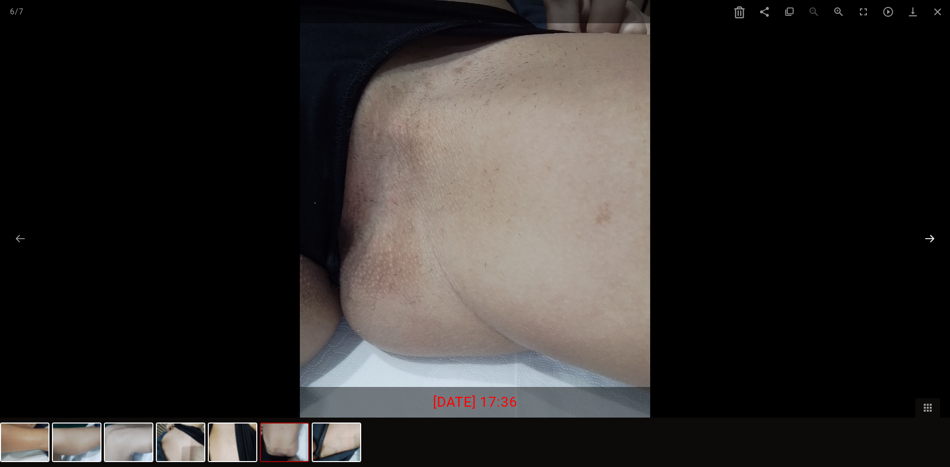
click at [930, 239] on button at bounding box center [929, 238] width 21 height 19
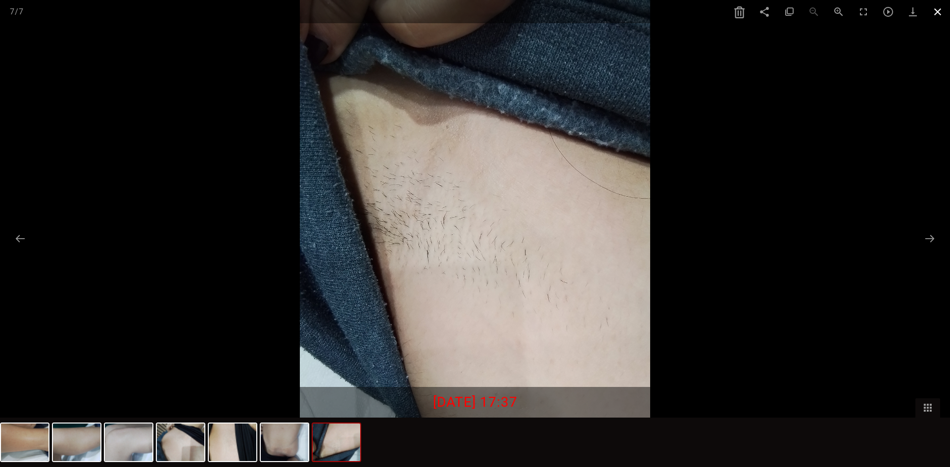
click at [932, 13] on span at bounding box center [937, 11] width 25 height 23
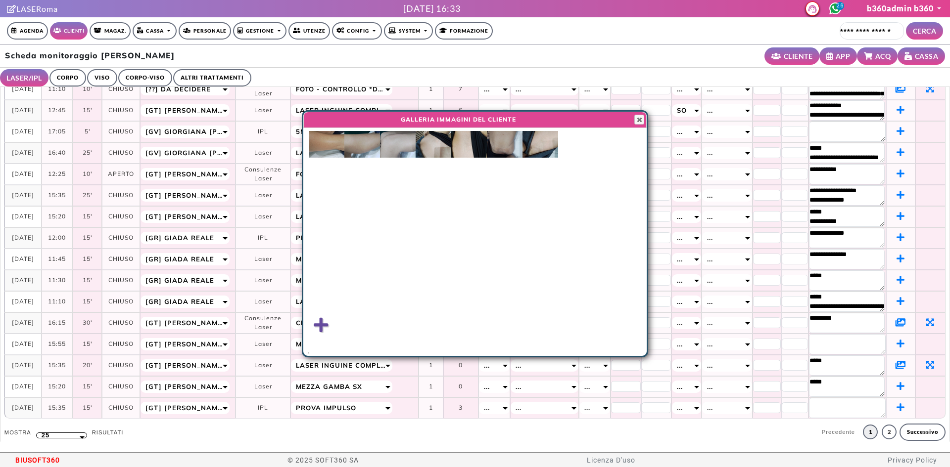
scroll to position [19, 0]
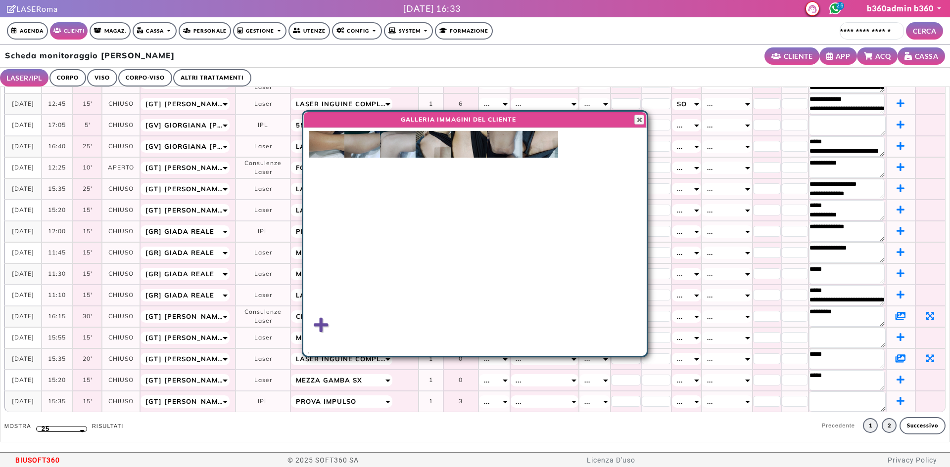
click at [881, 424] on link "2" at bounding box center [888, 425] width 15 height 15
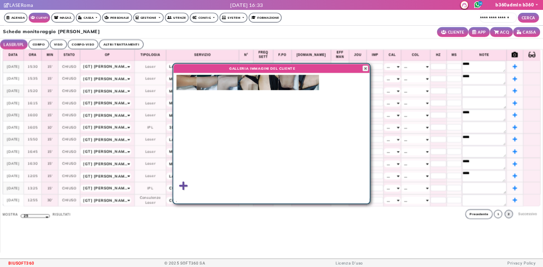
scroll to position [0, 0]
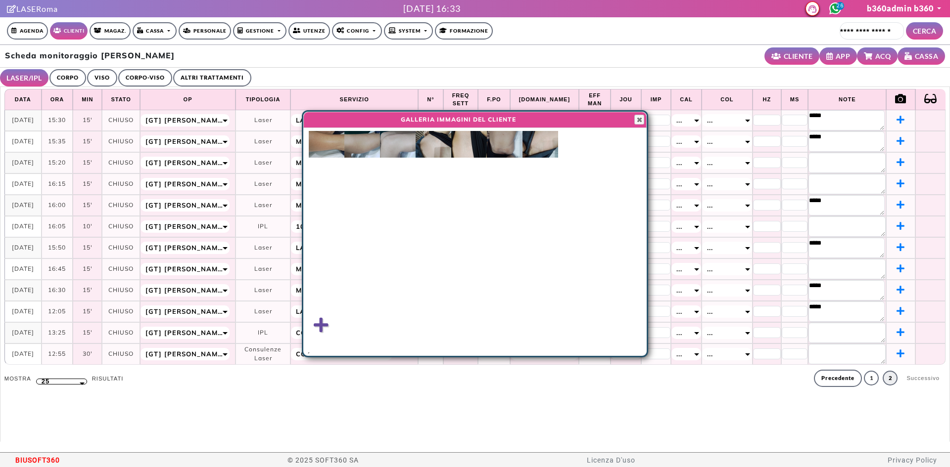
click at [201, 86] on link "ALTRI TRATTAMENTI" at bounding box center [212, 77] width 78 height 17
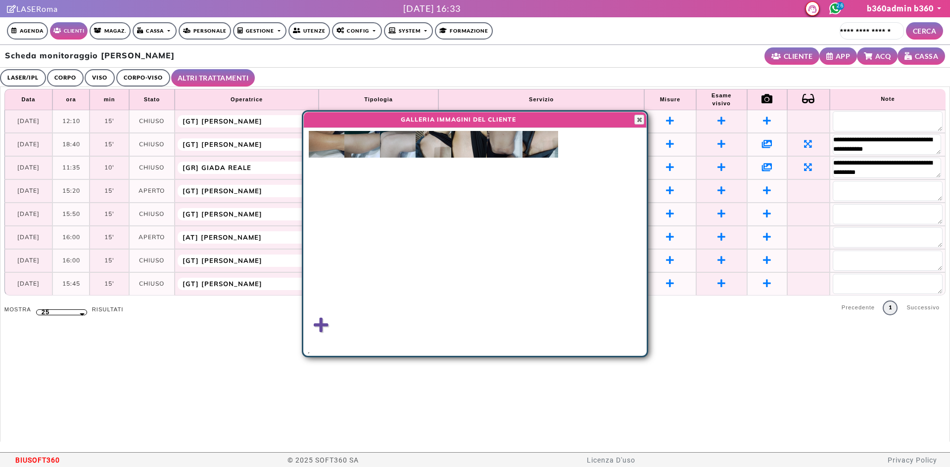
click at [762, 142] on icon at bounding box center [767, 143] width 10 height 9
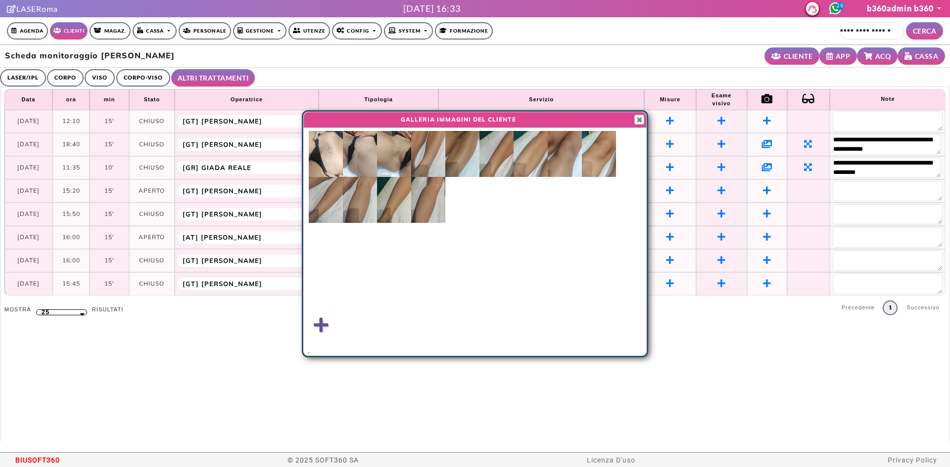
click at [325, 148] on img at bounding box center [326, 154] width 34 height 46
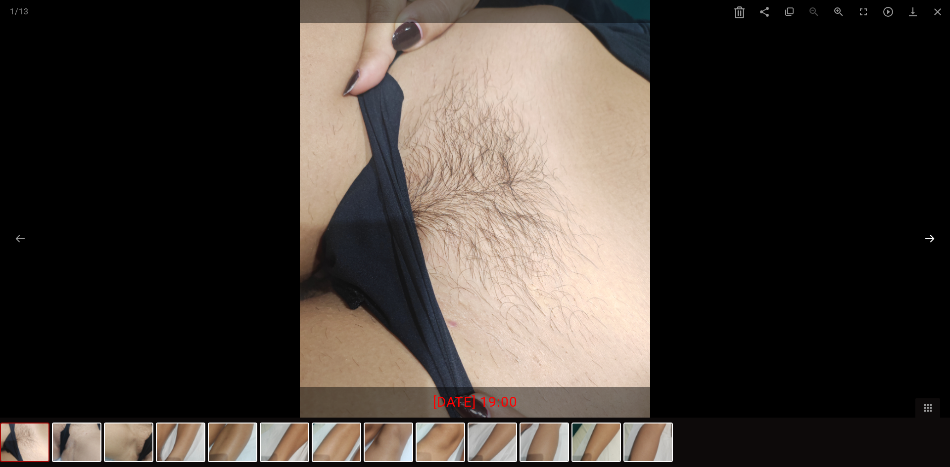
click at [931, 240] on button at bounding box center [929, 238] width 21 height 19
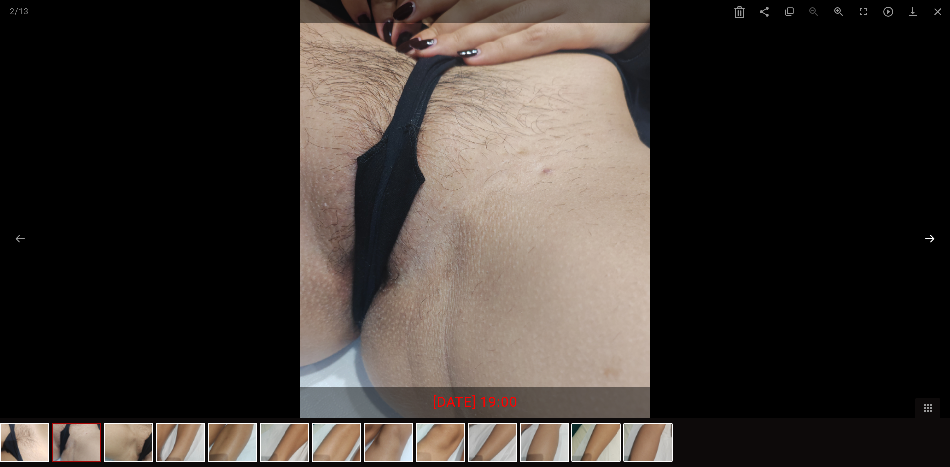
click at [931, 240] on button at bounding box center [929, 238] width 21 height 19
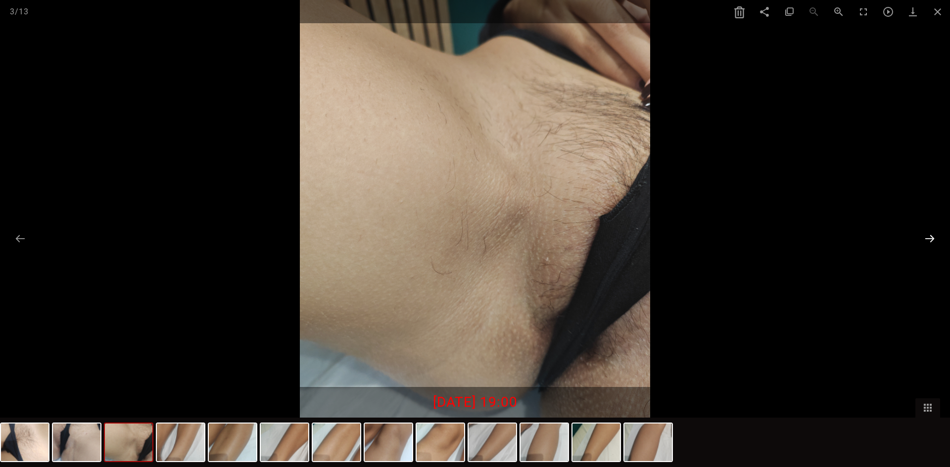
click at [931, 240] on button at bounding box center [929, 238] width 21 height 19
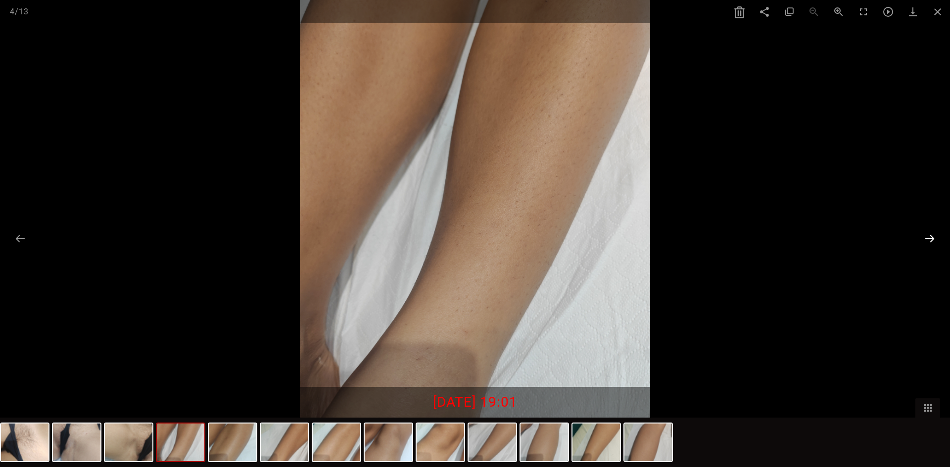
click at [931, 240] on button at bounding box center [929, 238] width 21 height 19
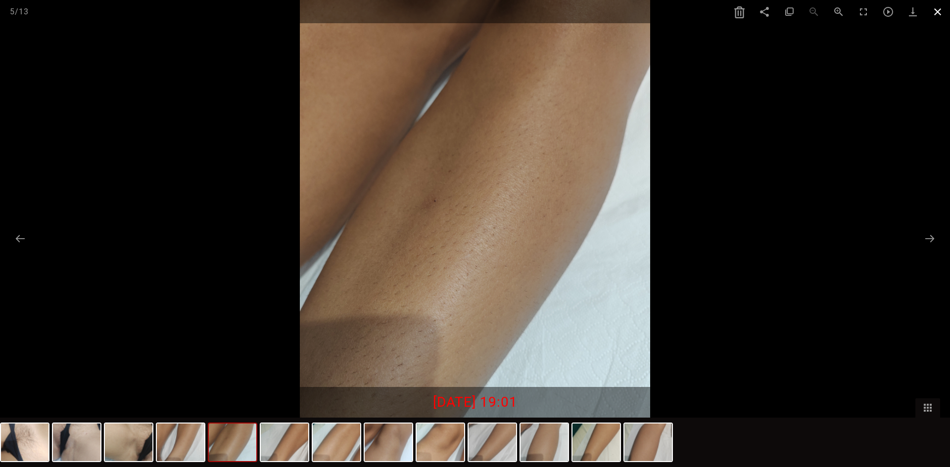
click at [937, 5] on span at bounding box center [937, 11] width 25 height 23
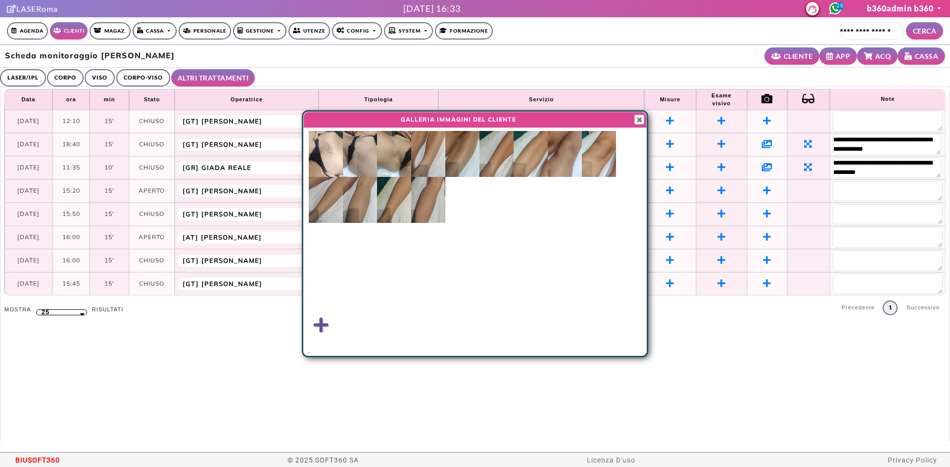
click at [762, 165] on icon at bounding box center [767, 167] width 10 height 9
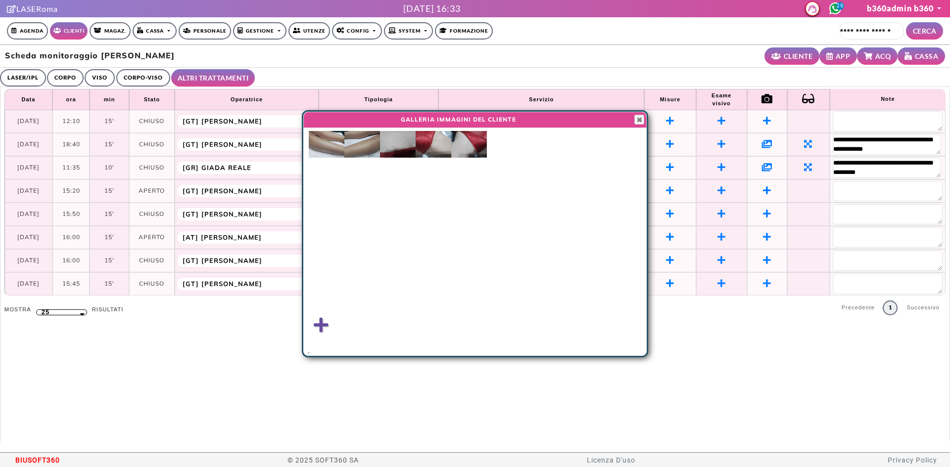
click at [413, 148] on img at bounding box center [398, 144] width 36 height 27
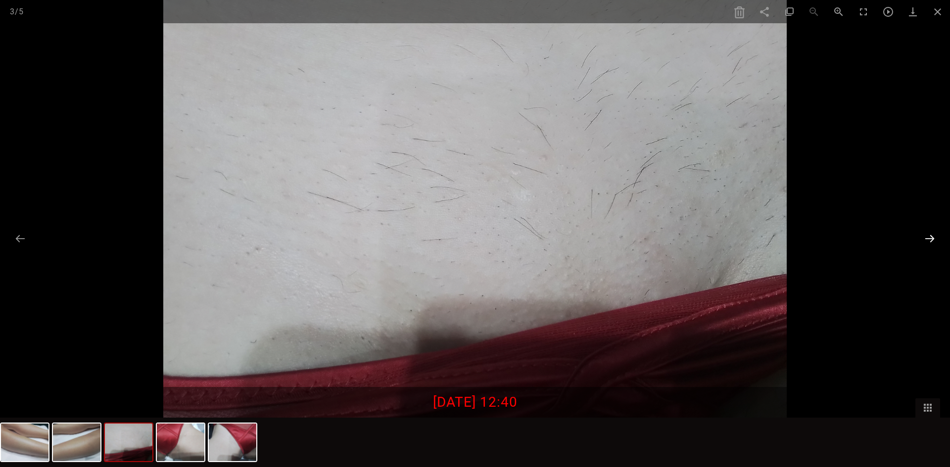
click at [938, 230] on button at bounding box center [929, 238] width 21 height 19
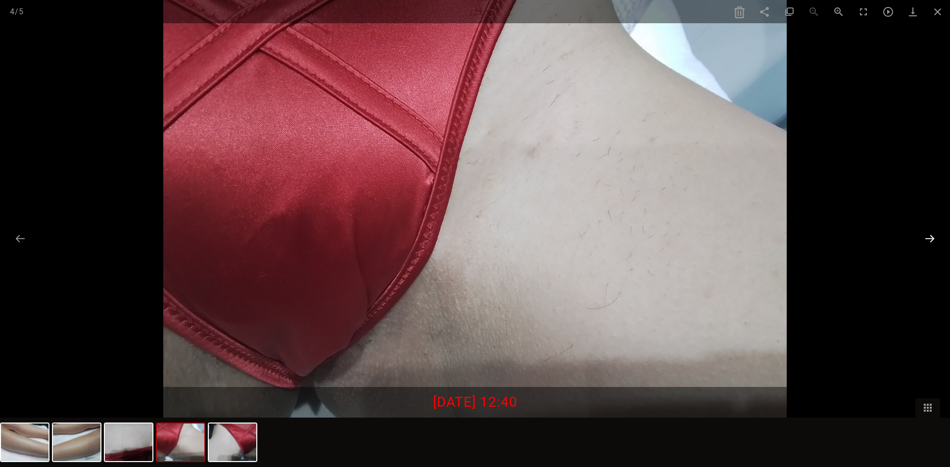
click at [938, 230] on button at bounding box center [929, 238] width 21 height 19
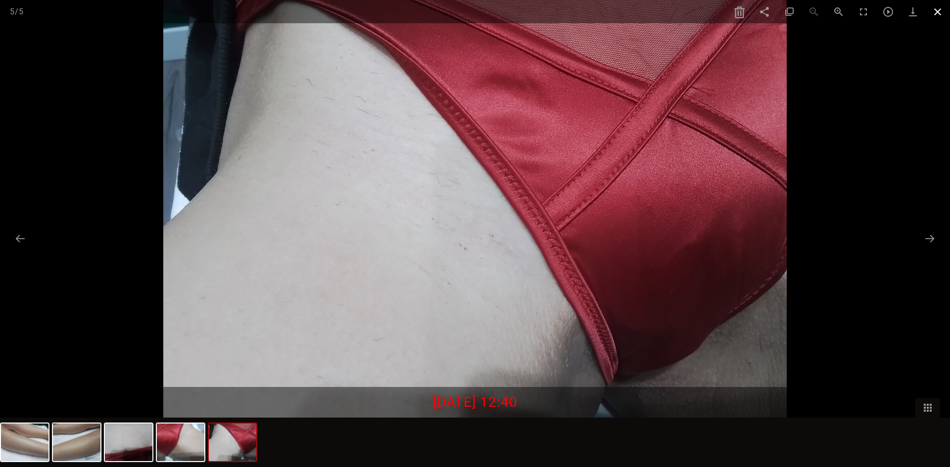
click at [935, 13] on span at bounding box center [937, 11] width 25 height 23
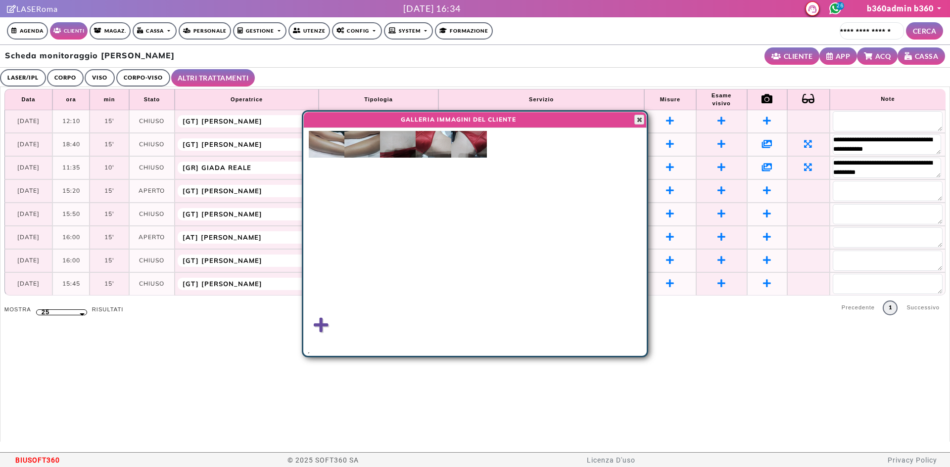
click at [637, 124] on button "Close" at bounding box center [639, 120] width 10 height 10
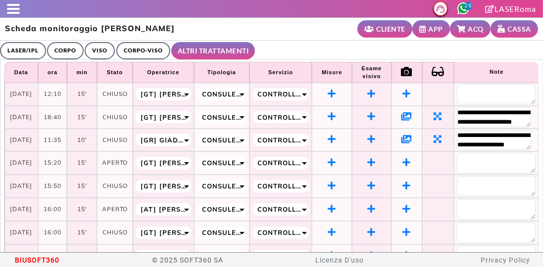
click at [461, 8] on circle at bounding box center [462, 8] width 11 height 11
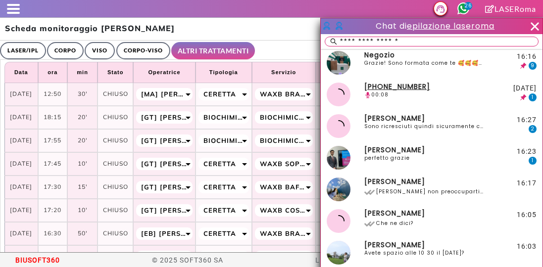
select select "**"
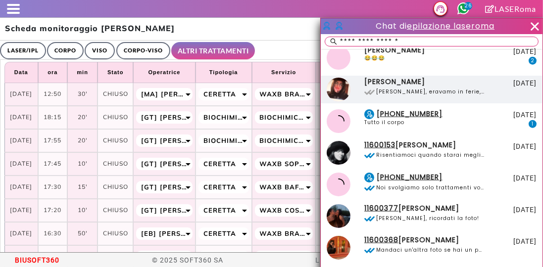
scroll to position [1356, 0]
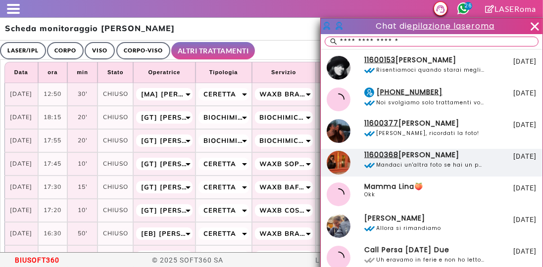
click at [402, 170] on div "11600368 COCCIA Giorgia Mandaci un'altra foto se hai un po' di crescita, così c…" at bounding box center [423, 163] width 122 height 24
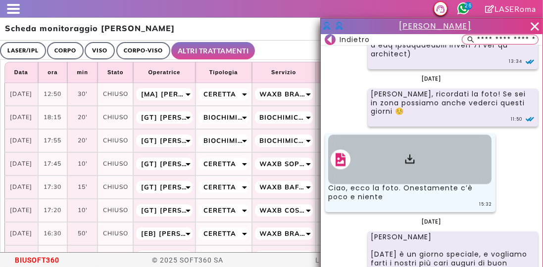
scroll to position [2433, 0]
click at [404, 166] on icon at bounding box center [410, 160] width 12 height 12
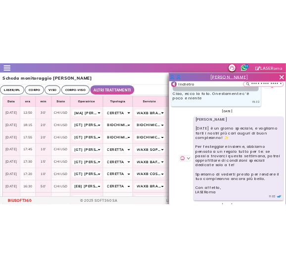
scroll to position [2518, 0]
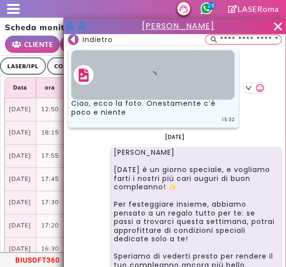
click at [74, 40] on icon at bounding box center [72, 40] width 4 height 8
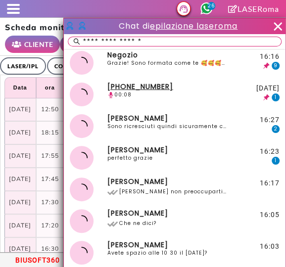
scroll to position [254, 0]
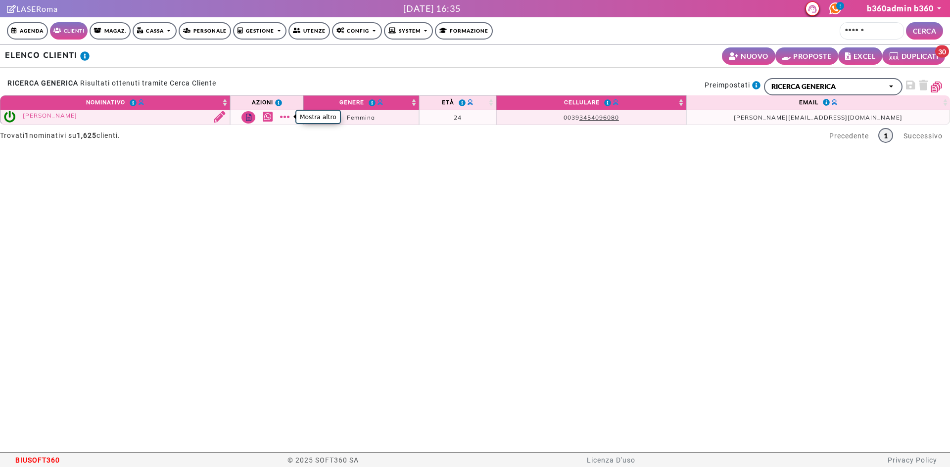
click at [284, 117] on link "Mostra altro" at bounding box center [286, 116] width 12 height 11
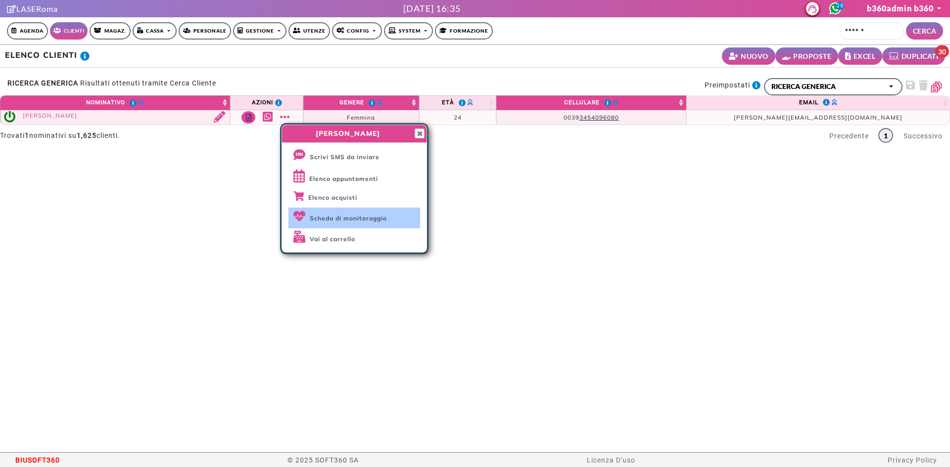
click at [348, 215] on span "Scheda di monitoraggio" at bounding box center [348, 218] width 77 height 7
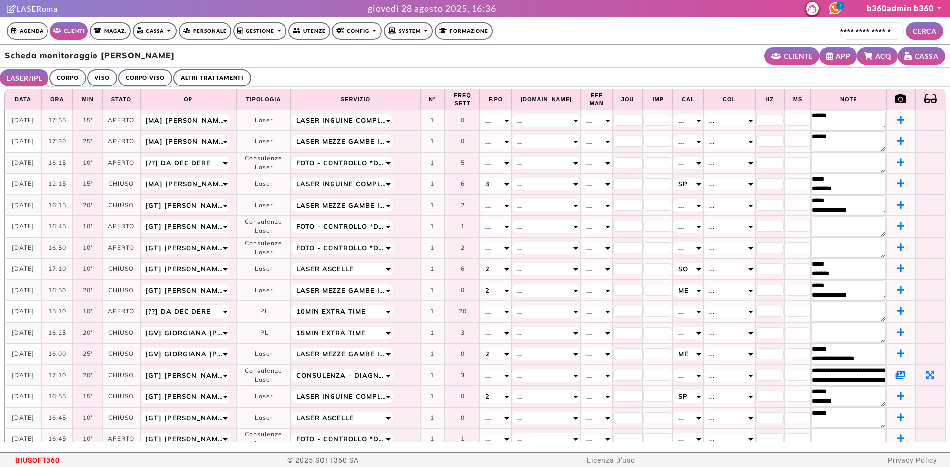
select select "**"
click at [895, 370] on icon at bounding box center [900, 374] width 10 height 9
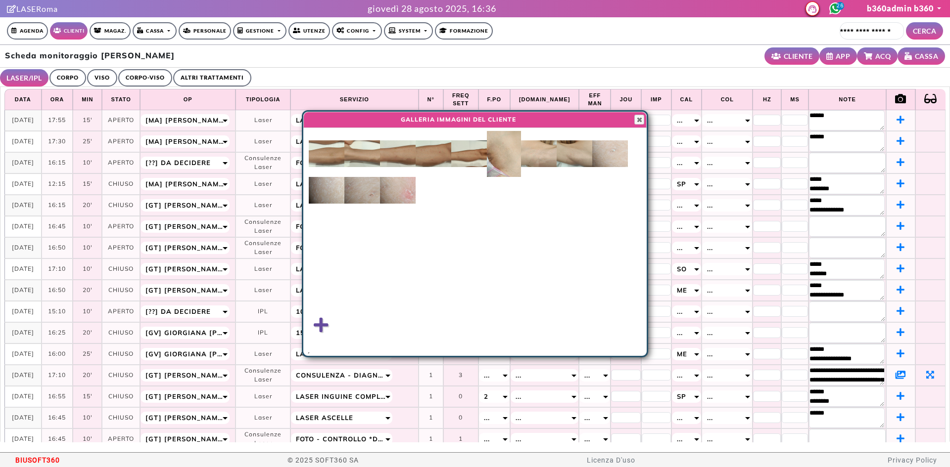
click at [507, 149] on img at bounding box center [504, 154] width 34 height 46
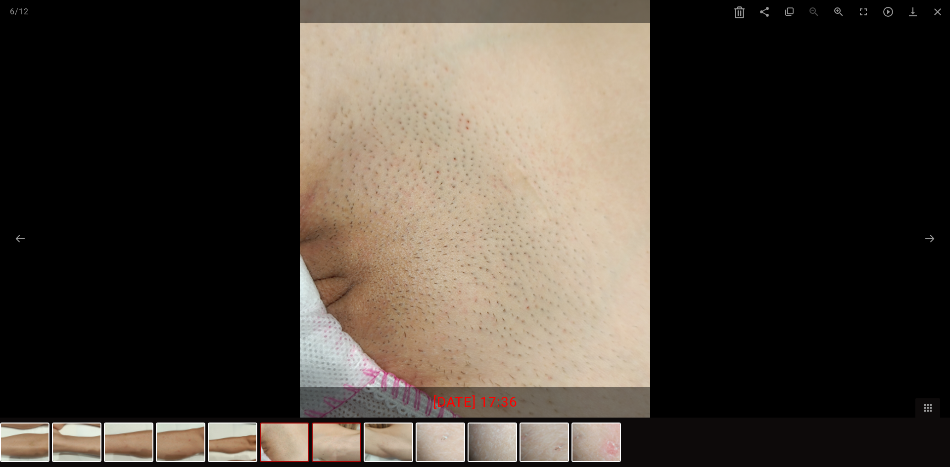
click at [346, 452] on img at bounding box center [336, 443] width 47 height 38
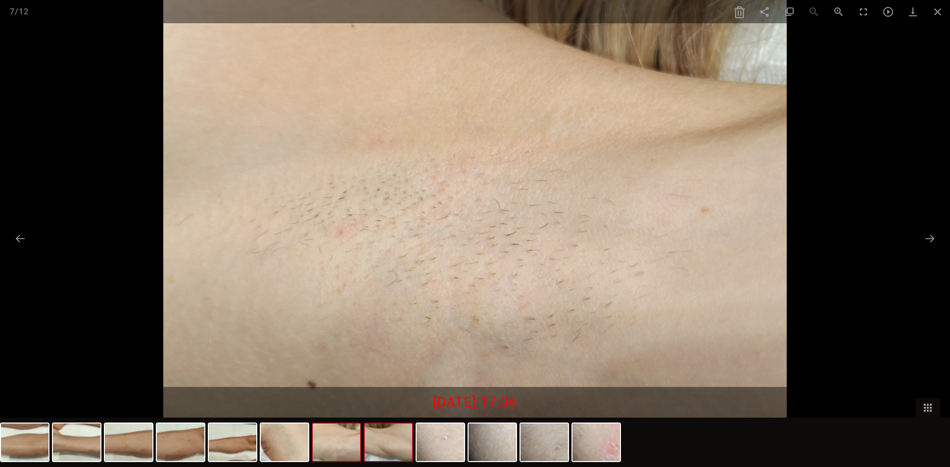
click at [389, 448] on img at bounding box center [388, 443] width 47 height 38
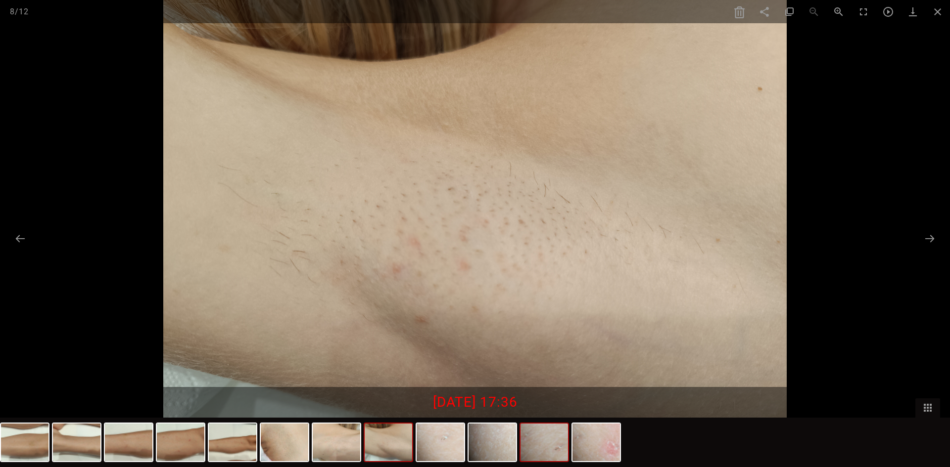
click at [529, 451] on img at bounding box center [543, 443] width 47 height 38
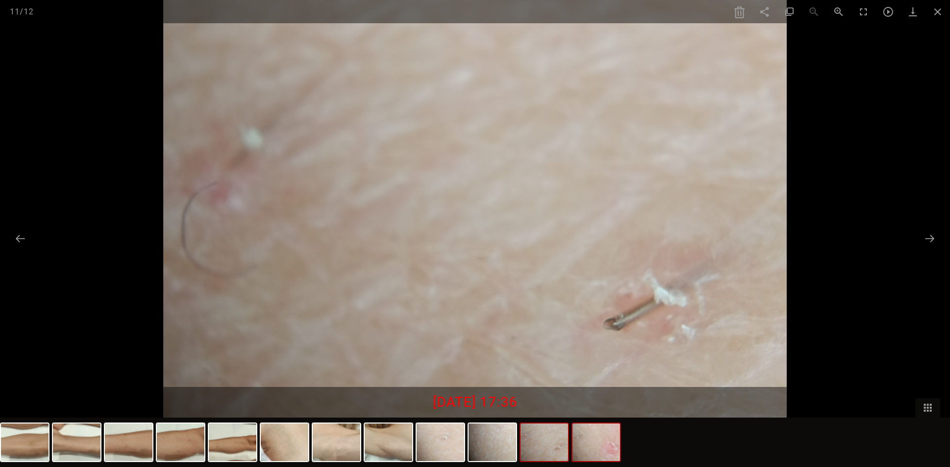
click at [605, 454] on img at bounding box center [595, 443] width 47 height 38
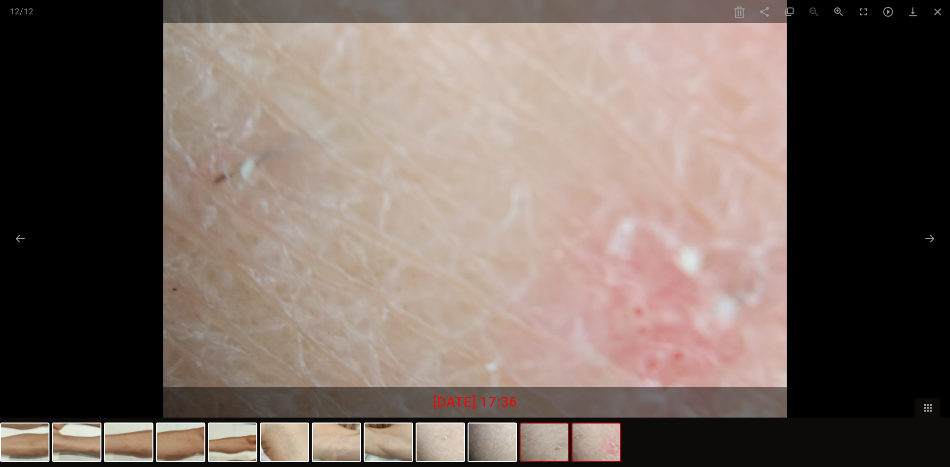
click at [542, 450] on img at bounding box center [543, 443] width 47 height 38
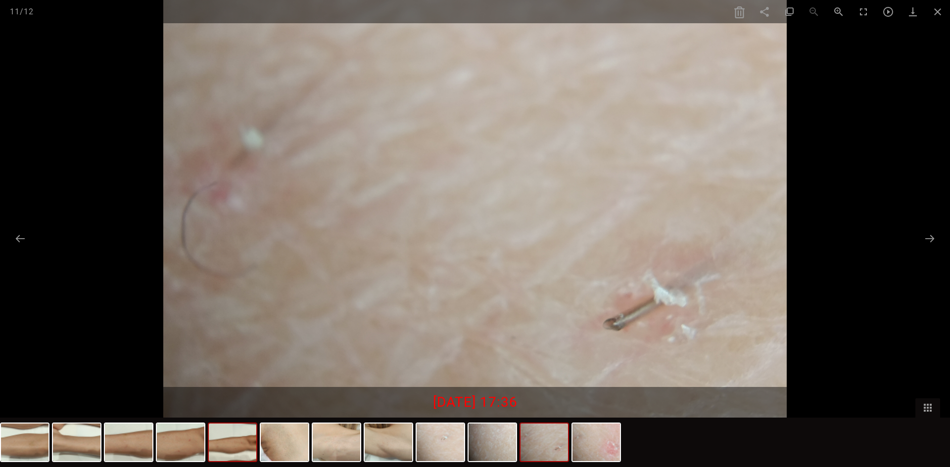
click at [256, 443] on img at bounding box center [232, 443] width 47 height 38
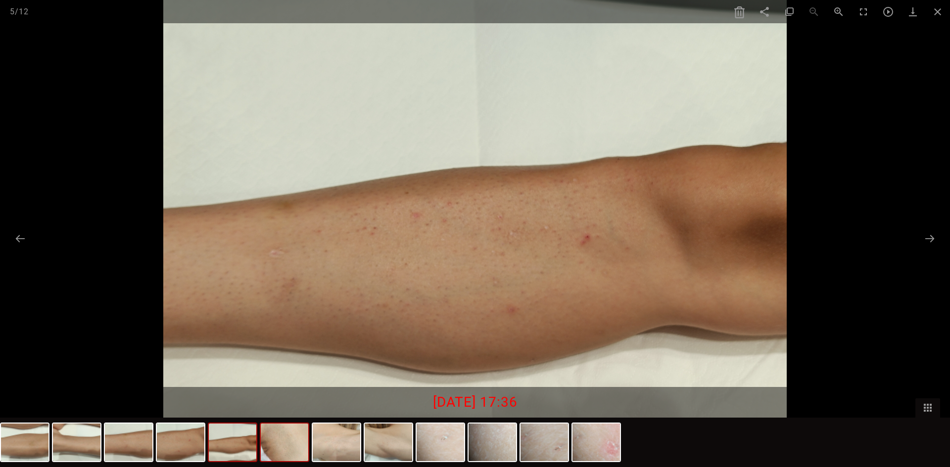
click at [279, 446] on img at bounding box center [284, 443] width 47 height 38
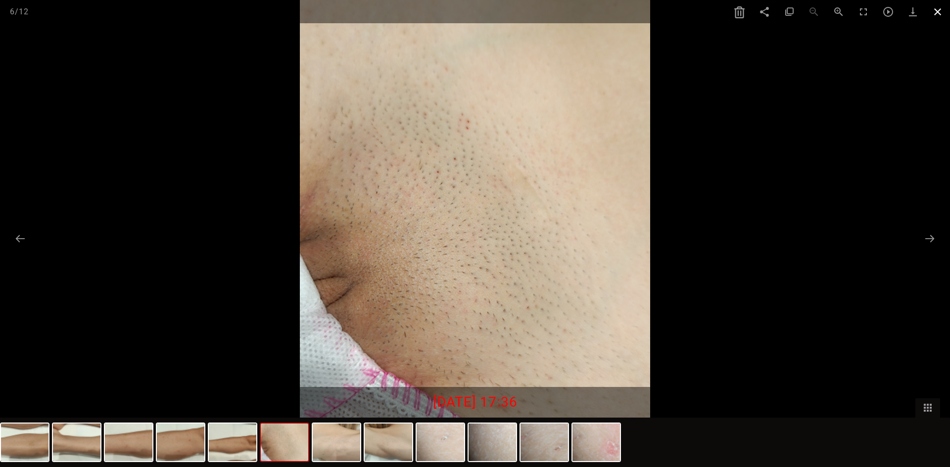
click at [929, 13] on span at bounding box center [937, 11] width 25 height 23
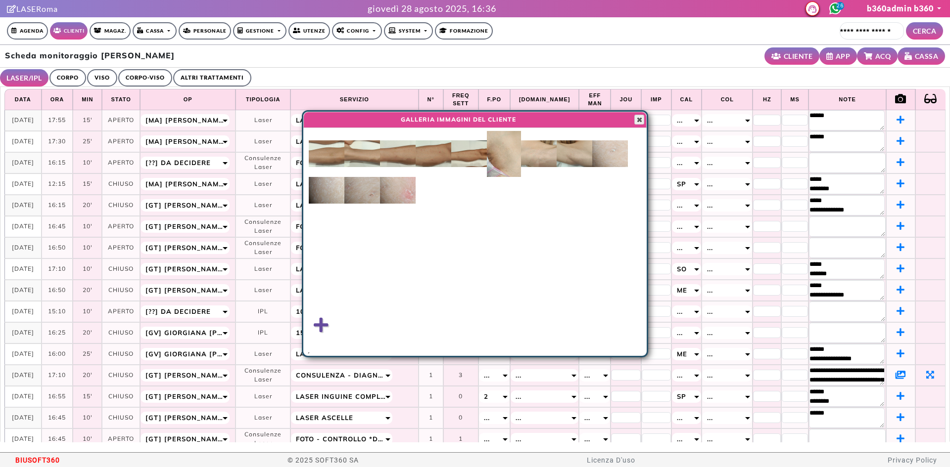
click at [643, 121] on button "Close" at bounding box center [639, 120] width 10 height 10
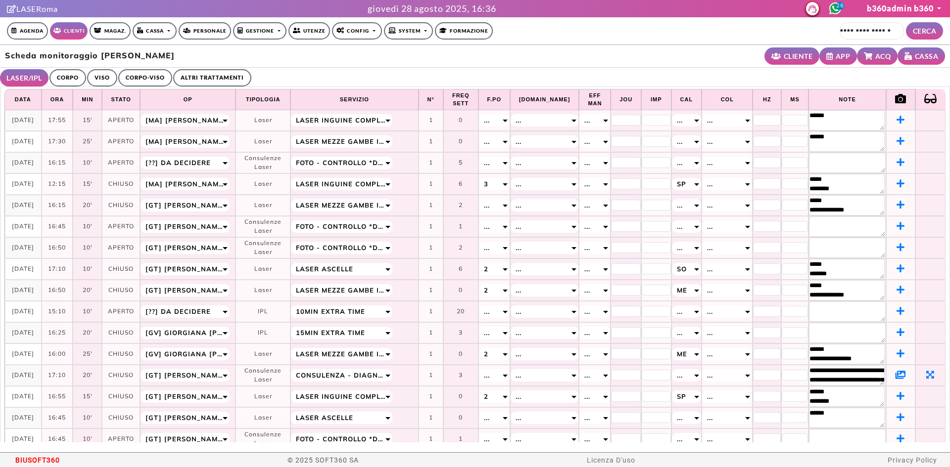
click at [73, 75] on link "CORPO" at bounding box center [67, 77] width 37 height 17
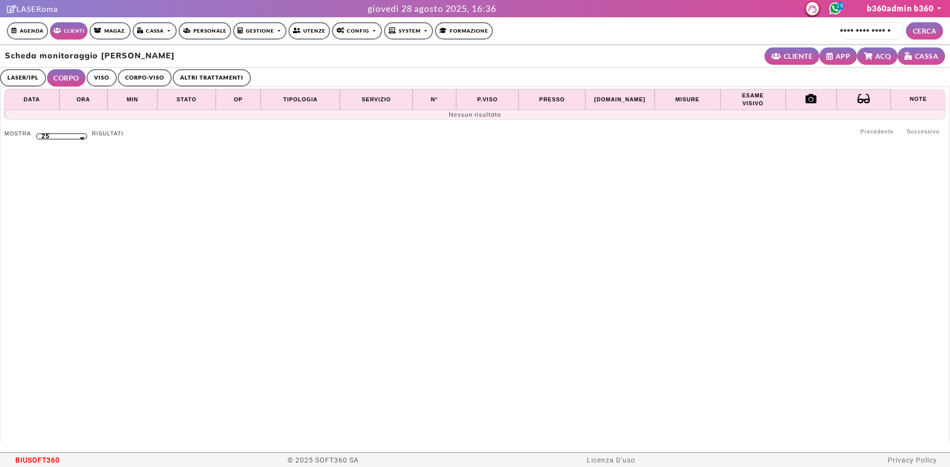
click at [110, 77] on link "VISO" at bounding box center [102, 77] width 30 height 17
click at [135, 77] on link "CORPO-VISO" at bounding box center [143, 77] width 54 height 17
click at [205, 77] on link "ALTRI TRATTAMENTI" at bounding box center [214, 77] width 78 height 17
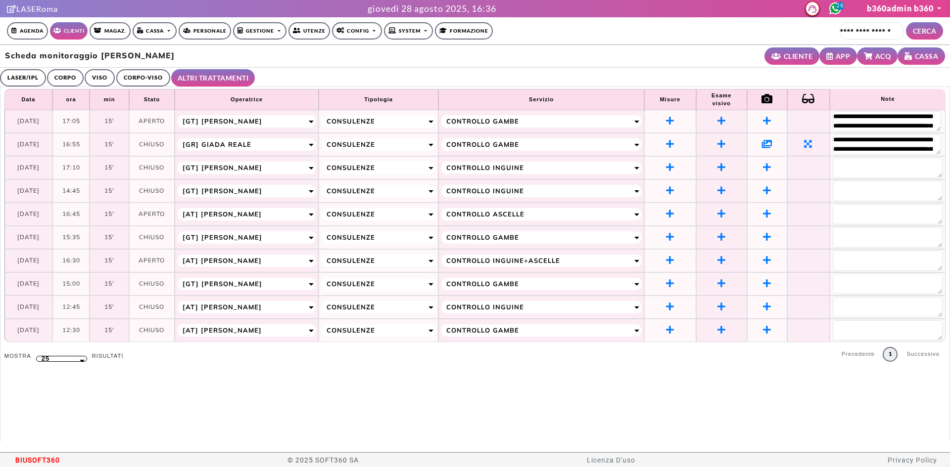
click at [760, 138] on td at bounding box center [767, 144] width 40 height 23
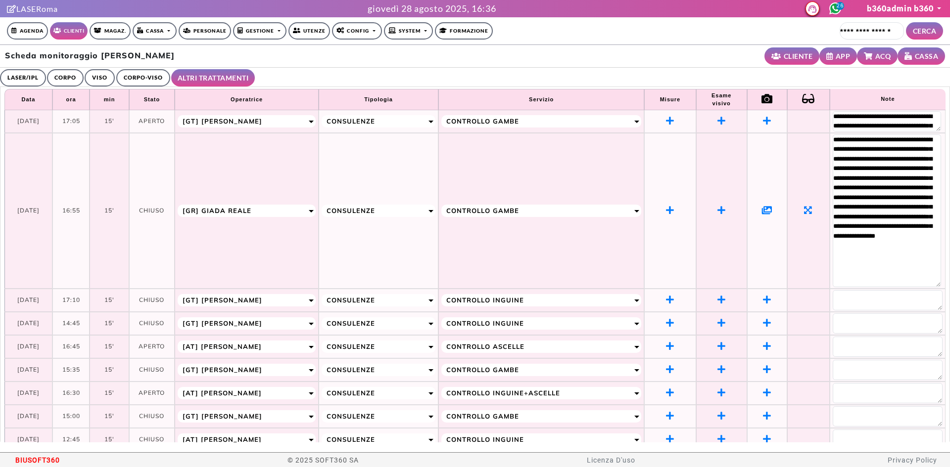
drag, startPoint x: 932, startPoint y: 152, endPoint x: 935, endPoint y: 284, distance: 132.6
click at [935, 284] on td "**********" at bounding box center [887, 211] width 116 height 156
click at [764, 207] on icon at bounding box center [767, 210] width 10 height 9
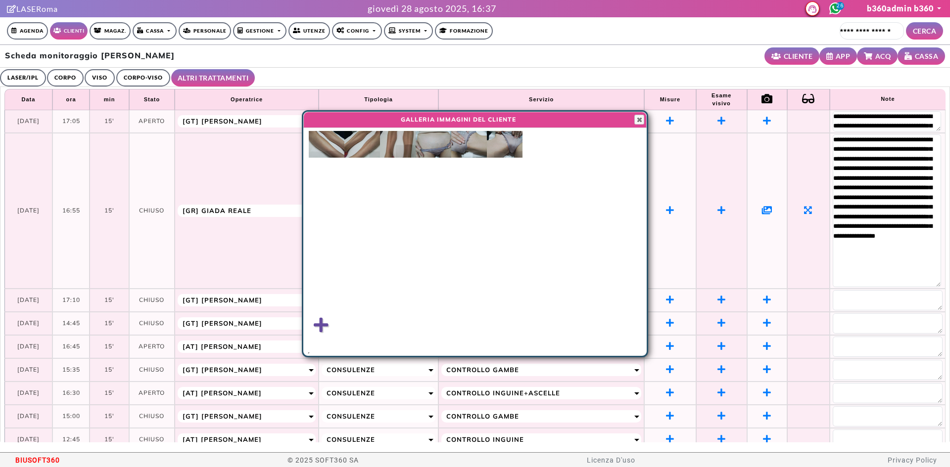
click at [431, 145] on img at bounding box center [433, 144] width 36 height 27
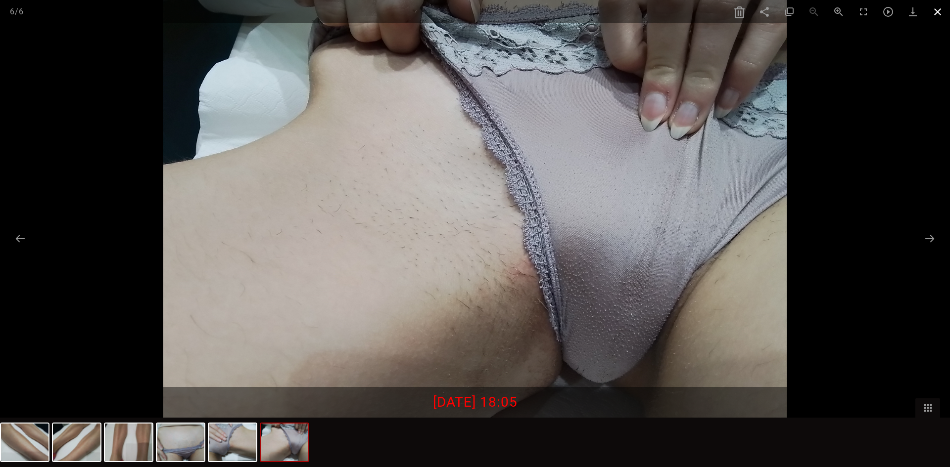
click at [934, 11] on span at bounding box center [937, 11] width 25 height 23
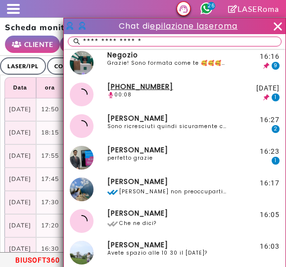
select select "**"
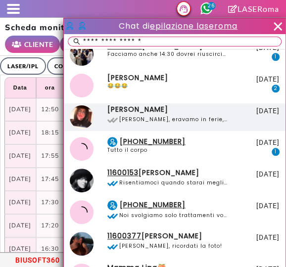
click at [131, 113] on div "Caporusso Brianne" at bounding box center [137, 109] width 61 height 9
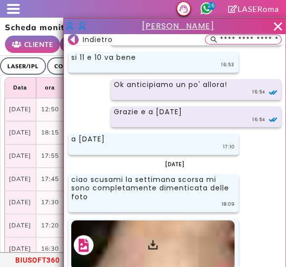
scroll to position [2547, 0]
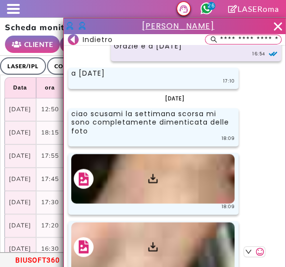
drag, startPoint x: 164, startPoint y: 225, endPoint x: 164, endPoint y: 207, distance: 18.3
click at [164, 225] on div at bounding box center [152, 247] width 163 height 49
click at [153, 173] on icon at bounding box center [153, 179] width 12 height 12
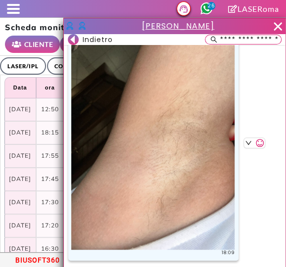
scroll to position [2673, 0]
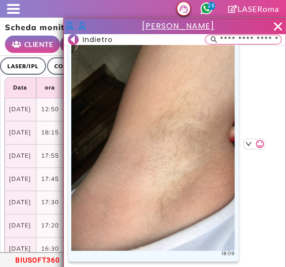
drag, startPoint x: 97, startPoint y: 38, endPoint x: 176, endPoint y: 0, distance: 87.2
click at [97, 38] on span "Indietro" at bounding box center [98, 39] width 30 height 11
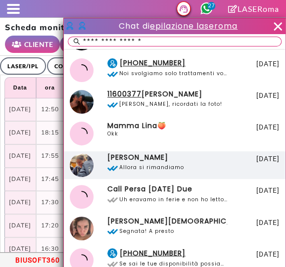
scroll to position [1360, 0]
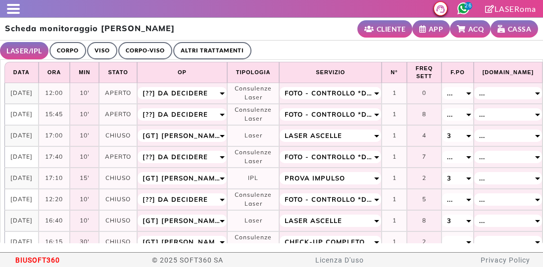
select select "**"
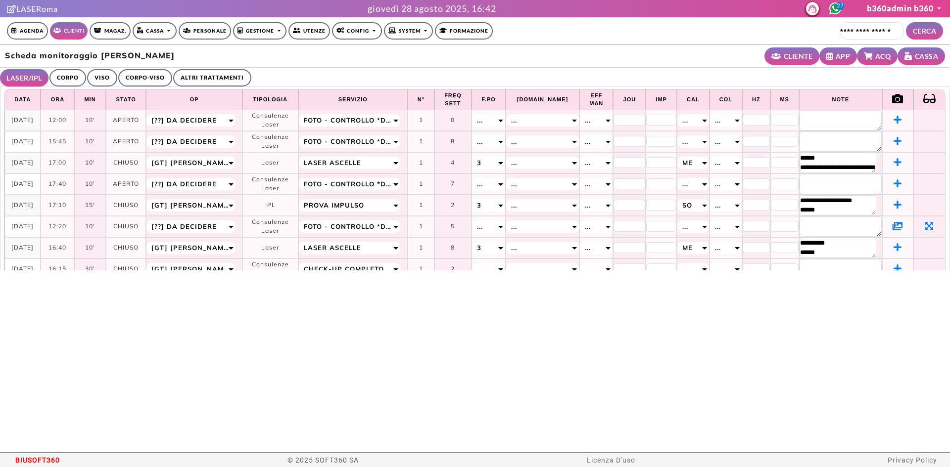
click at [542, 224] on icon at bounding box center [897, 226] width 10 height 9
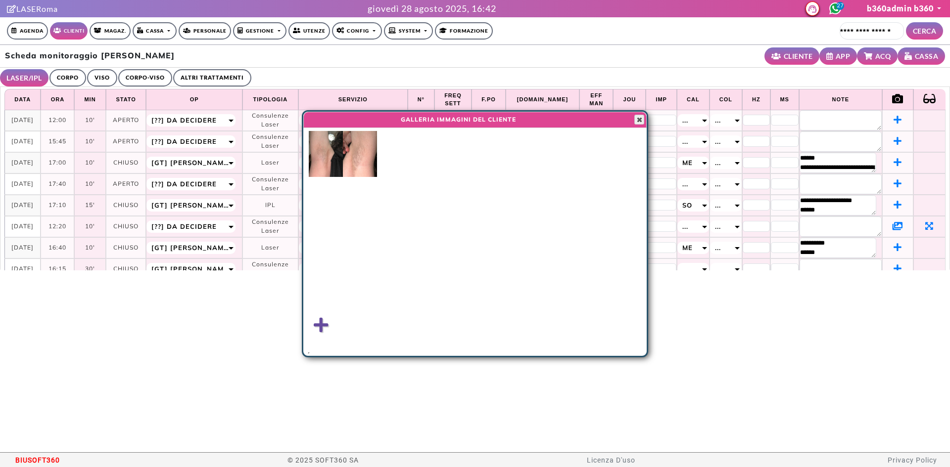
click at [542, 120] on span "button" at bounding box center [639, 120] width 8 height 8
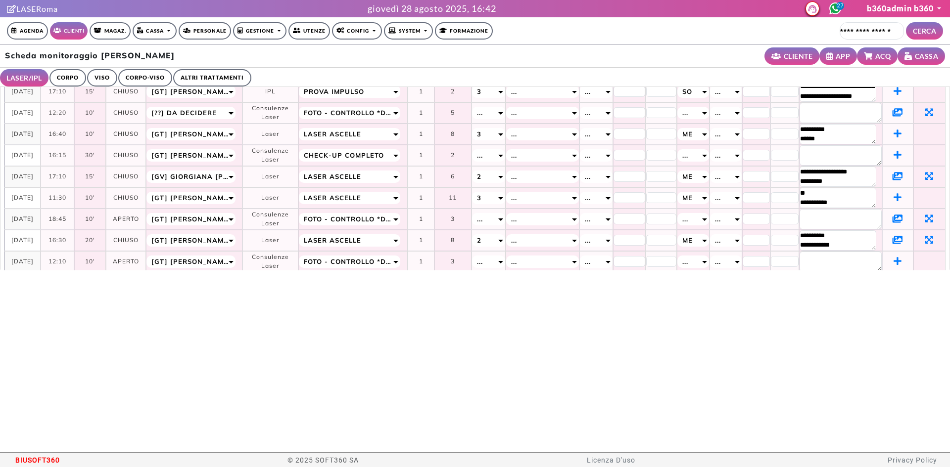
scroll to position [99, 0]
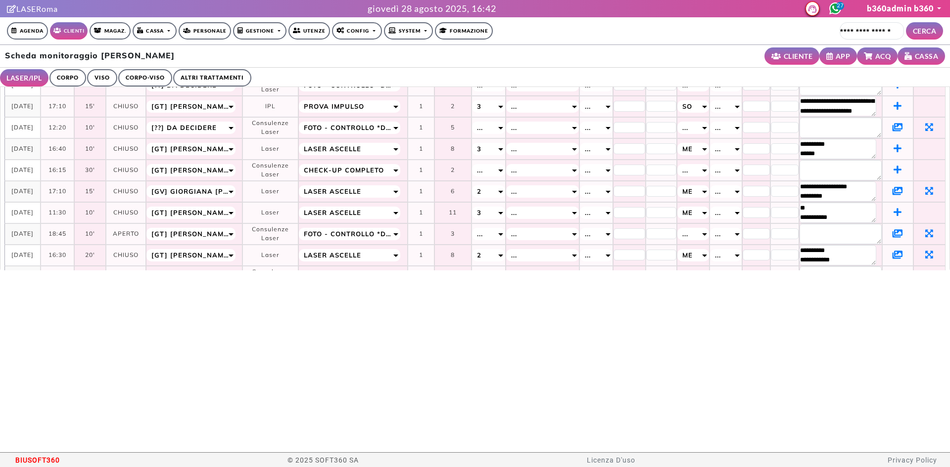
click at [542, 186] on icon at bounding box center [897, 190] width 10 height 9
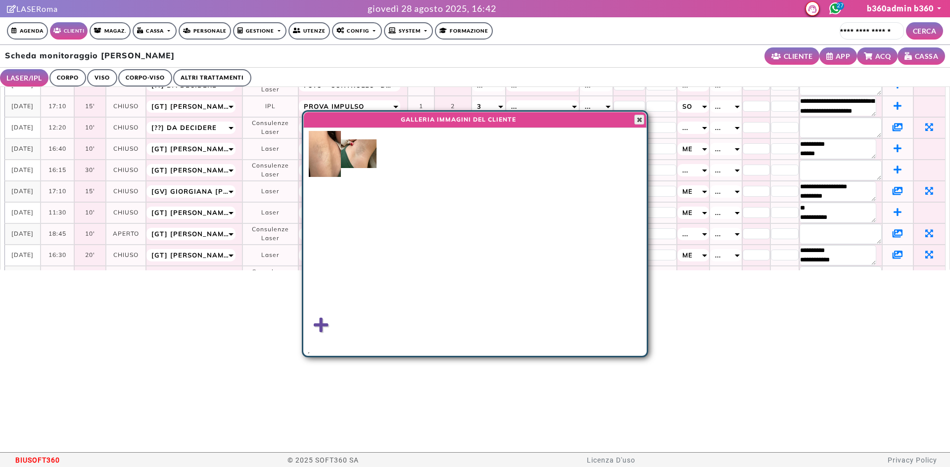
click at [542, 119] on span "button" at bounding box center [639, 120] width 8 height 8
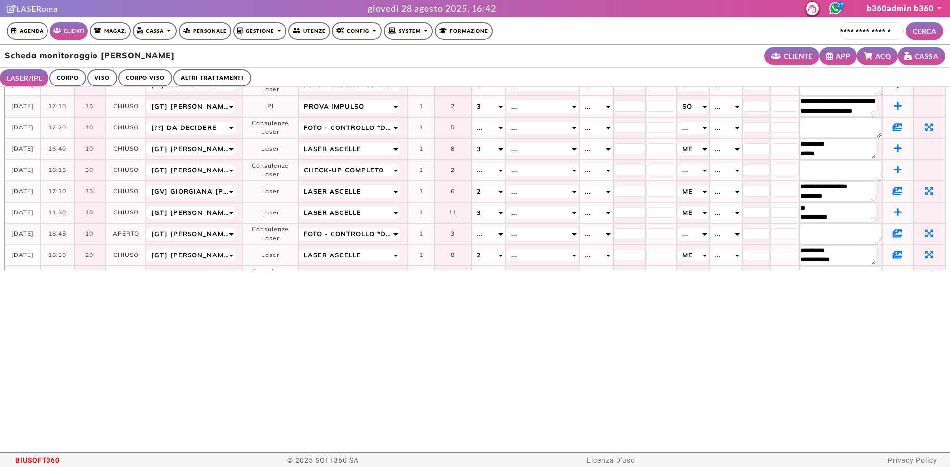
click at [542, 234] on icon at bounding box center [897, 233] width 10 height 9
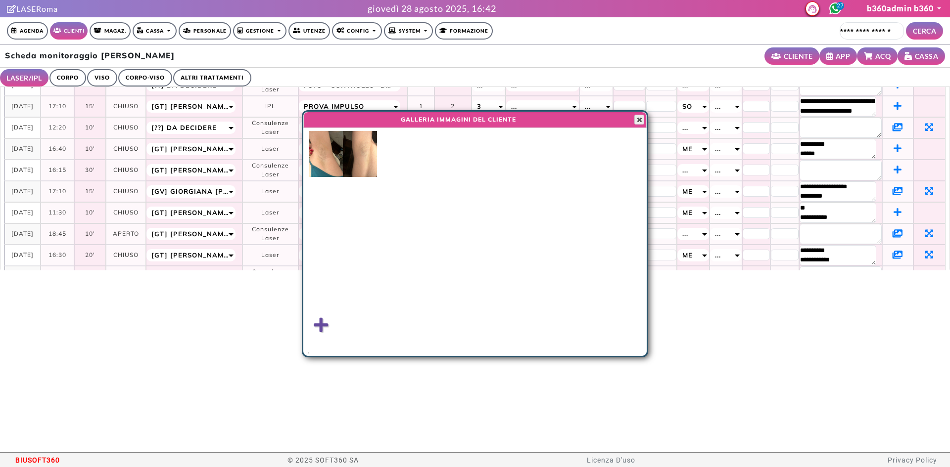
click at [542, 117] on span "button" at bounding box center [639, 120] width 8 height 8
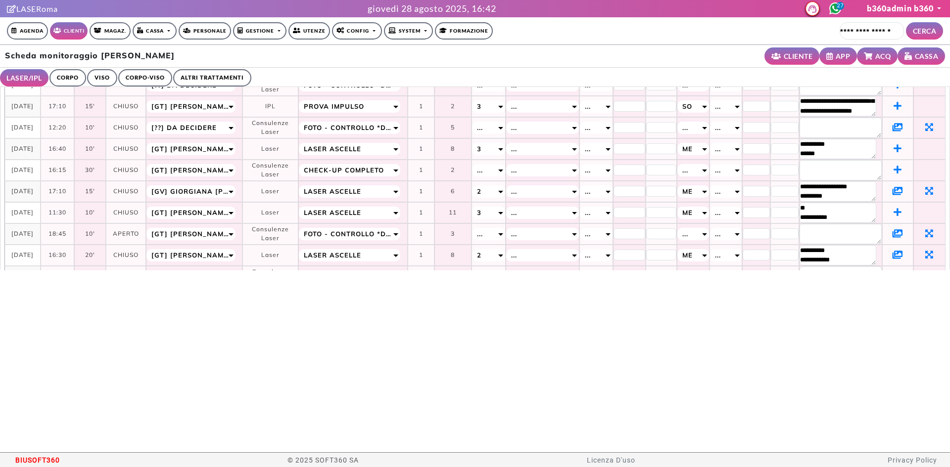
click at [542, 246] on td at bounding box center [897, 255] width 31 height 21
click at [542, 252] on icon at bounding box center [897, 254] width 10 height 9
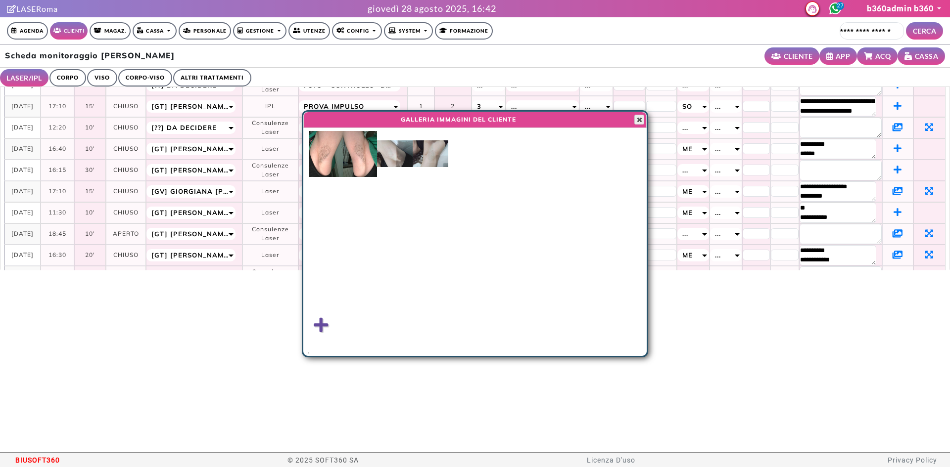
click at [542, 119] on span "button" at bounding box center [639, 120] width 8 height 8
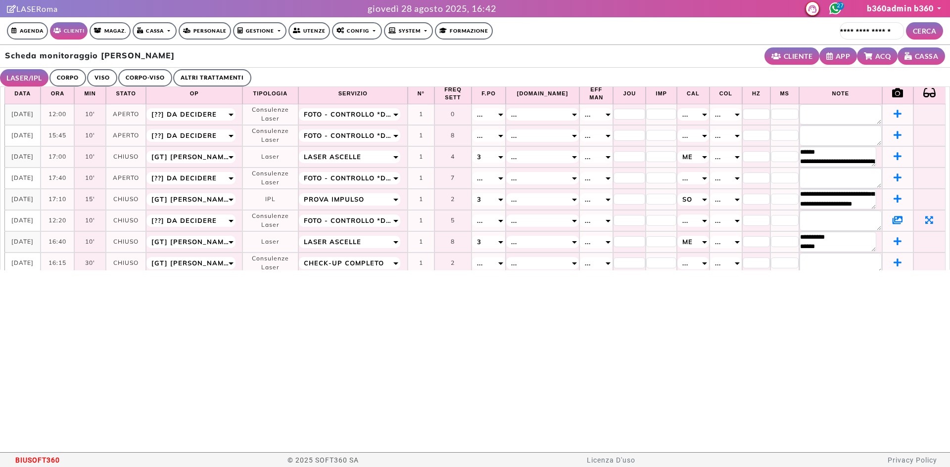
scroll to position [0, 0]
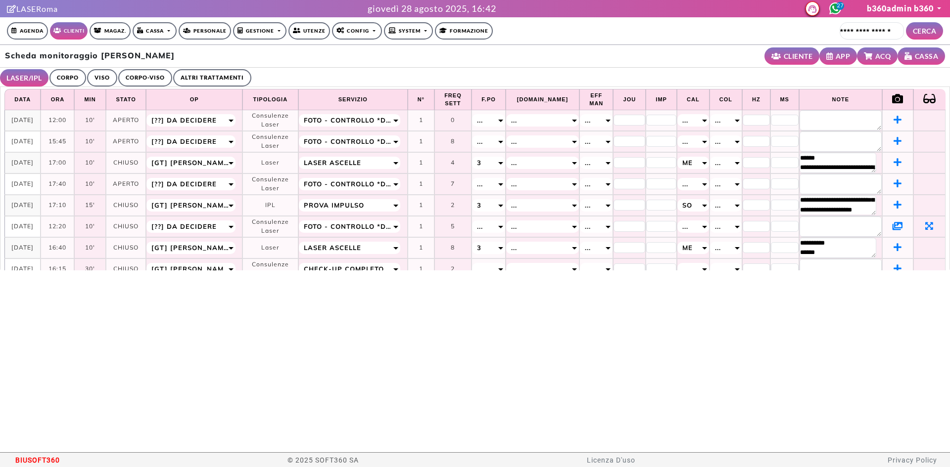
click at [196, 74] on link "ALTRI TRATTAMENTI" at bounding box center [212, 77] width 78 height 17
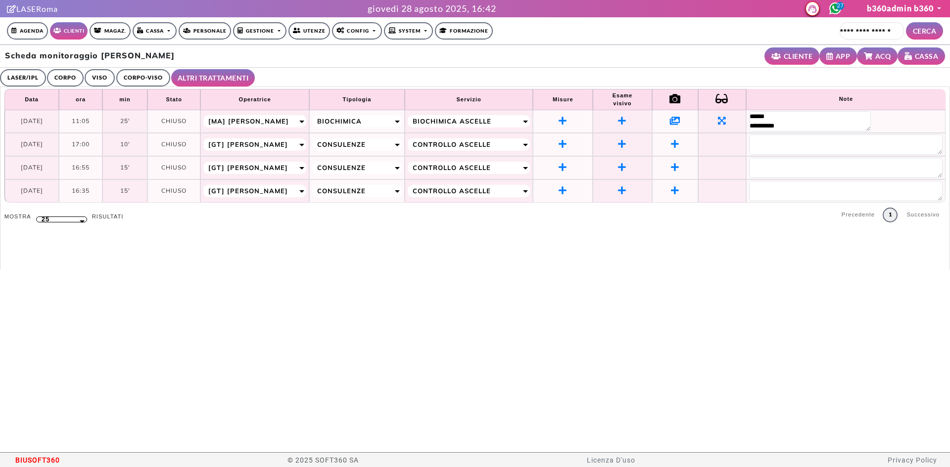
click at [542, 119] on icon at bounding box center [675, 120] width 10 height 9
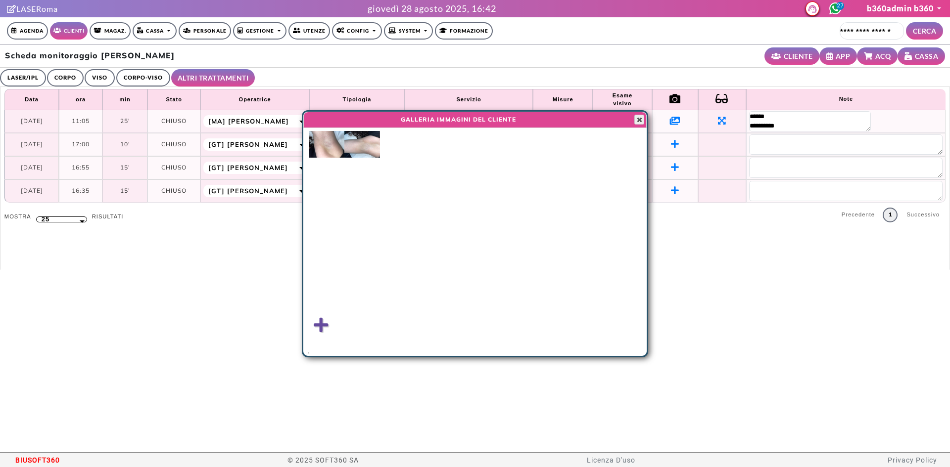
click at [542, 120] on span "button" at bounding box center [639, 120] width 8 height 8
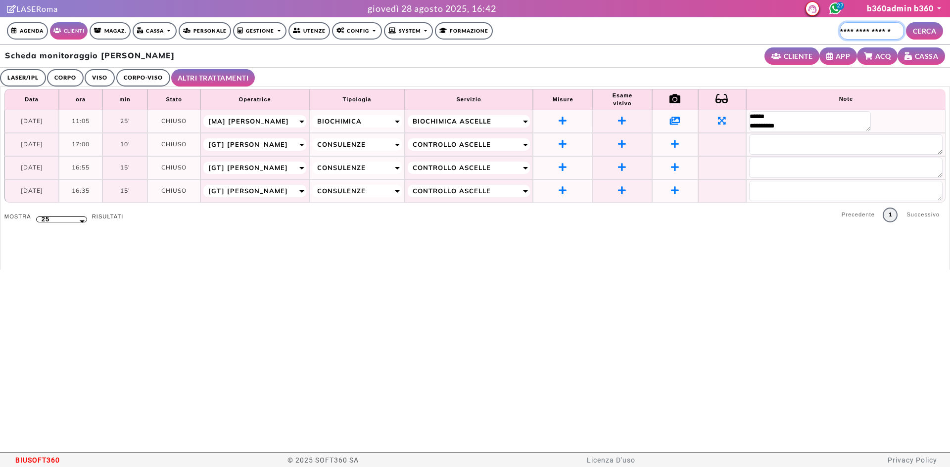
click at [542, 24] on input "Cerca cliente..." at bounding box center [871, 30] width 64 height 17
type input "**********"
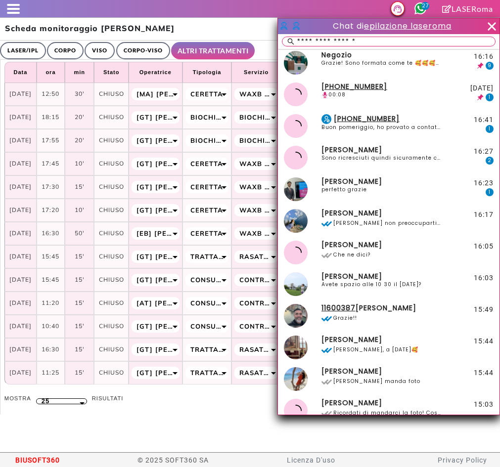
select select "**"
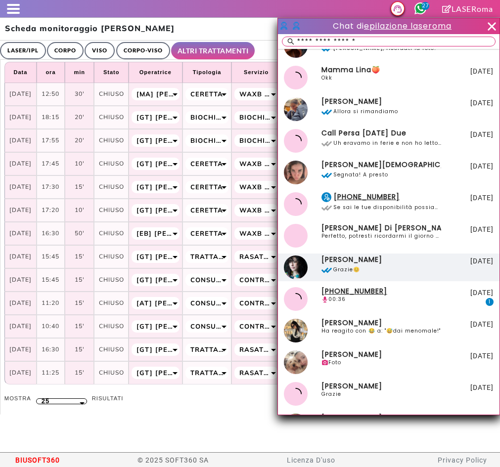
scroll to position [1508, 0]
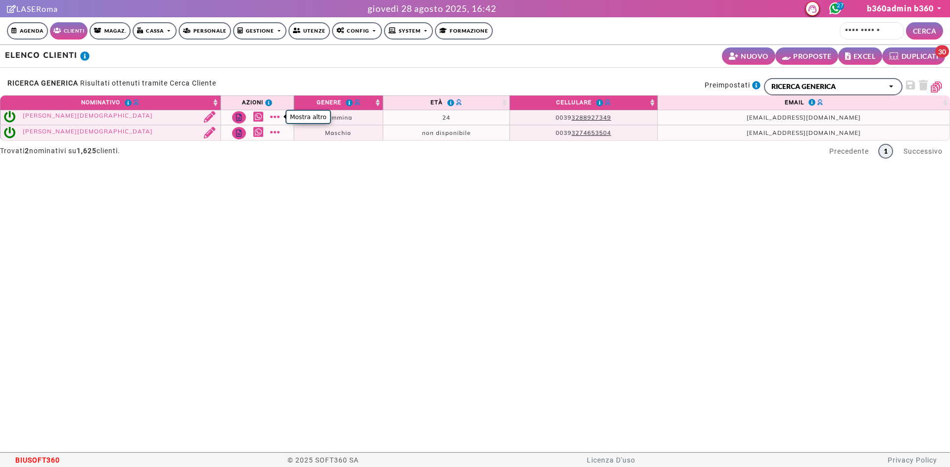
click at [272, 118] on link "Mostra altro" at bounding box center [276, 116] width 12 height 11
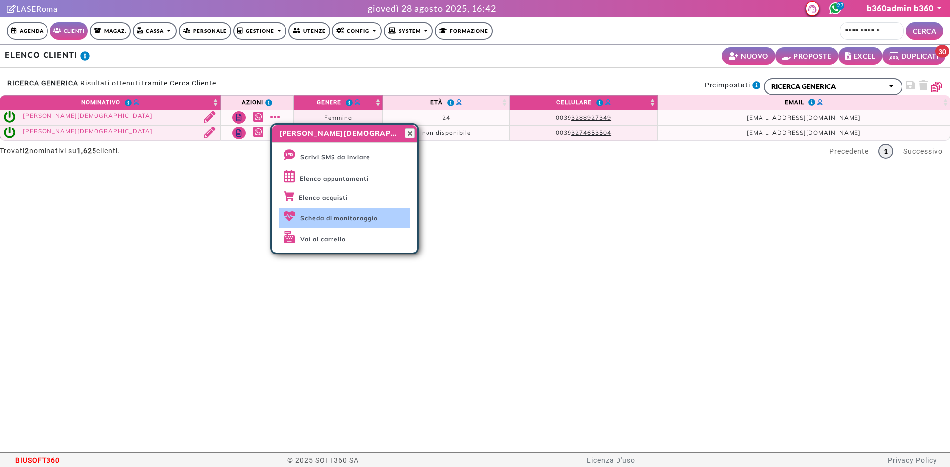
click at [324, 210] on link "Scheda di monitoraggio" at bounding box center [344, 218] width 132 height 21
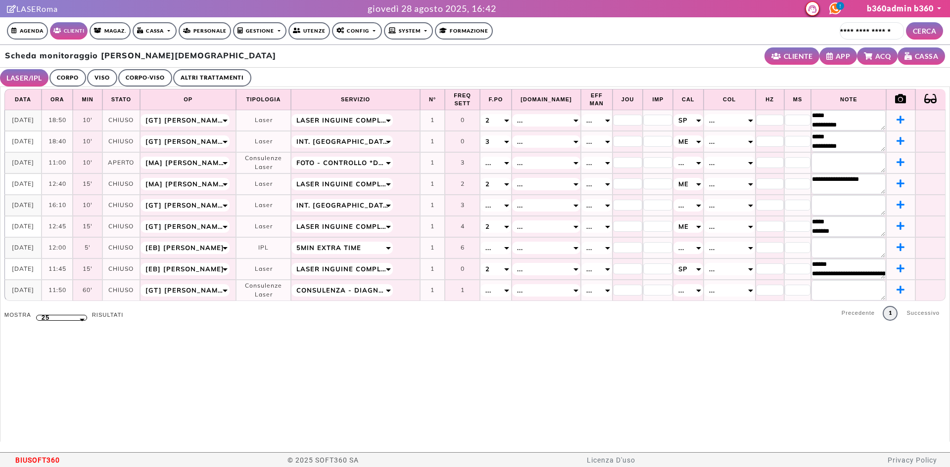
select select "**"
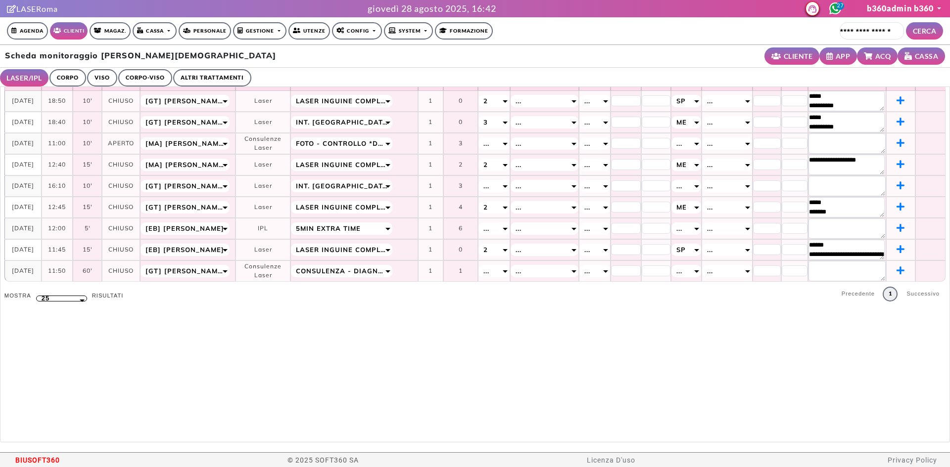
click at [203, 74] on link "ALTRI TRATTAMENTI" at bounding box center [212, 77] width 78 height 17
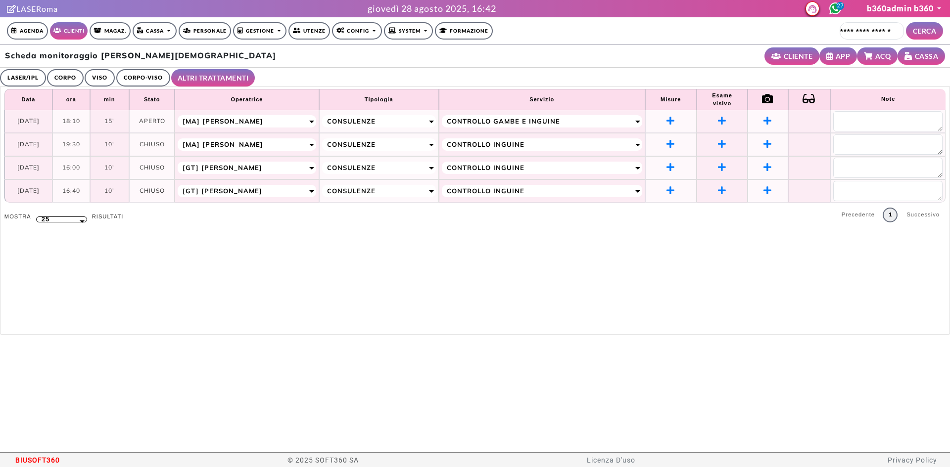
scroll to position [0, 0]
click at [131, 75] on link "CORPO-VISO" at bounding box center [143, 77] width 54 height 17
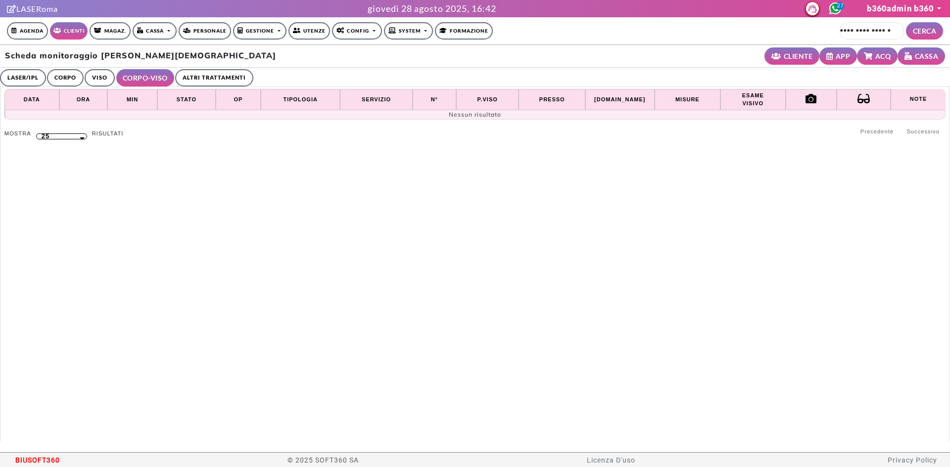
click at [87, 76] on link "VISO" at bounding box center [100, 77] width 30 height 17
click at [57, 76] on link "CORPO" at bounding box center [65, 77] width 37 height 17
click at [36, 77] on link "LASER/IPL" at bounding box center [23, 77] width 46 height 17
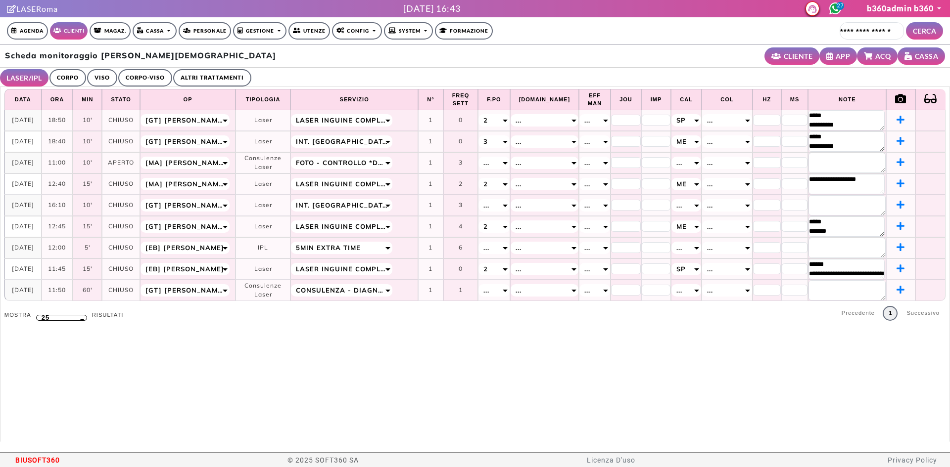
click at [215, 81] on link "ALTRI TRATTAMENTI" at bounding box center [212, 77] width 78 height 17
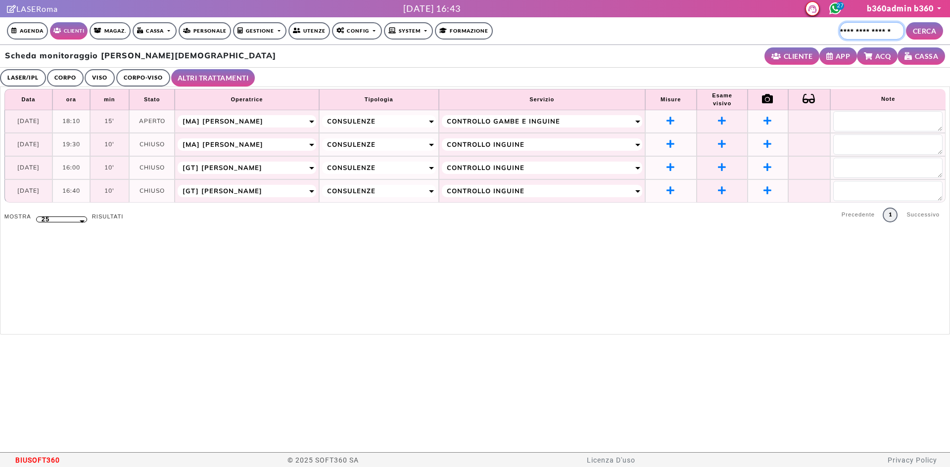
click at [890, 29] on input "Cerca cliente..." at bounding box center [871, 30] width 64 height 17
type input "*********"
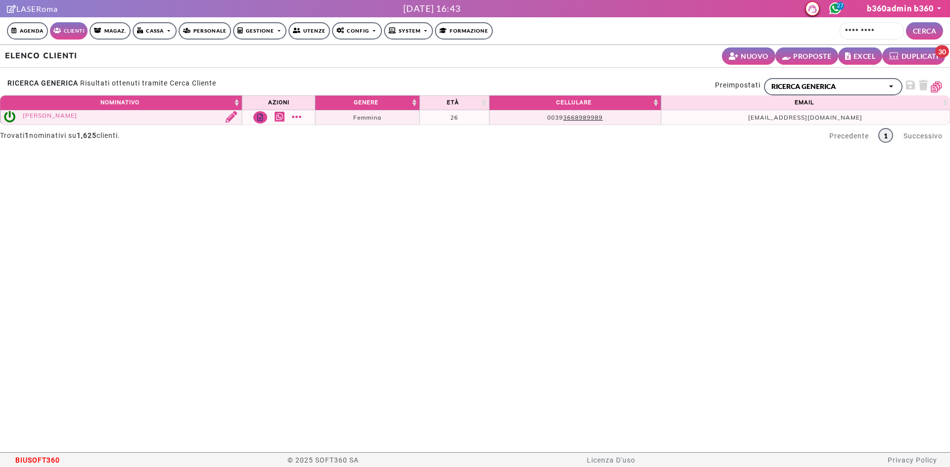
click at [304, 115] on td "Scrivi SMS da inviare Elenco appuntamenti Elenco acquisti Scheda di monitoraggi…" at bounding box center [278, 117] width 73 height 15
click at [297, 116] on link "Mostra altro" at bounding box center [298, 116] width 12 height 11
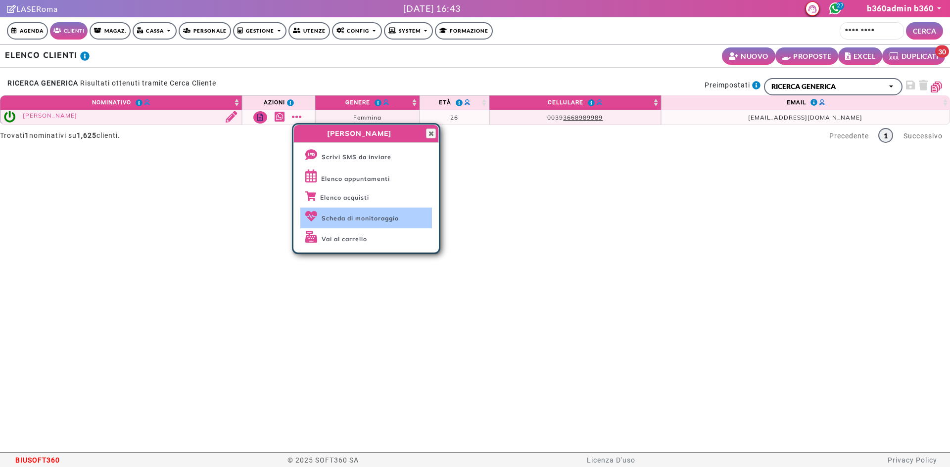
click at [357, 215] on span "Scheda di monitoraggio" at bounding box center [359, 218] width 77 height 7
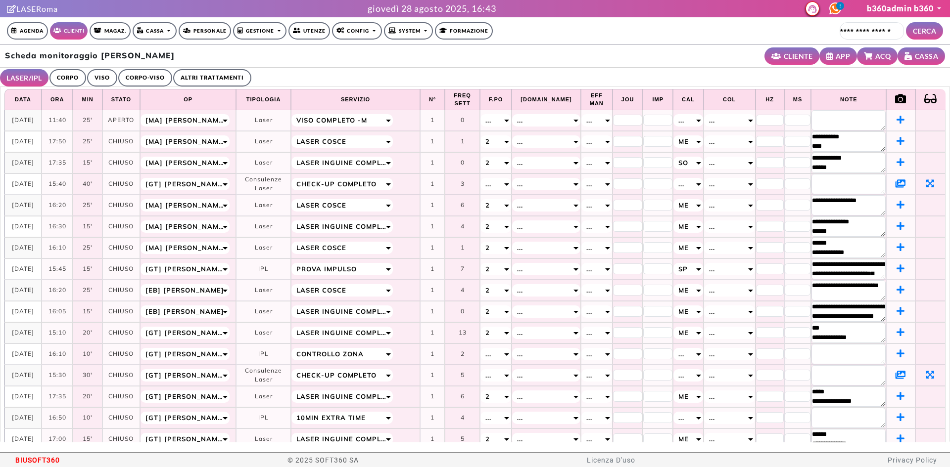
select select "**"
click at [891, 183] on td at bounding box center [900, 184] width 29 height 21
click at [895, 183] on icon at bounding box center [900, 183] width 10 height 9
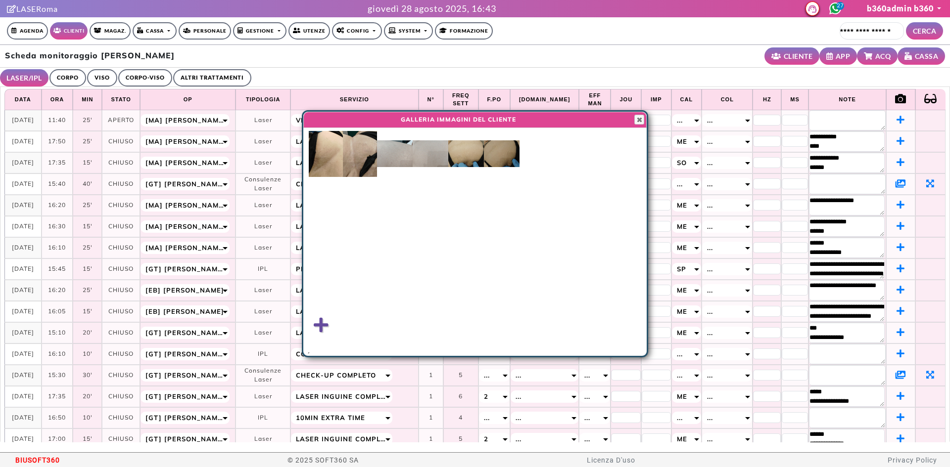
click at [361, 166] on img at bounding box center [360, 154] width 34 height 46
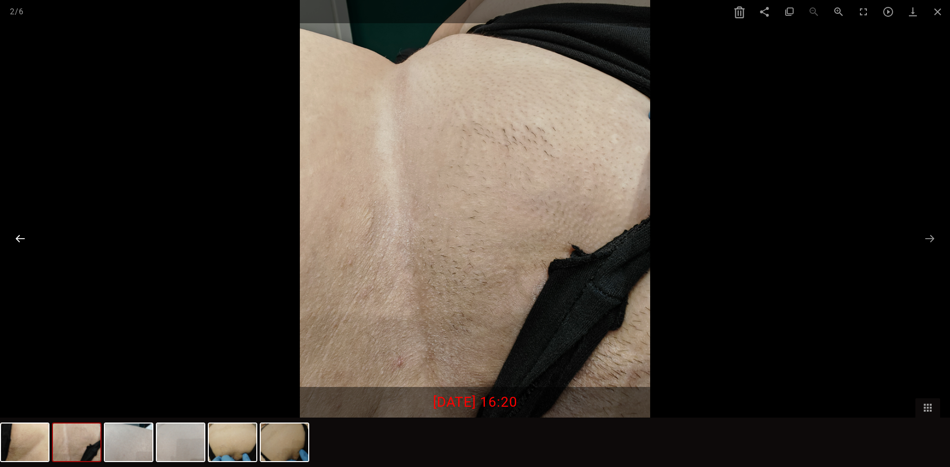
click at [19, 236] on button at bounding box center [20, 238] width 21 height 19
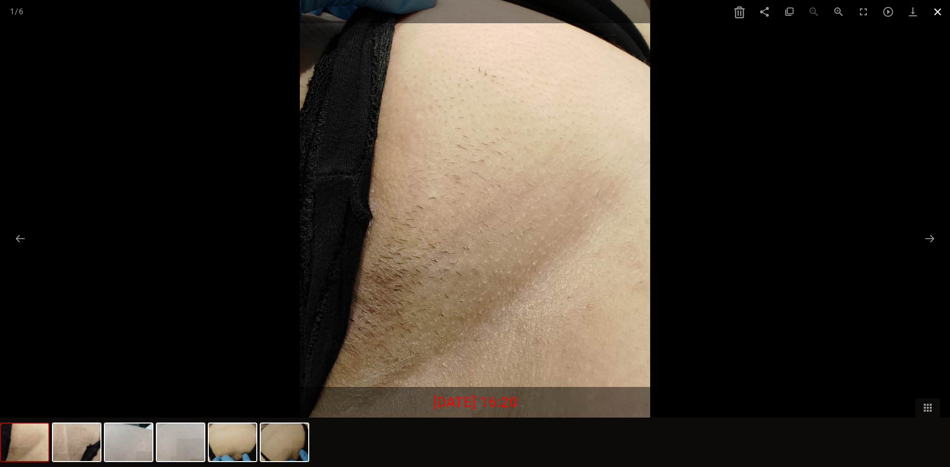
click at [935, 6] on span at bounding box center [937, 11] width 25 height 23
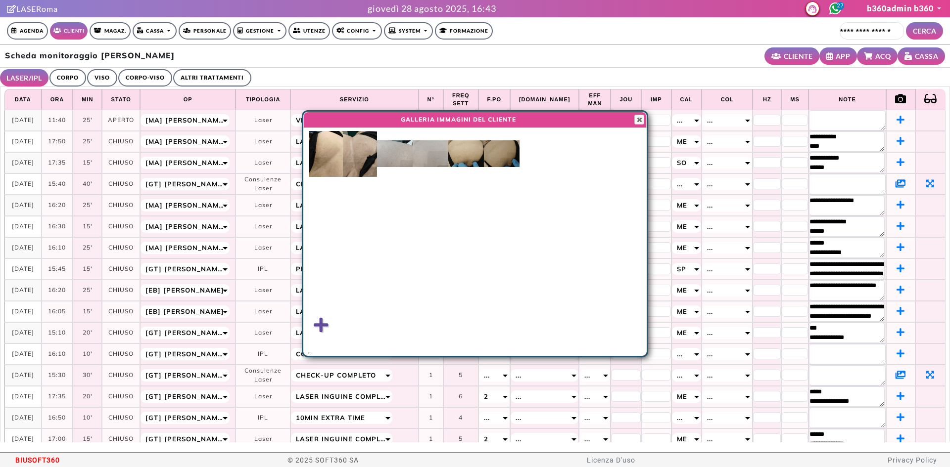
click at [489, 156] on img at bounding box center [502, 153] width 36 height 27
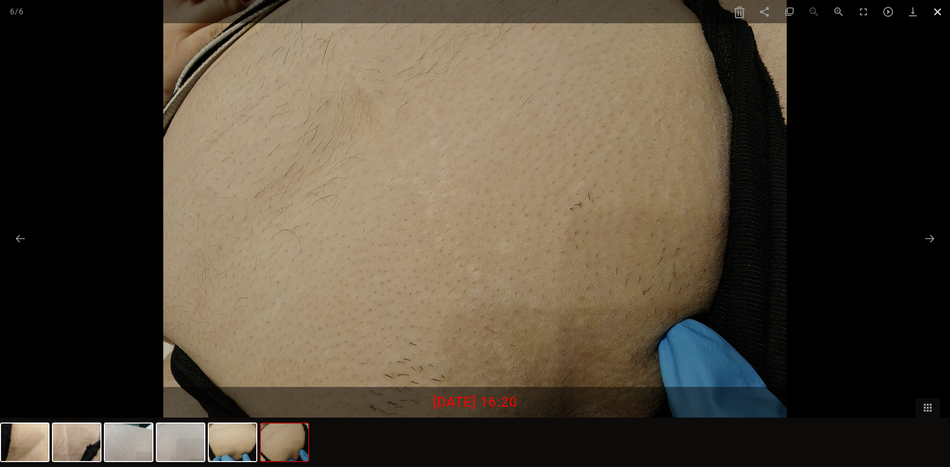
click at [936, 8] on span at bounding box center [937, 11] width 25 height 23
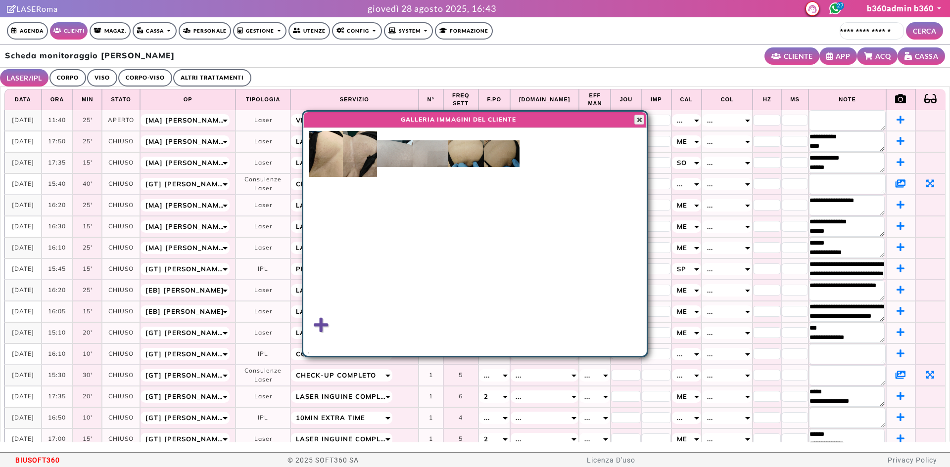
click at [638, 116] on span "button" at bounding box center [639, 120] width 8 height 8
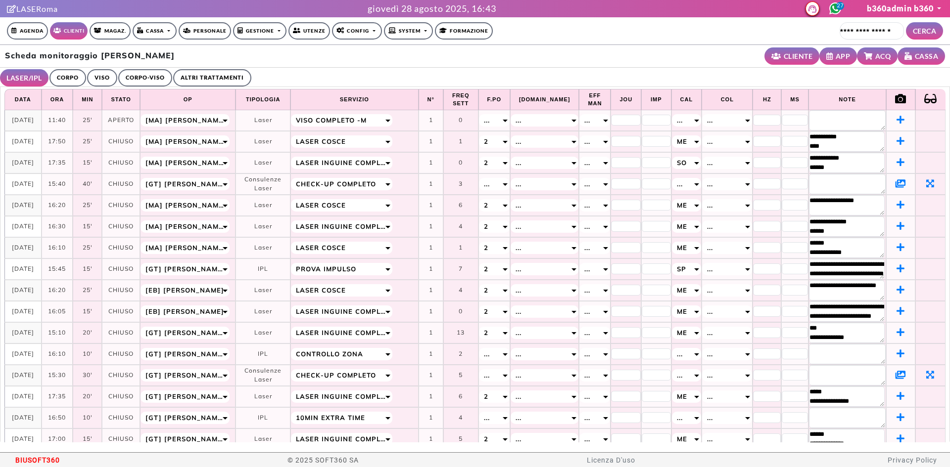
click at [895, 372] on icon at bounding box center [900, 374] width 10 height 9
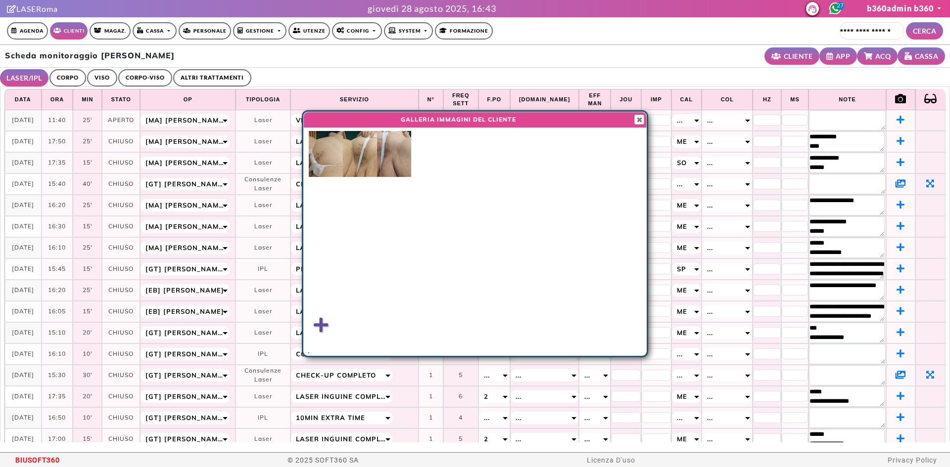
click at [392, 162] on img at bounding box center [394, 154] width 34 height 46
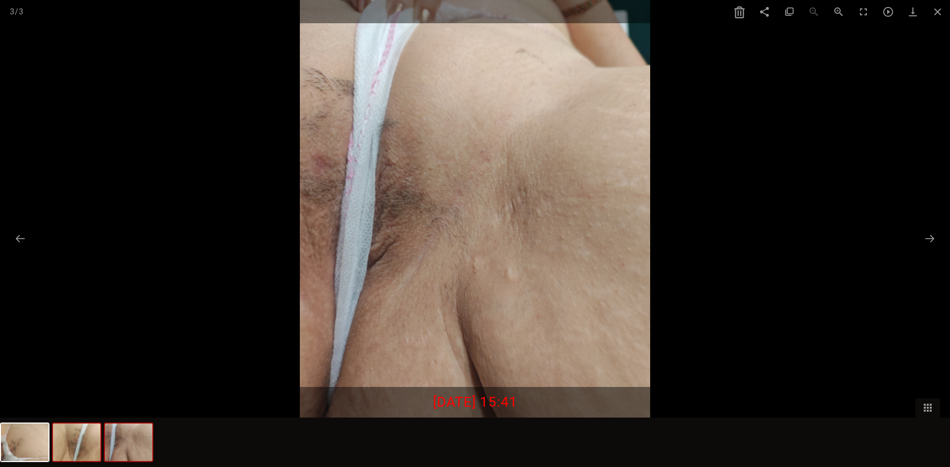
click at [82, 442] on img at bounding box center [76, 443] width 47 height 38
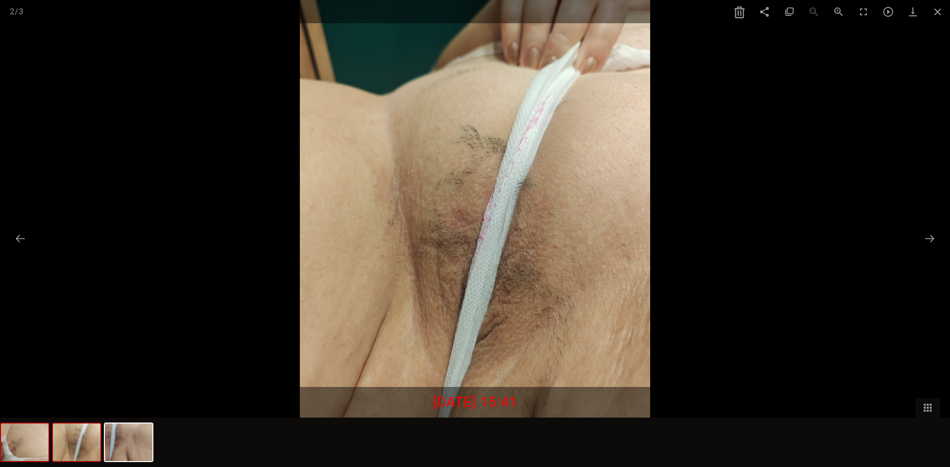
click at [45, 442] on img at bounding box center [24, 443] width 47 height 38
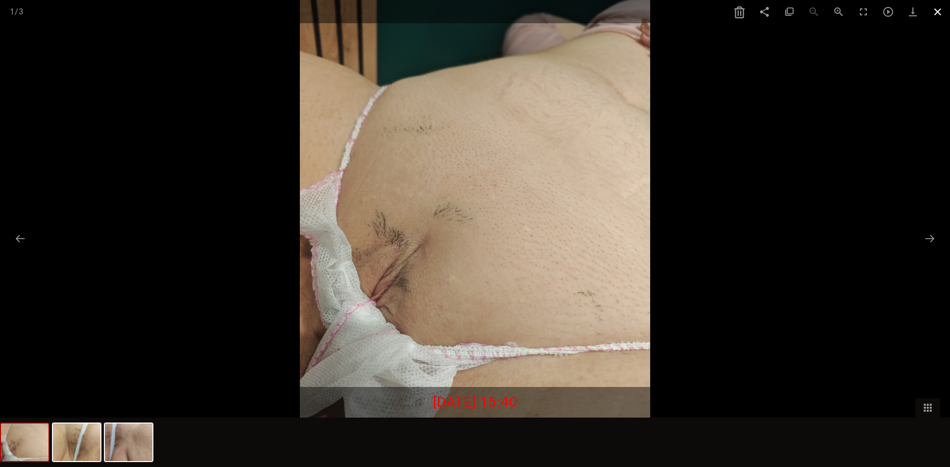
click at [932, 11] on span at bounding box center [937, 11] width 25 height 23
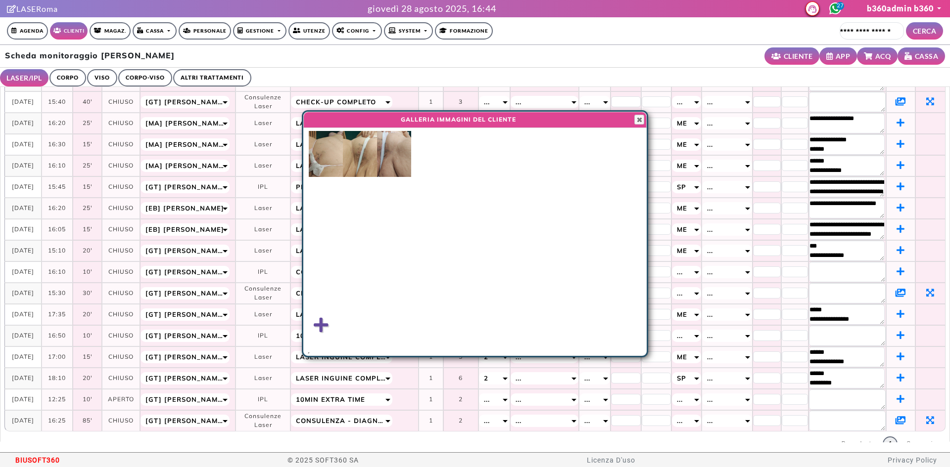
scroll to position [19, 0]
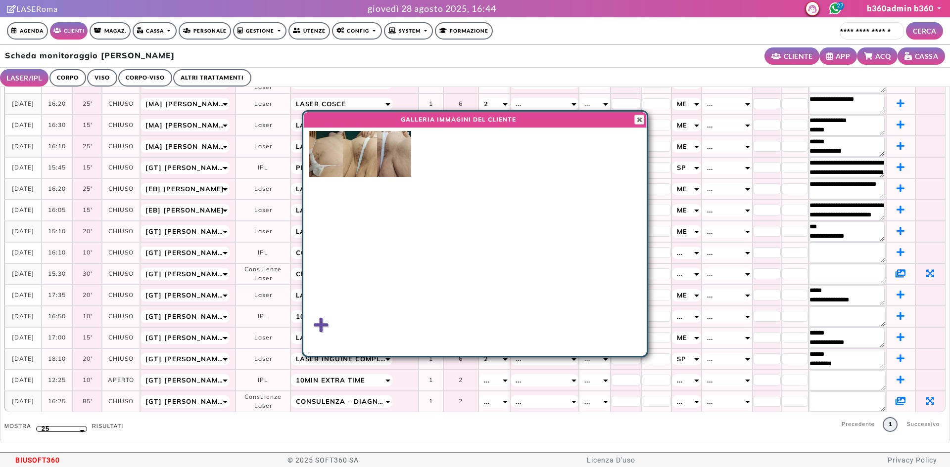
click at [895, 401] on icon at bounding box center [900, 401] width 10 height 9
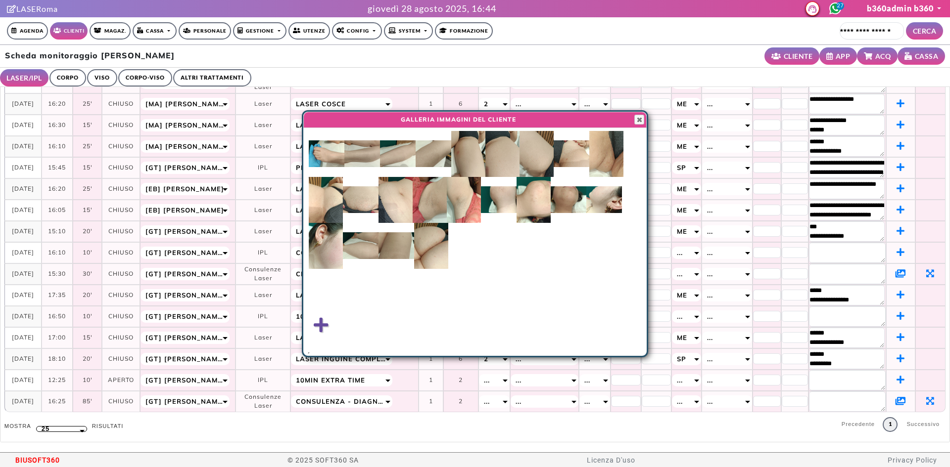
click at [573, 186] on img at bounding box center [568, 199] width 36 height 27
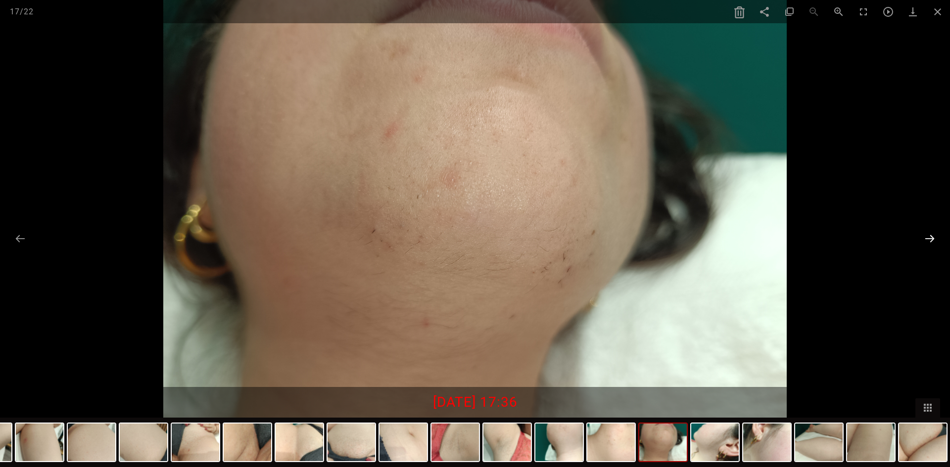
click at [932, 241] on button at bounding box center [929, 238] width 21 height 19
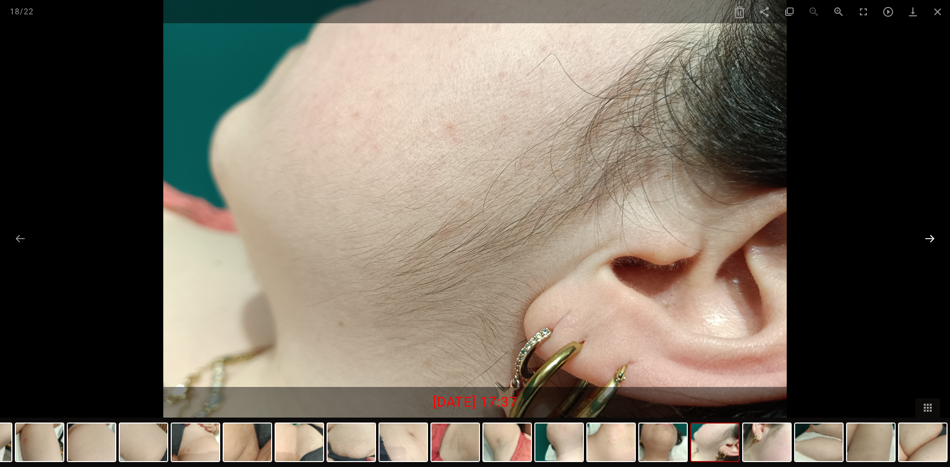
click at [932, 241] on button at bounding box center [929, 238] width 21 height 19
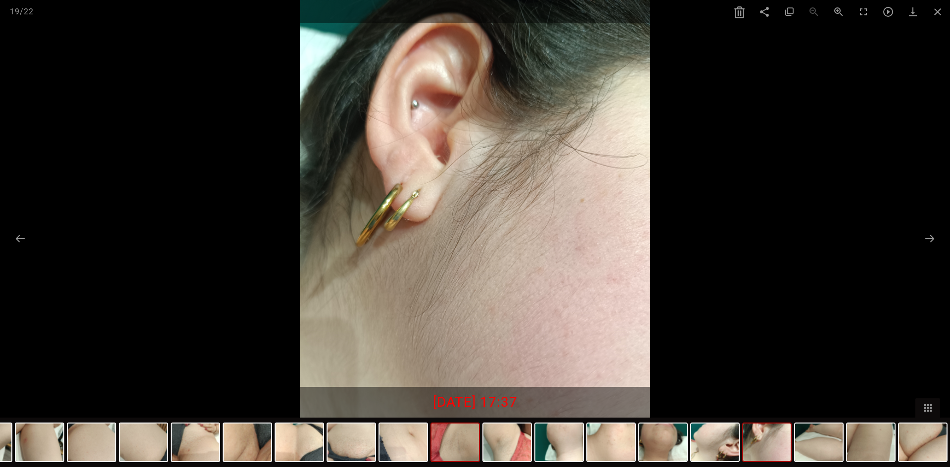
click at [442, 447] on img at bounding box center [454, 443] width 47 height 38
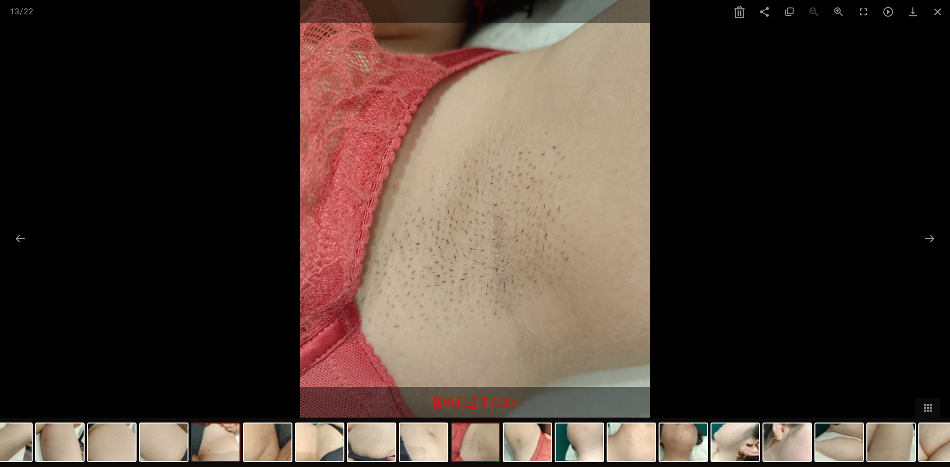
click at [199, 453] on img at bounding box center [215, 443] width 47 height 38
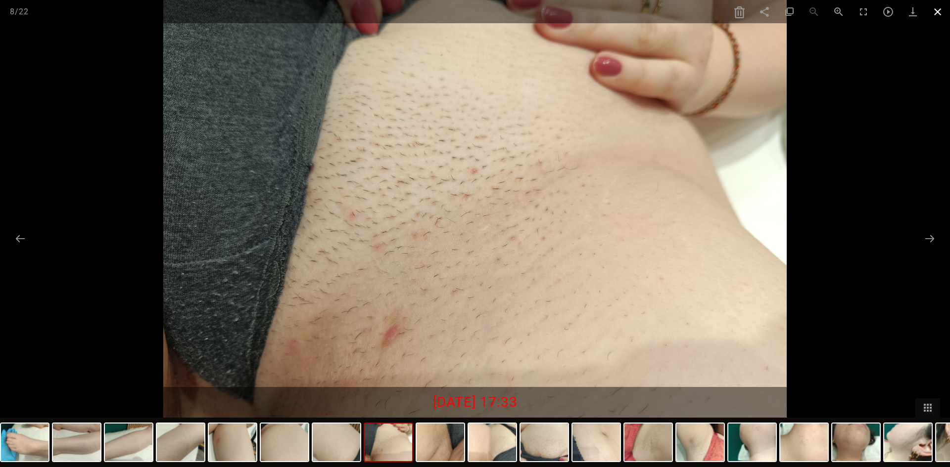
click at [935, 11] on span at bounding box center [937, 11] width 25 height 23
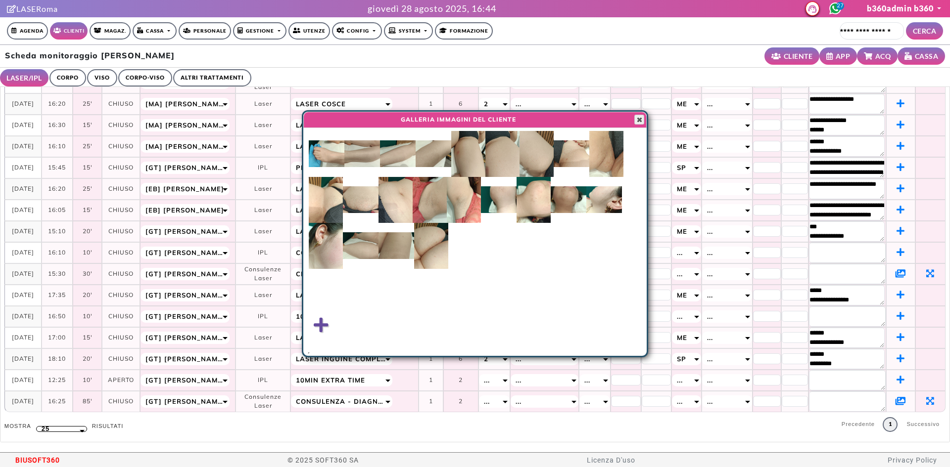
click at [643, 119] on button "Close" at bounding box center [639, 120] width 10 height 10
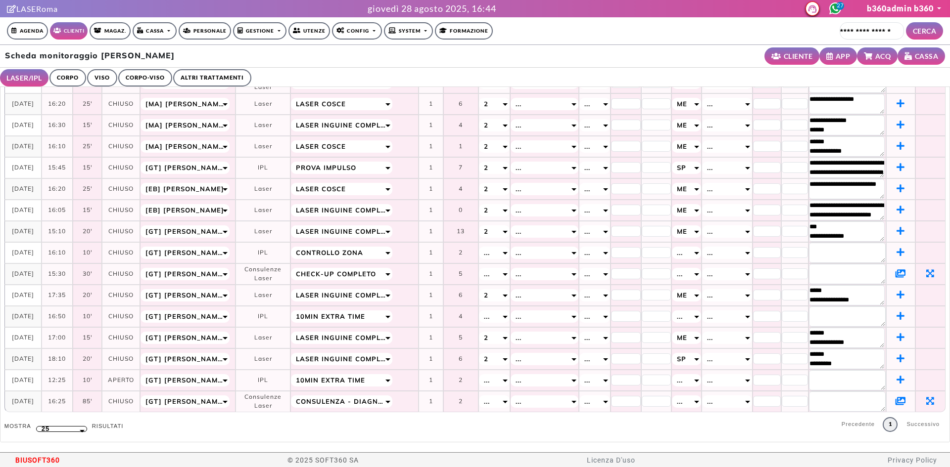
click at [194, 75] on link "ALTRI TRATTAMENTI" at bounding box center [212, 77] width 78 height 17
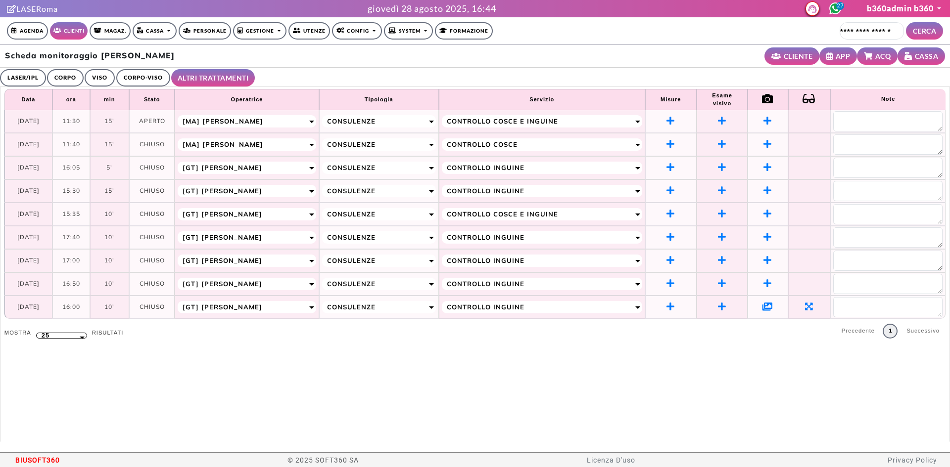
click at [762, 304] on icon at bounding box center [767, 306] width 10 height 9
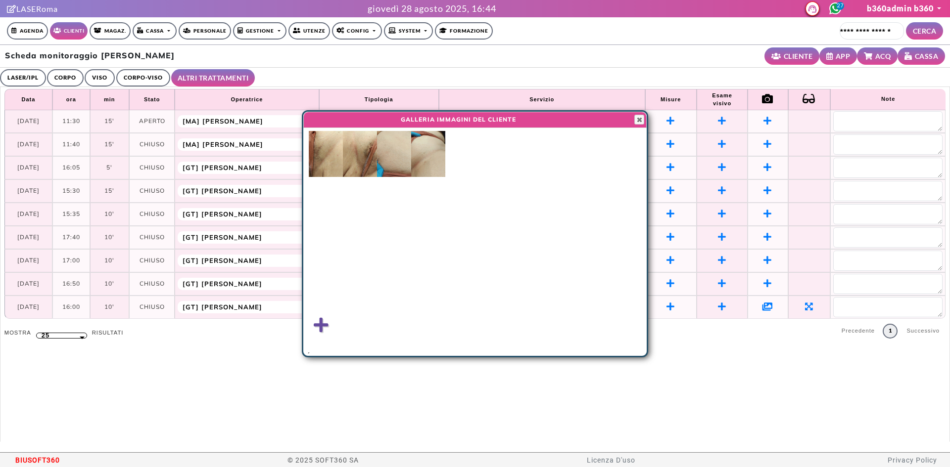
click at [332, 157] on img at bounding box center [326, 154] width 34 height 46
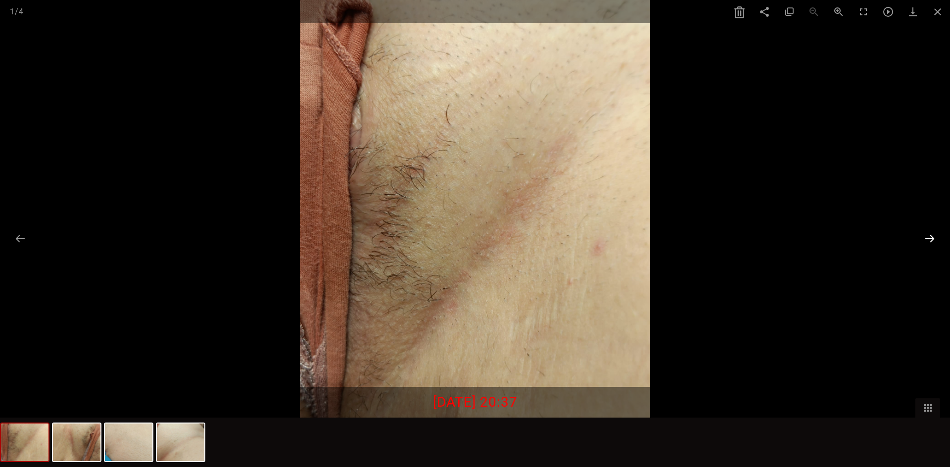
click at [934, 237] on button at bounding box center [929, 238] width 21 height 19
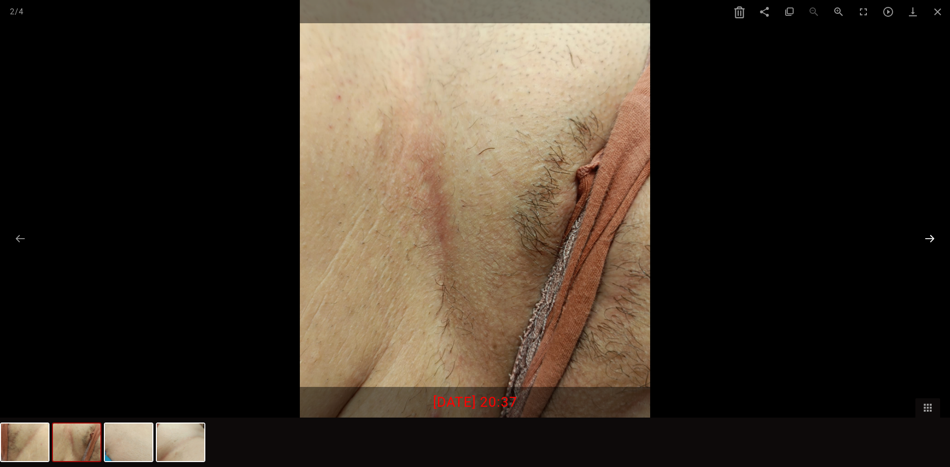
click at [934, 237] on button at bounding box center [929, 238] width 21 height 19
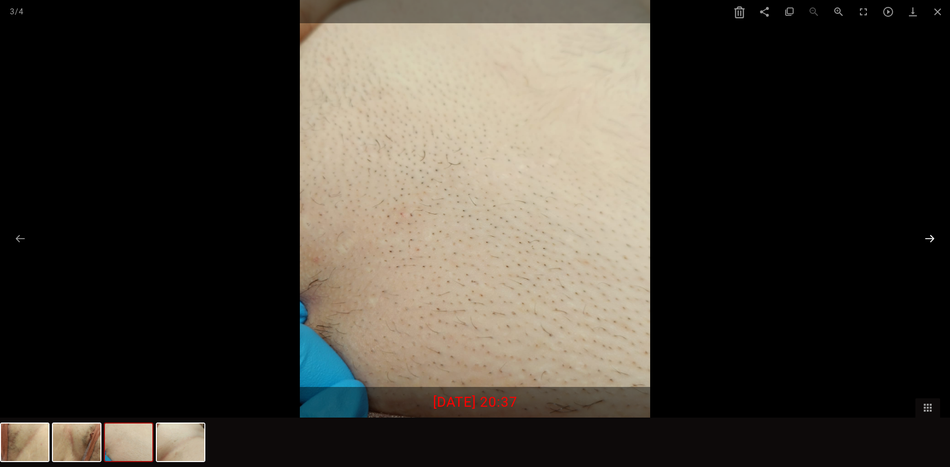
click at [934, 237] on button at bounding box center [929, 238] width 21 height 19
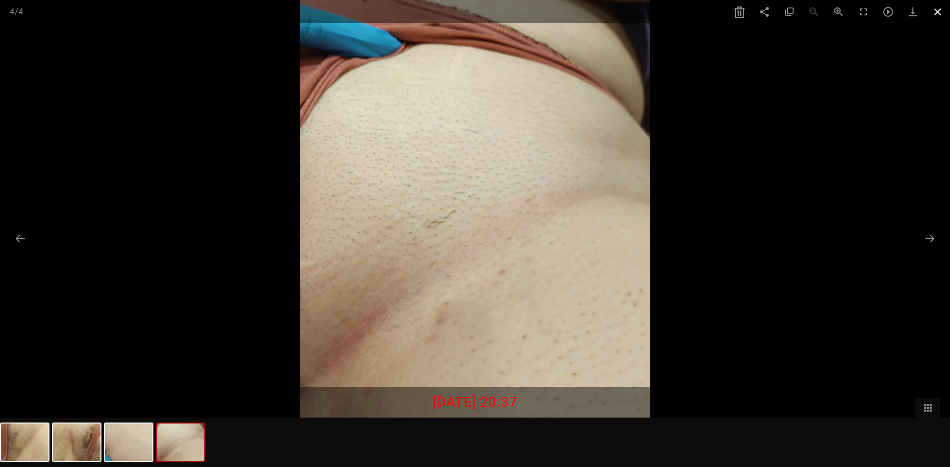
click at [930, 12] on span at bounding box center [937, 11] width 25 height 23
